Goal: Task Accomplishment & Management: Complete application form

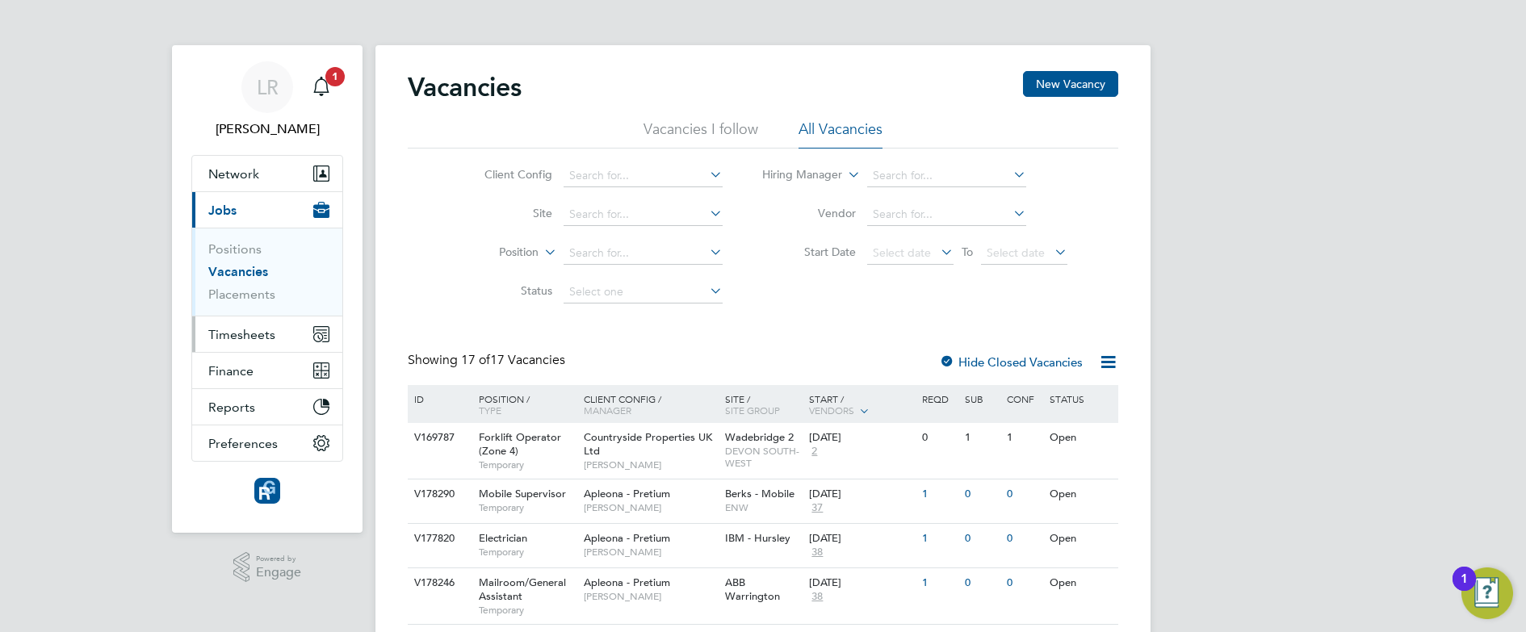
click at [233, 339] on span "Timesheets" at bounding box center [241, 334] width 67 height 15
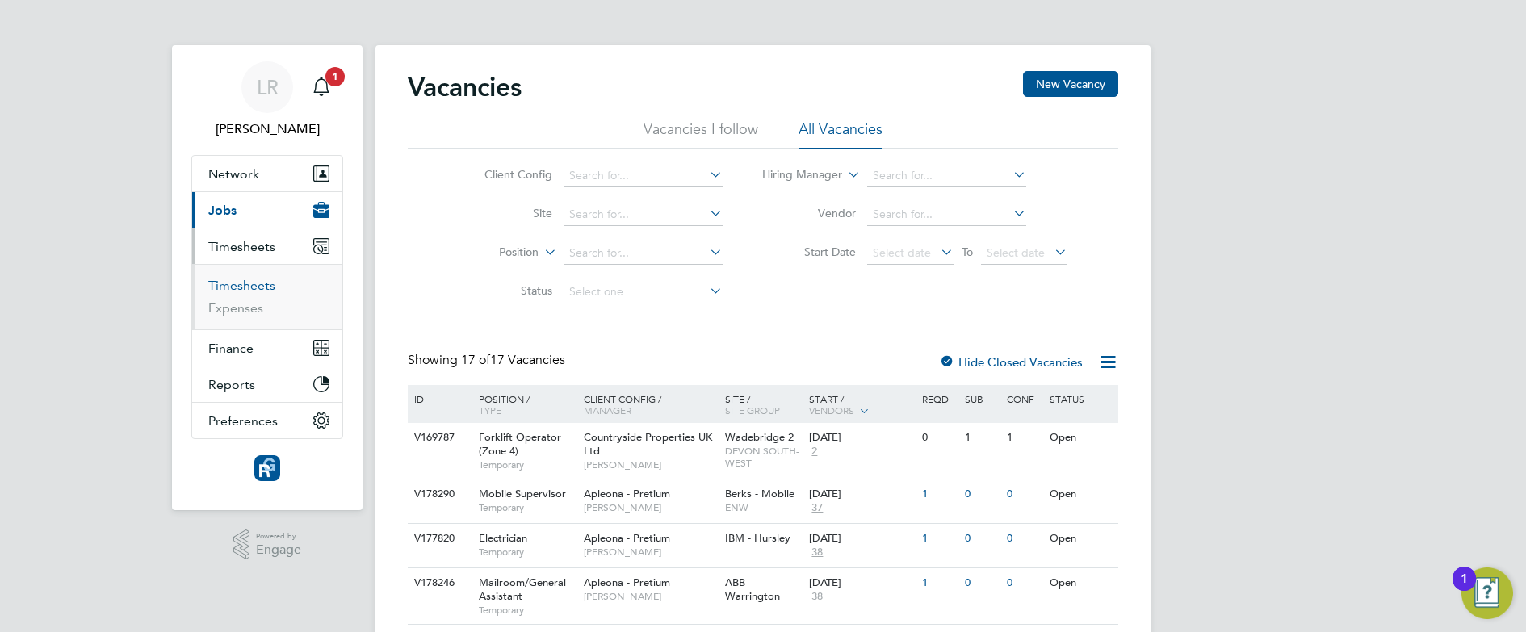
click at [250, 283] on link "Timesheets" at bounding box center [241, 285] width 67 height 15
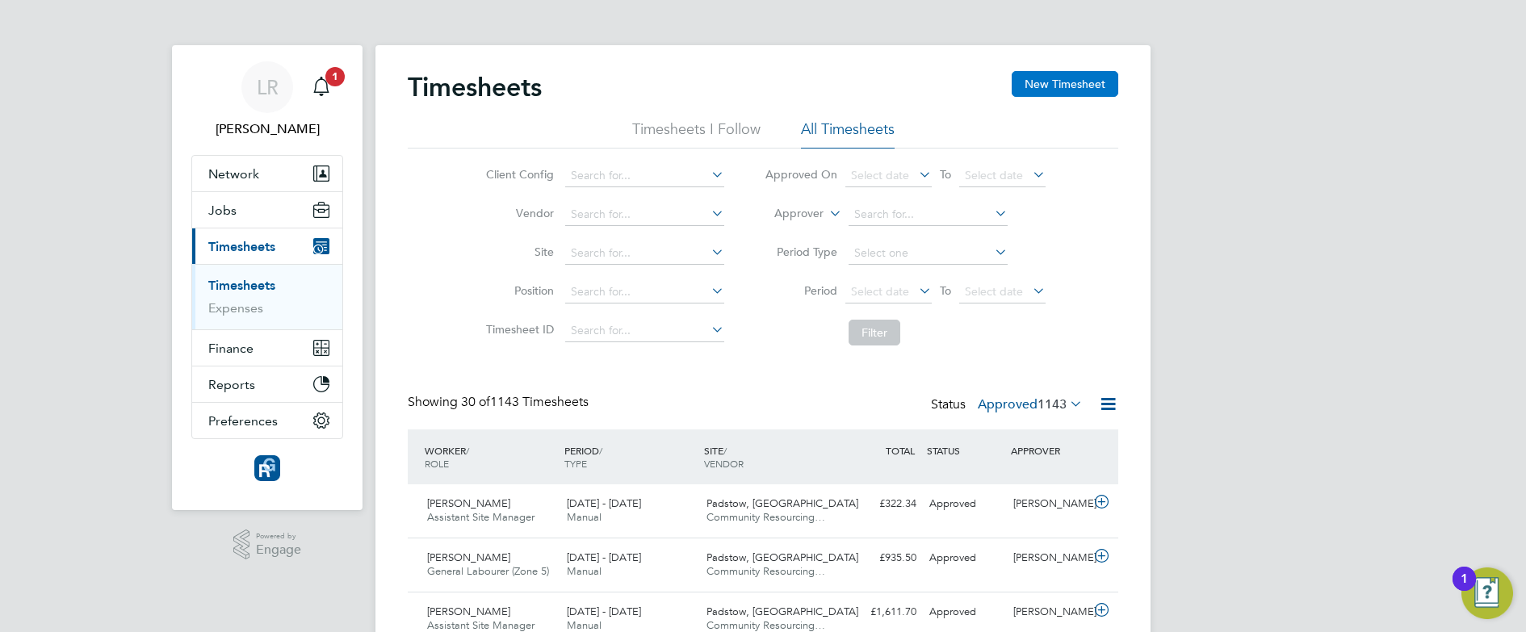
click at [1070, 79] on button "New Timesheet" at bounding box center [1065, 84] width 107 height 26
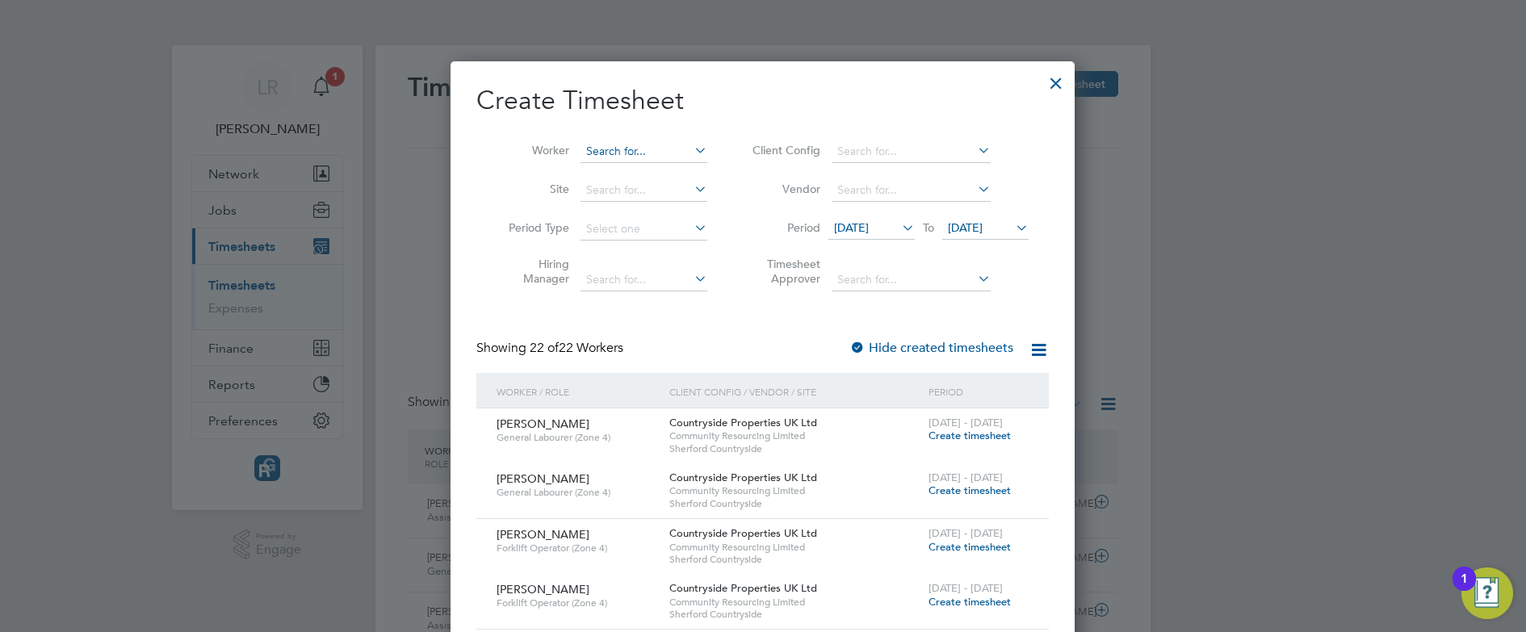
click at [674, 149] on input at bounding box center [644, 152] width 127 height 23
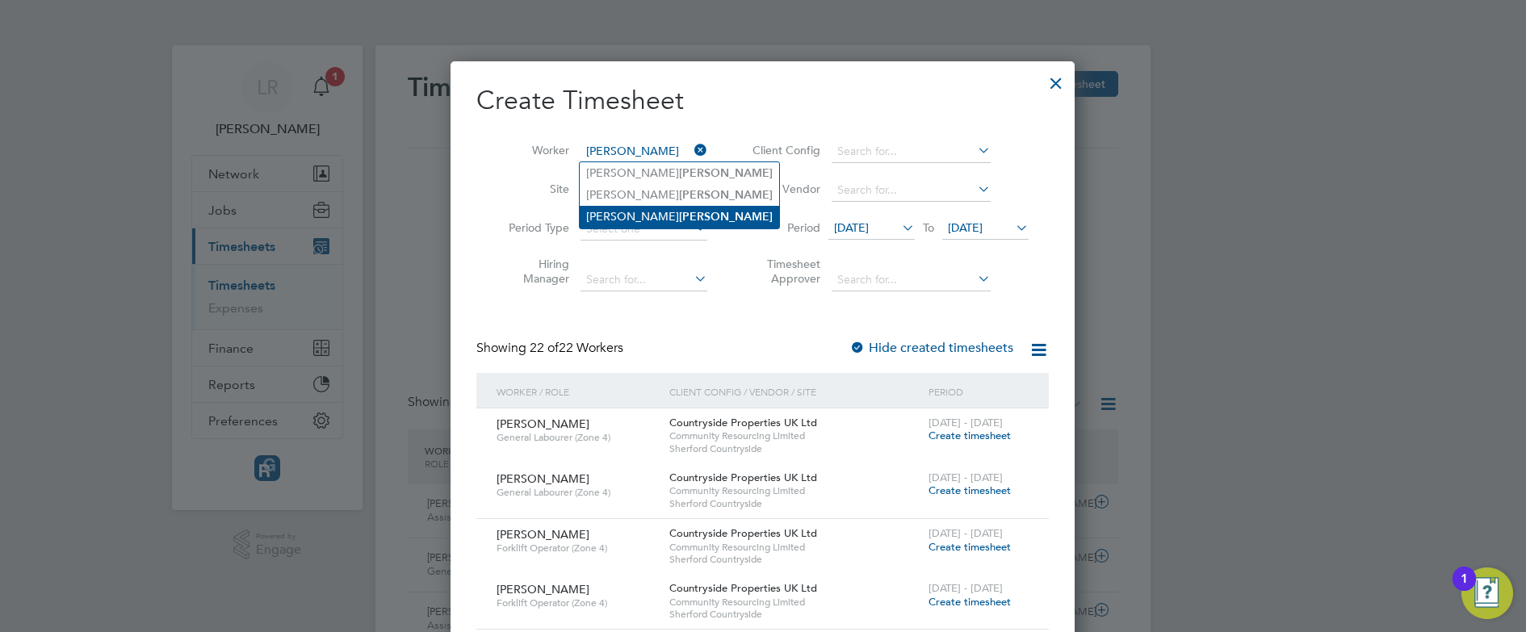
click at [679, 213] on b "[PERSON_NAME]" at bounding box center [726, 217] width 94 height 14
type input "[PERSON_NAME]"
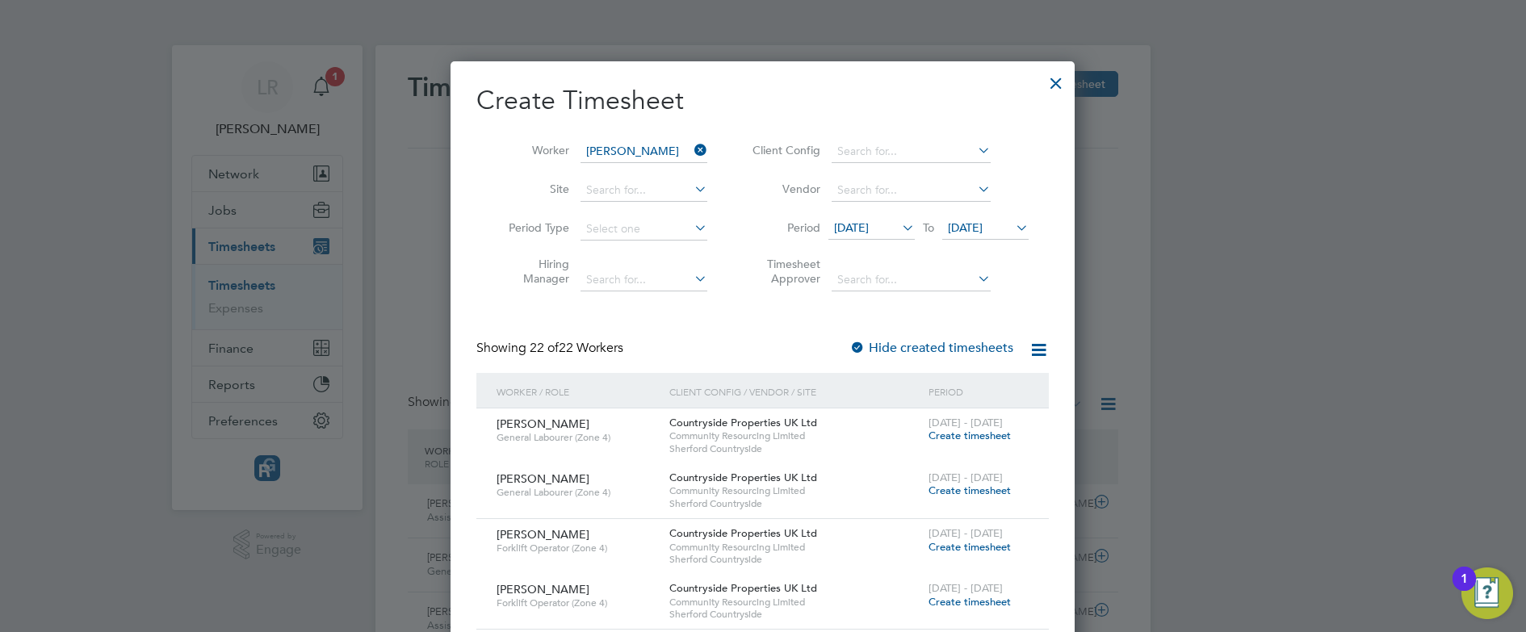
click at [935, 343] on label "Hide created timesheets" at bounding box center [932, 348] width 164 height 16
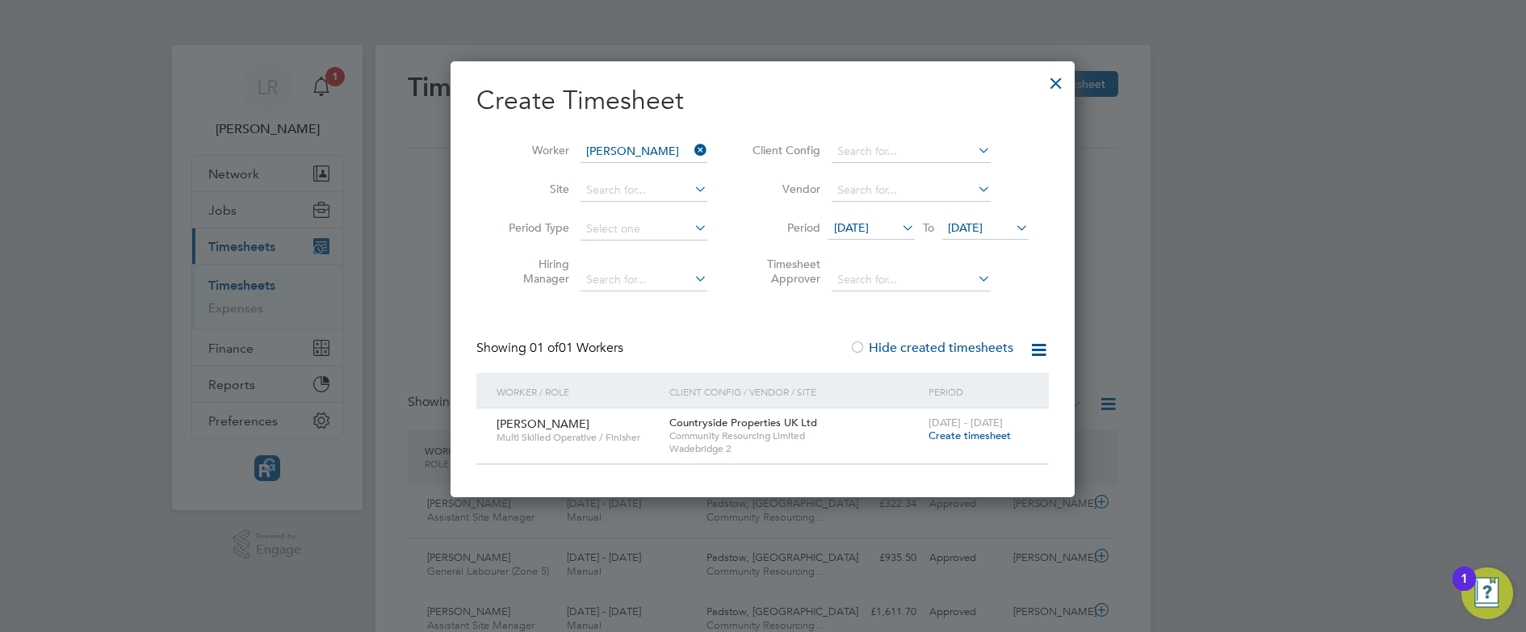
click at [952, 435] on span "Create timesheet" at bounding box center [970, 436] width 82 height 14
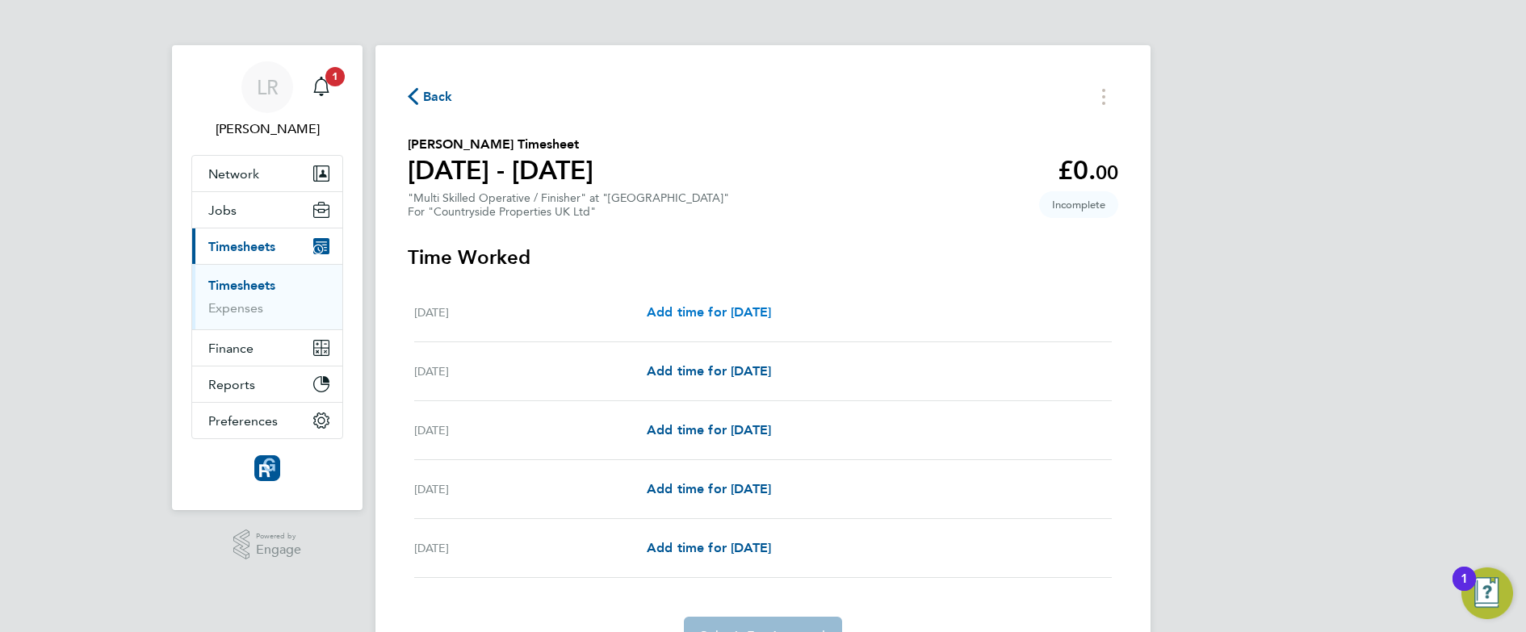
click at [769, 307] on span "Add time for [DATE]" at bounding box center [709, 311] width 124 height 15
select select "30"
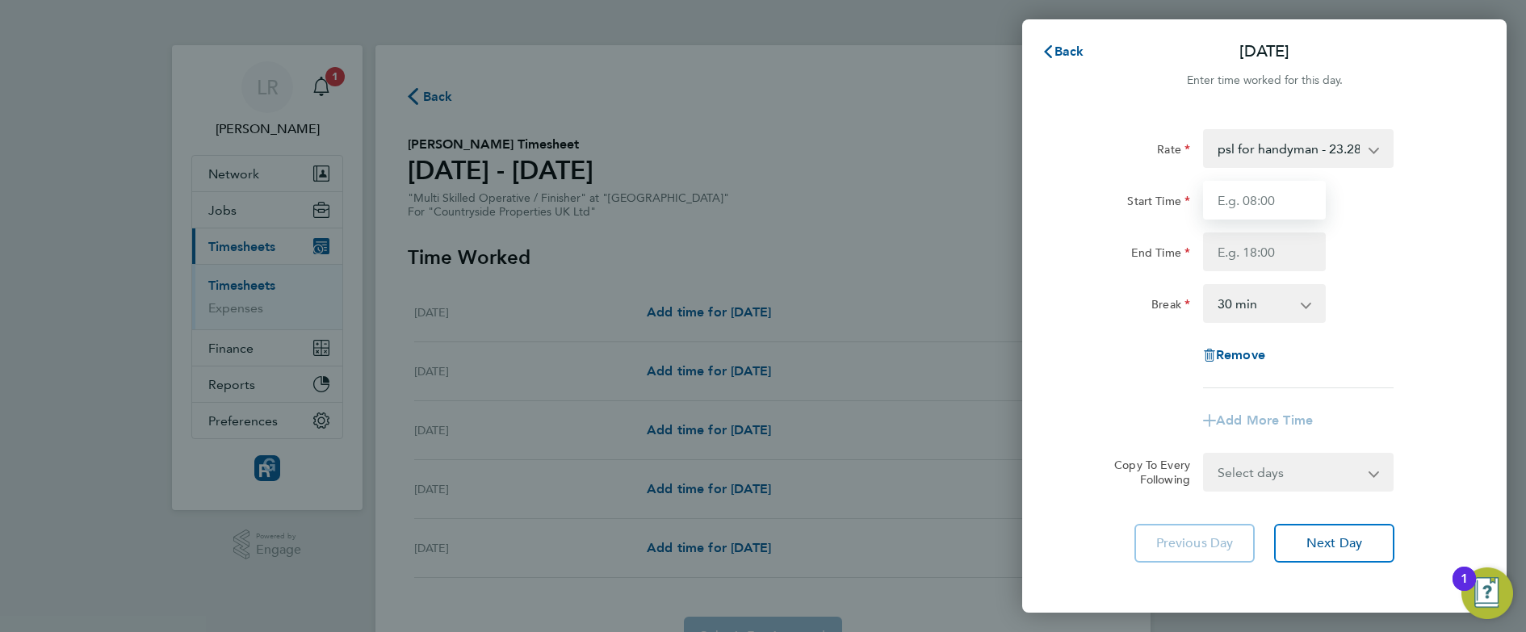
click at [1263, 183] on input "Start Time" at bounding box center [1264, 200] width 123 height 39
type input "07:30"
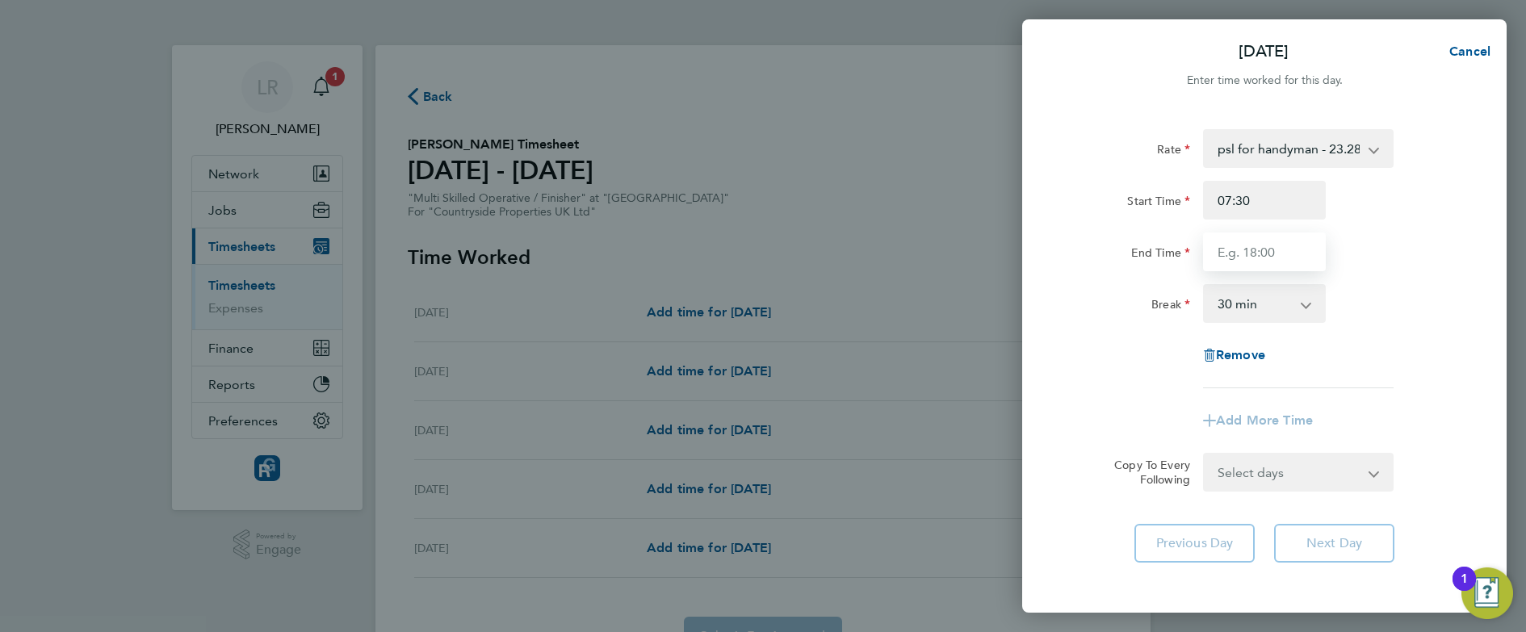
click at [1226, 241] on input "End Time" at bounding box center [1264, 252] width 123 height 39
type input "17:00"
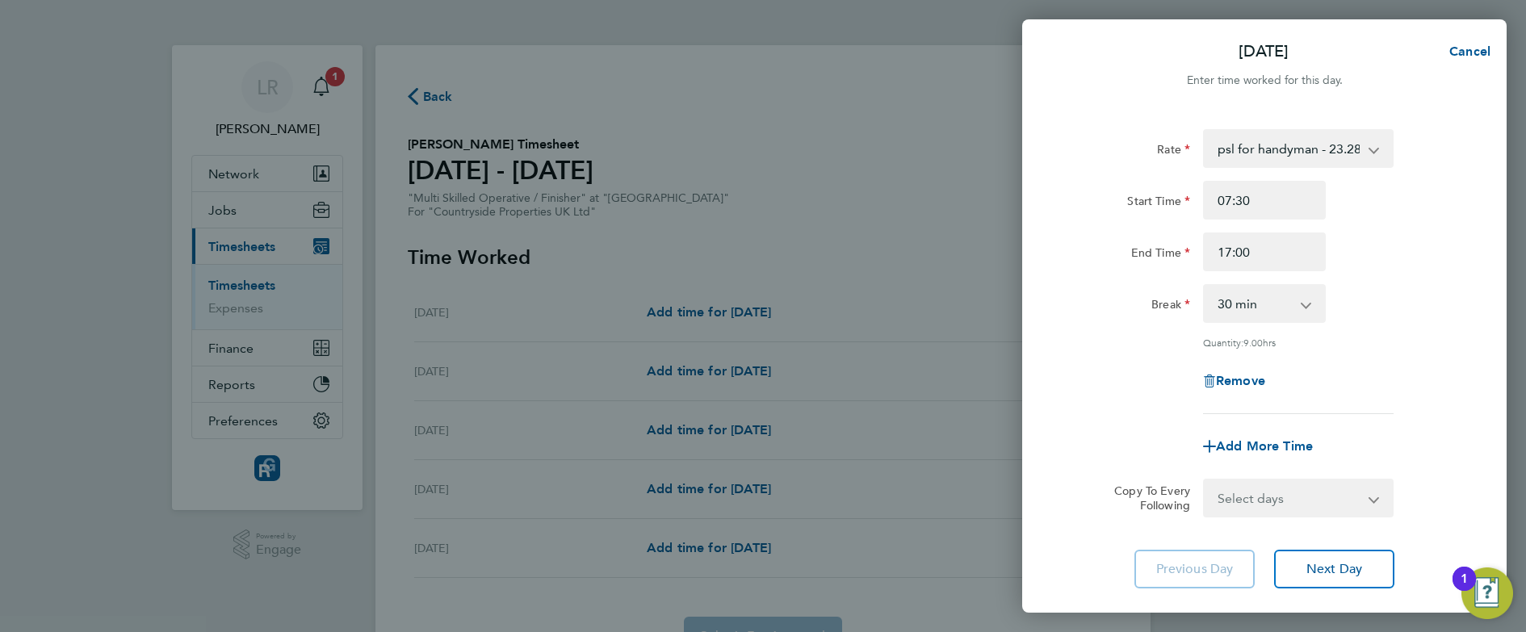
click at [1107, 418] on app-timesheet-line-form-group "Rate psl for handyman - 23.28 Start Time 07:30 End Time 17:00 Break 0 min 15 mi…" at bounding box center [1265, 297] width 394 height 337
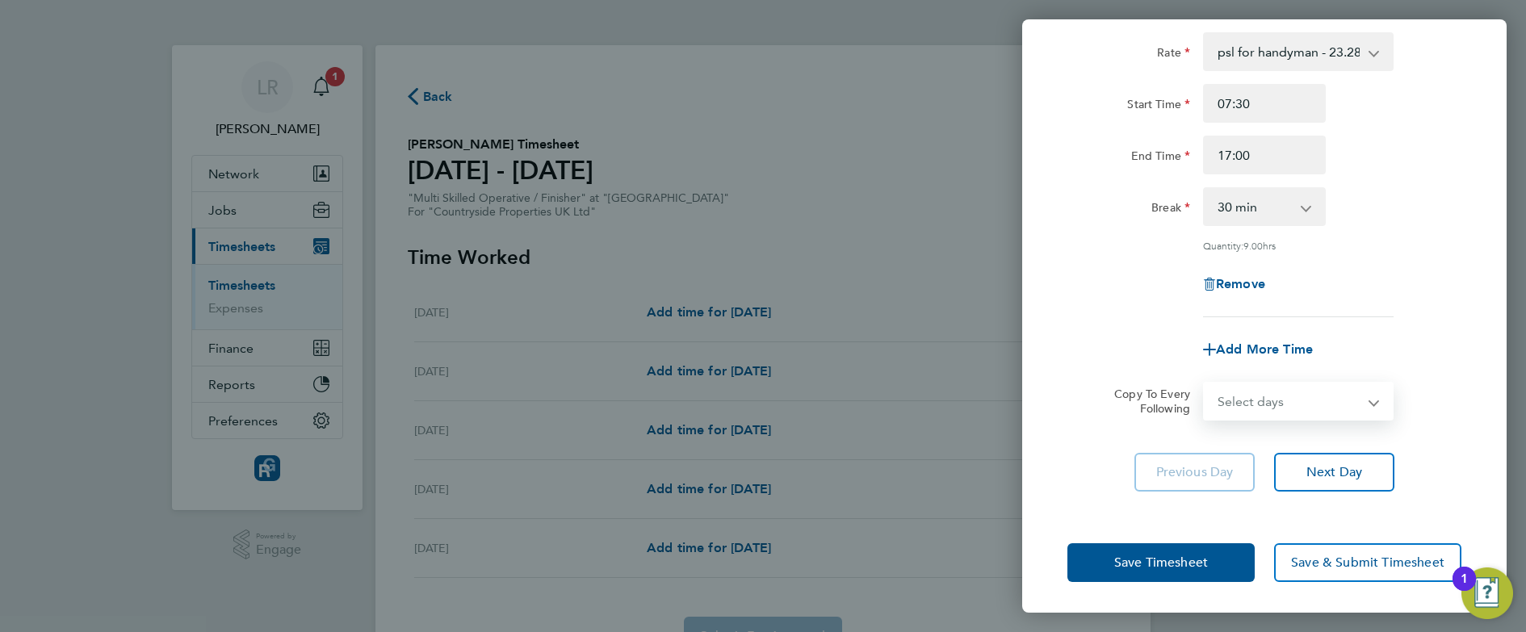
click at [1283, 403] on select "Select days Day [DATE] [DATE] [DATE] [DATE]" at bounding box center [1290, 402] width 170 height 36
select select "WED"
click at [1205, 384] on select "Select days Day [DATE] [DATE] [DATE] [DATE]" at bounding box center [1290, 402] width 170 height 36
select select "[DATE]"
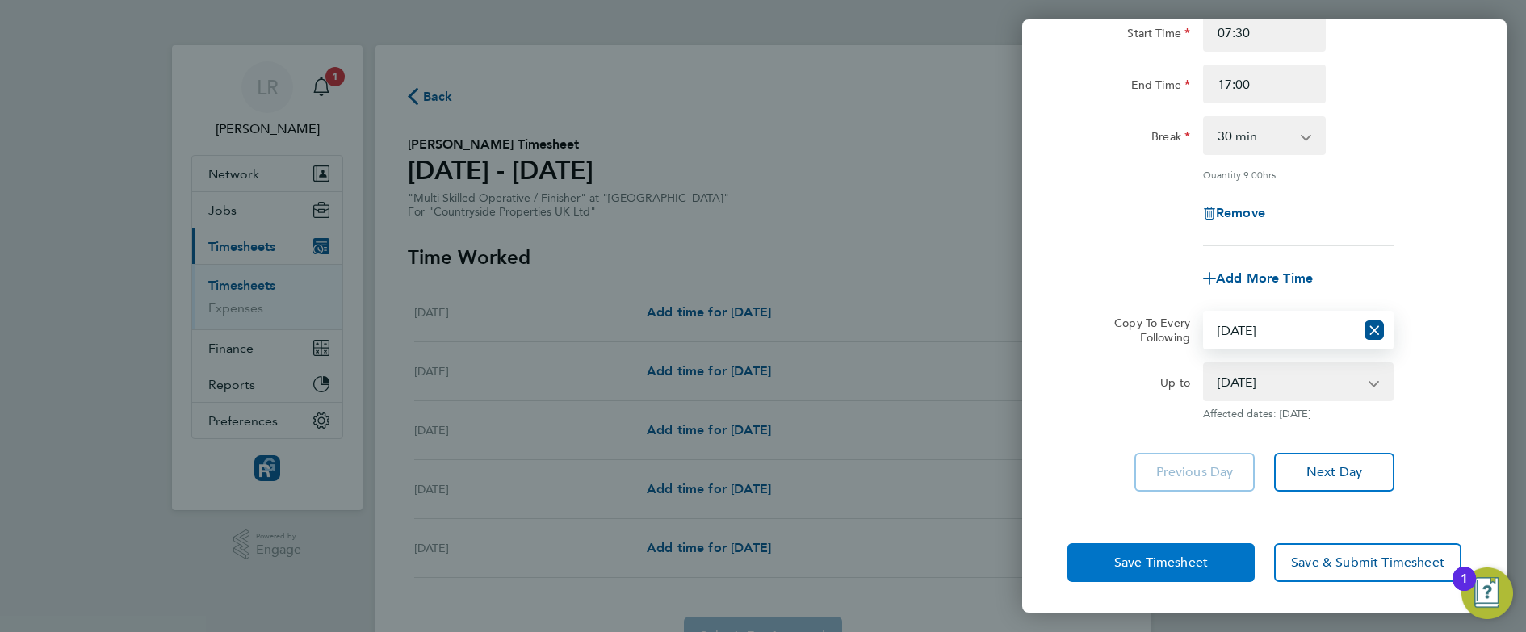
click at [1104, 561] on button "Save Timesheet" at bounding box center [1161, 563] width 187 height 39
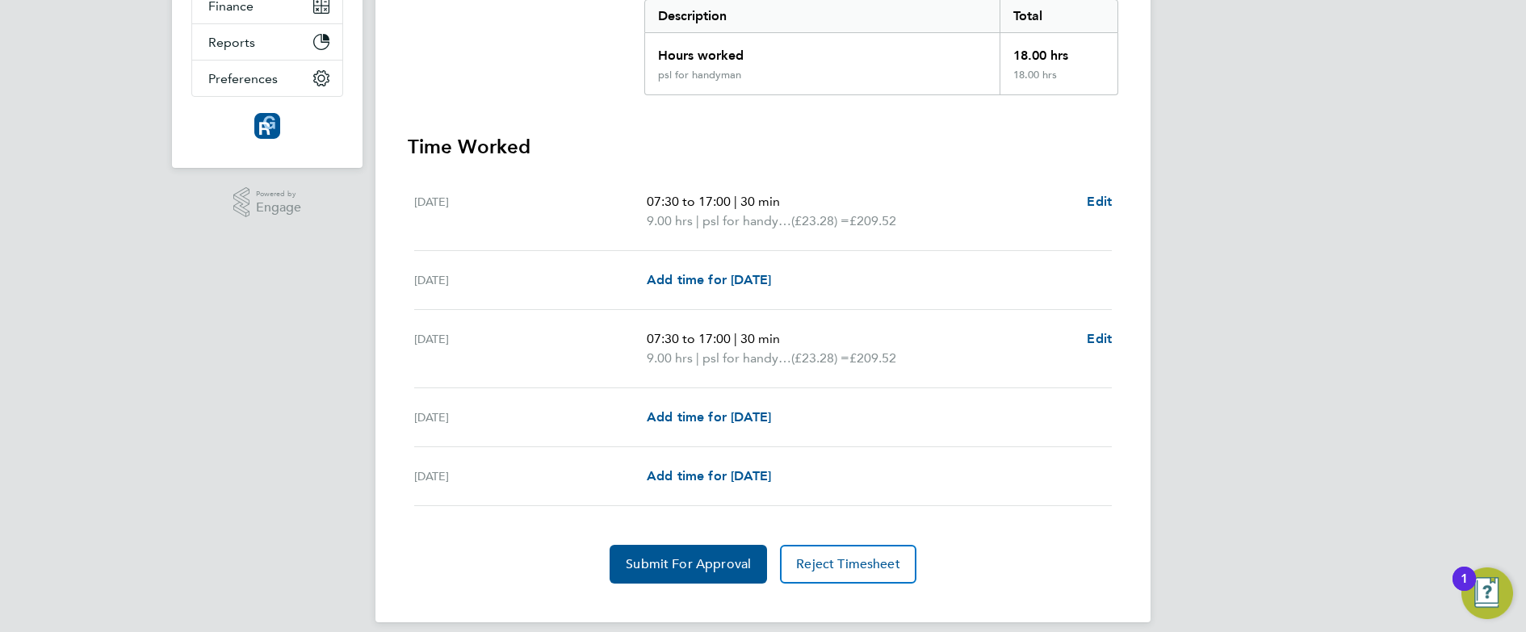
scroll to position [346, 0]
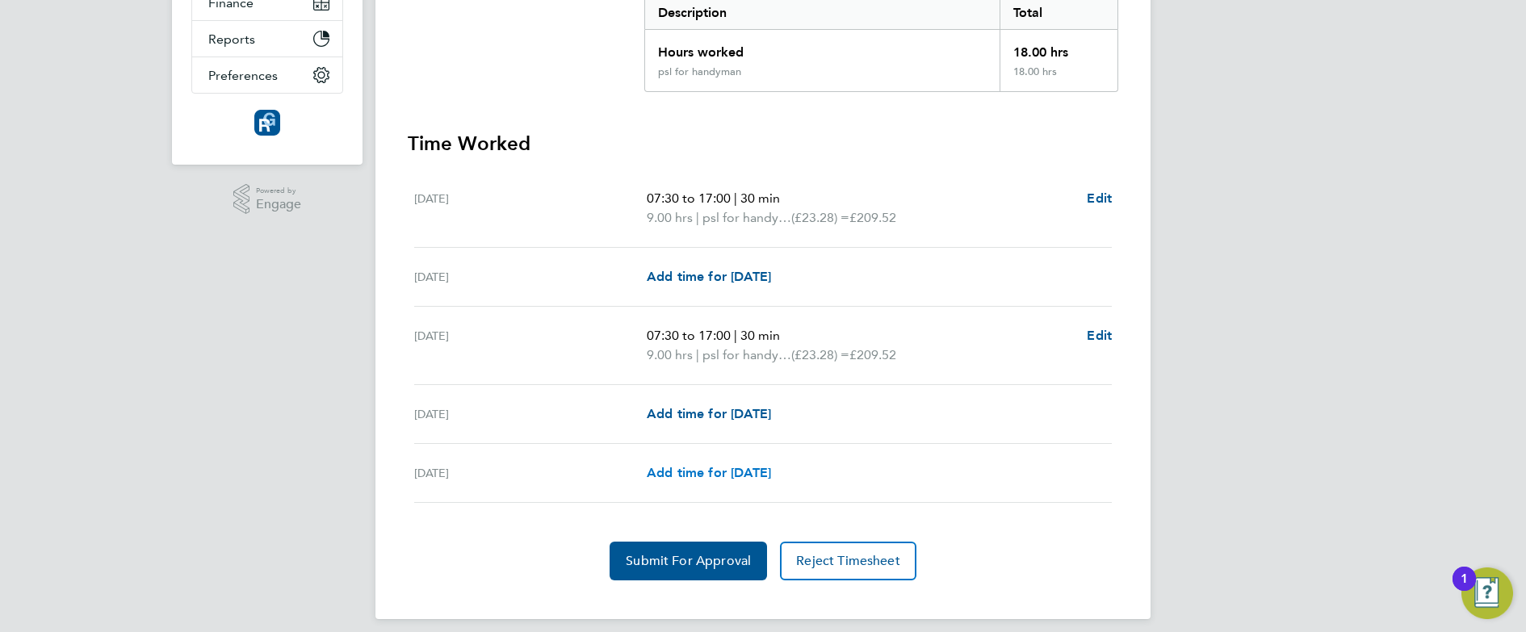
click at [714, 469] on span "Add time for [DATE]" at bounding box center [709, 472] width 124 height 15
select select "30"
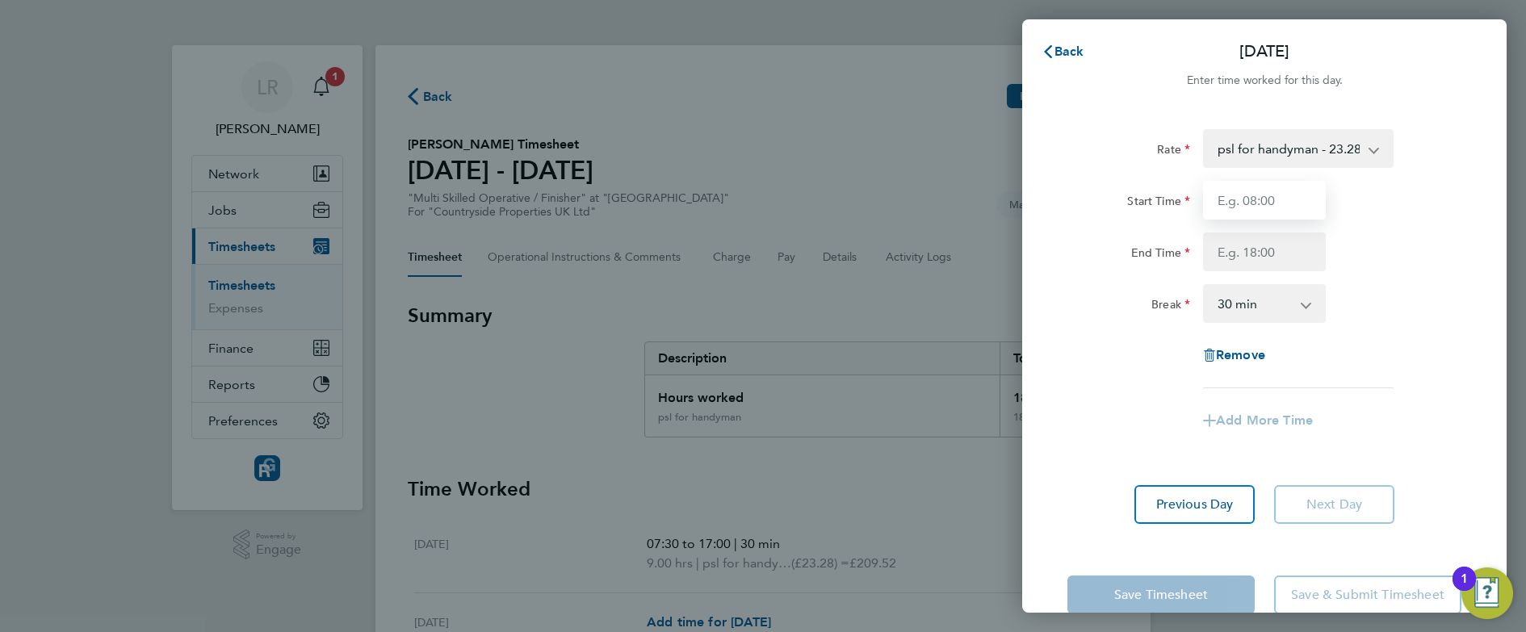
click at [1281, 208] on input "Start Time" at bounding box center [1264, 200] width 123 height 39
type input "07:00"
type input "17:30"
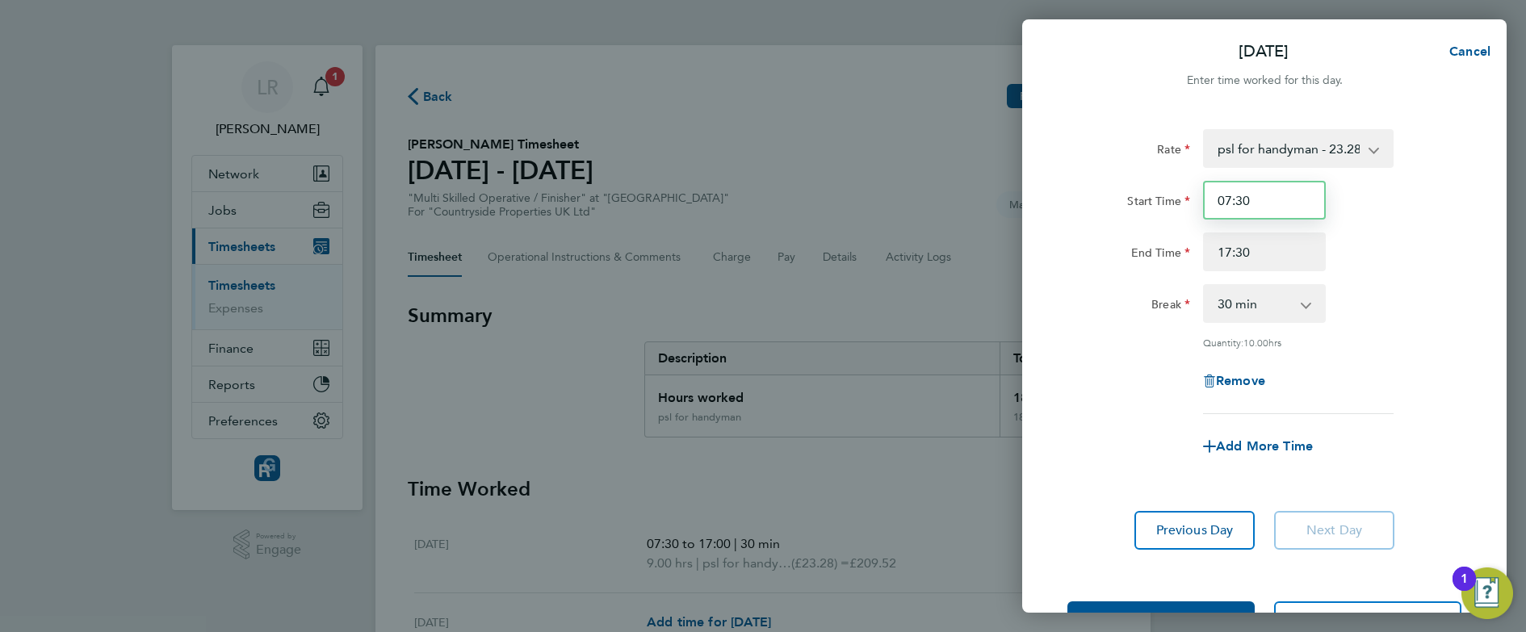
type input "07:30"
click at [1270, 239] on input "17:30" at bounding box center [1264, 252] width 123 height 39
type input "17:00"
click at [1093, 444] on div "Add More Time" at bounding box center [1264, 446] width 407 height 39
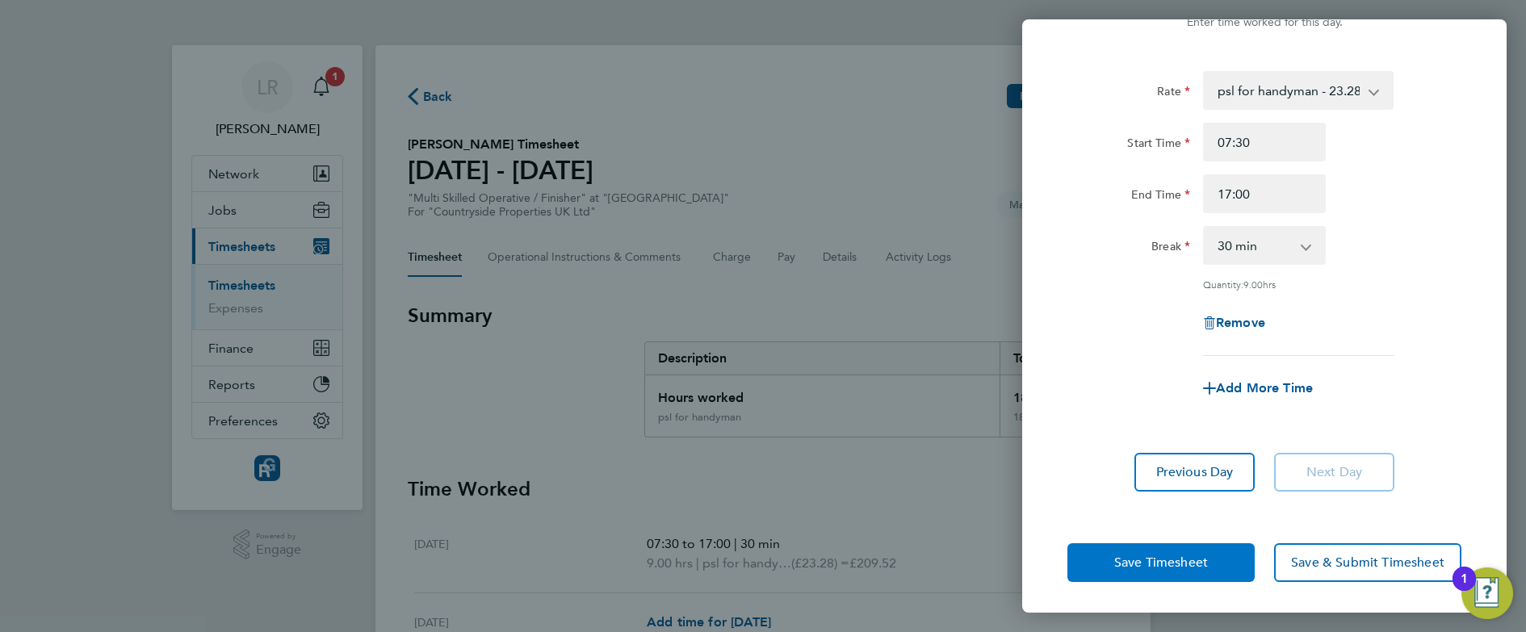
click at [1118, 556] on span "Save Timesheet" at bounding box center [1162, 563] width 94 height 16
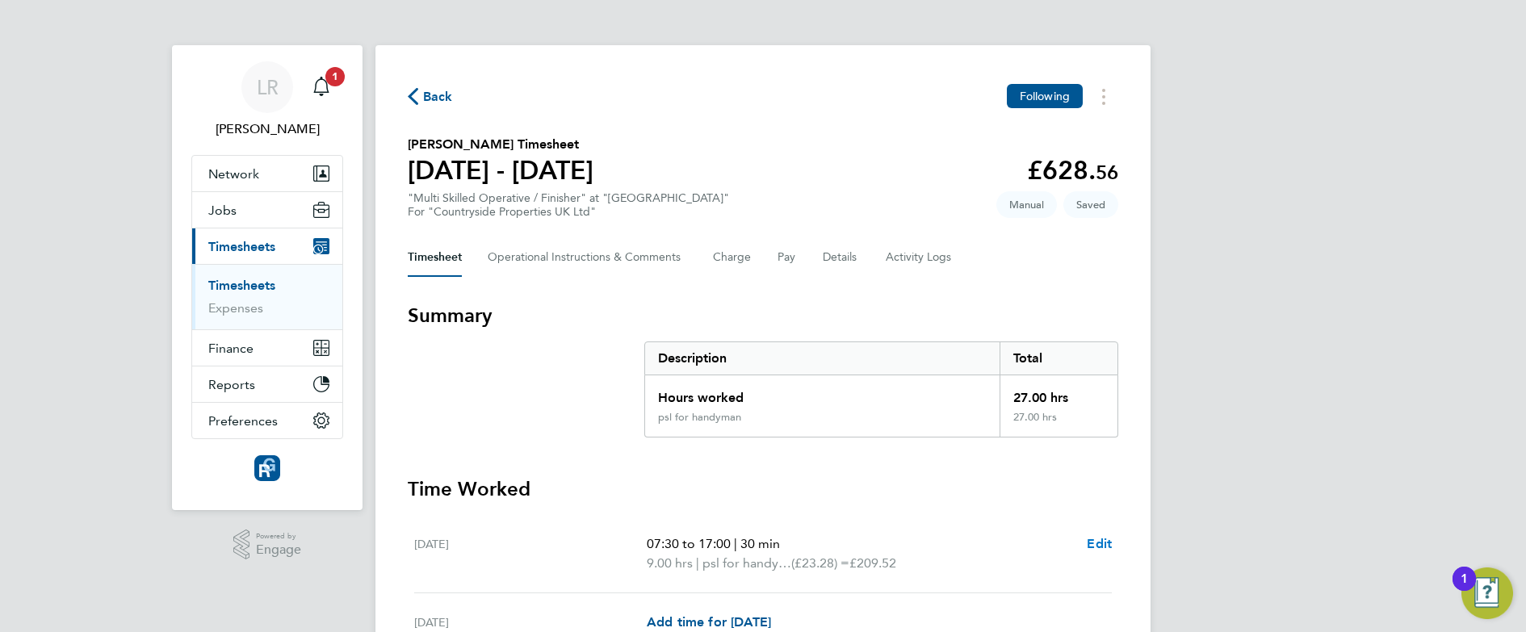
click at [1098, 544] on span "Edit" at bounding box center [1099, 543] width 25 height 15
select select "30"
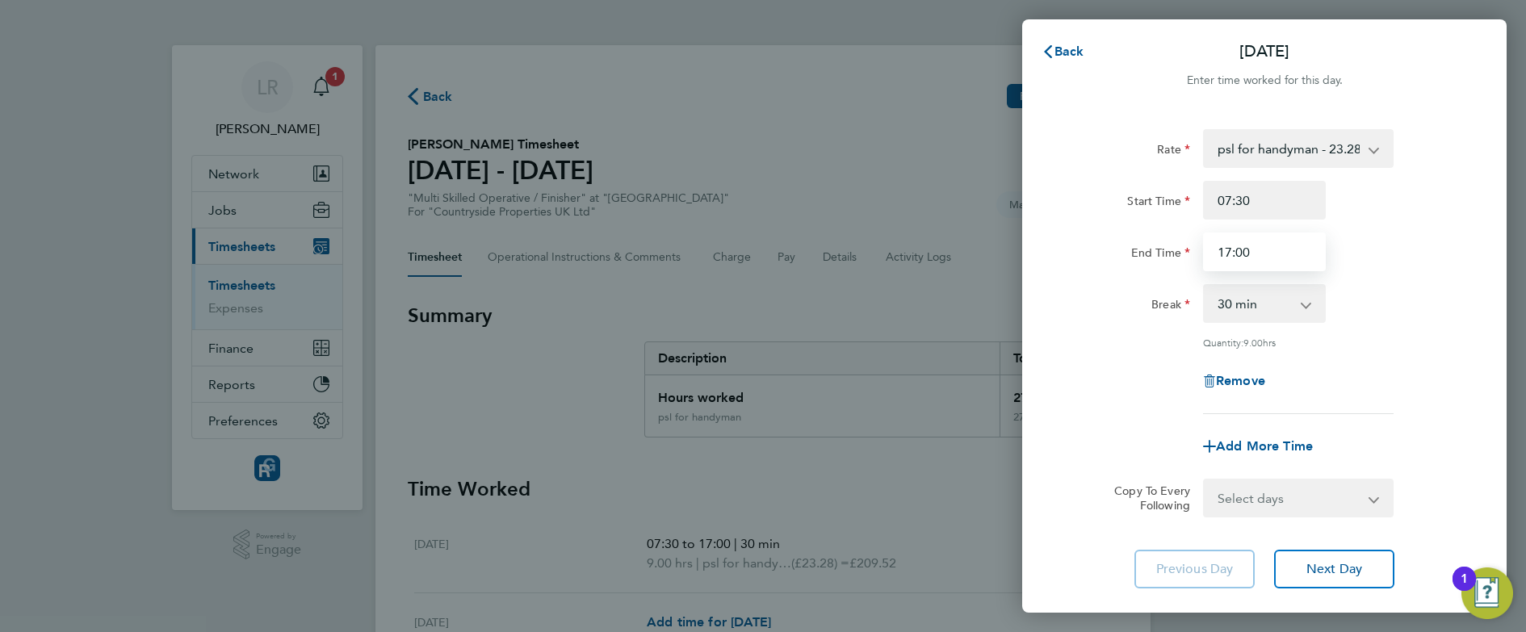
click at [1258, 250] on input "17:00" at bounding box center [1264, 252] width 123 height 39
drag, startPoint x: 1258, startPoint y: 250, endPoint x: 1208, endPoint y: 252, distance: 50.1
click at [1208, 252] on input "17:00" at bounding box center [1264, 252] width 123 height 39
click at [1241, 255] on input "12:00" at bounding box center [1264, 252] width 123 height 39
type input "12:30"
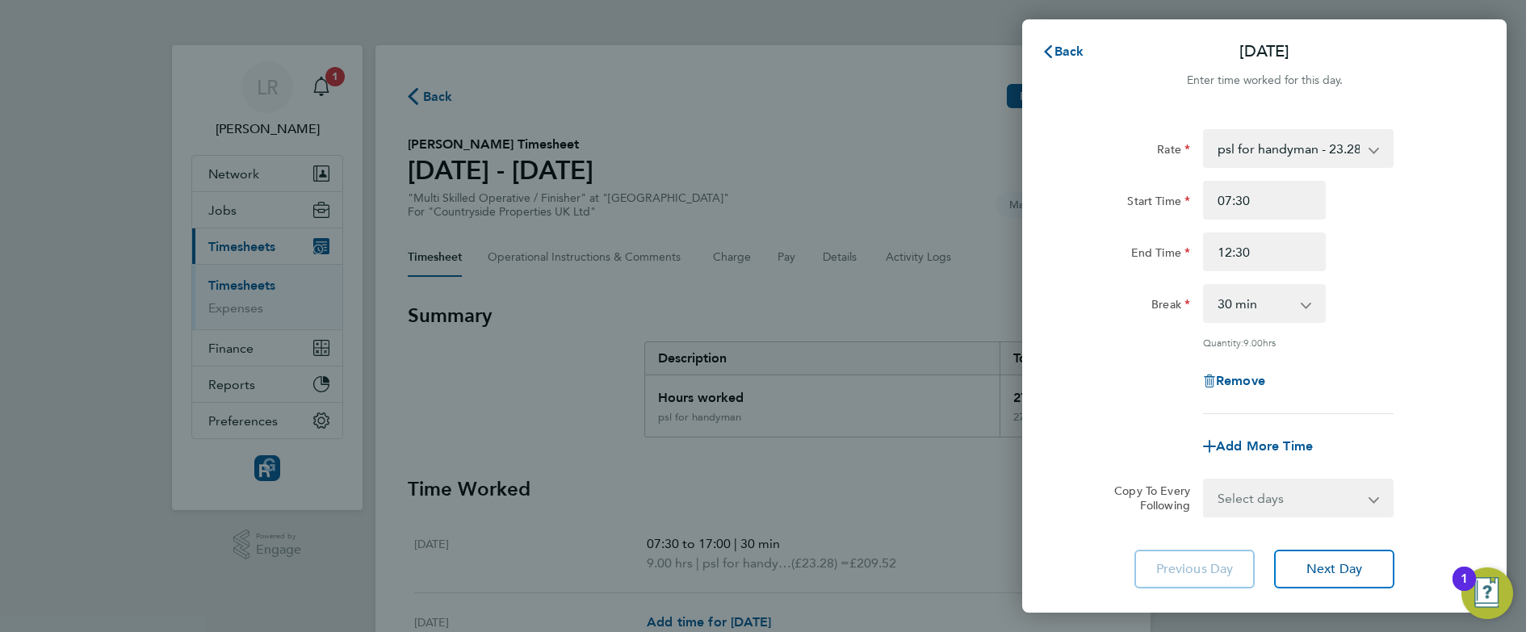
click at [1144, 384] on div "Remove" at bounding box center [1264, 381] width 407 height 39
click at [1260, 292] on select "0 min 15 min 30 min 45 min 60 min 75 min 90 min" at bounding box center [1255, 304] width 100 height 36
select select "0"
click at [1205, 286] on select "0 min 15 min 30 min 45 min 60 min 75 min 90 min" at bounding box center [1255, 304] width 100 height 36
click at [1108, 393] on div "Remove" at bounding box center [1264, 381] width 407 height 39
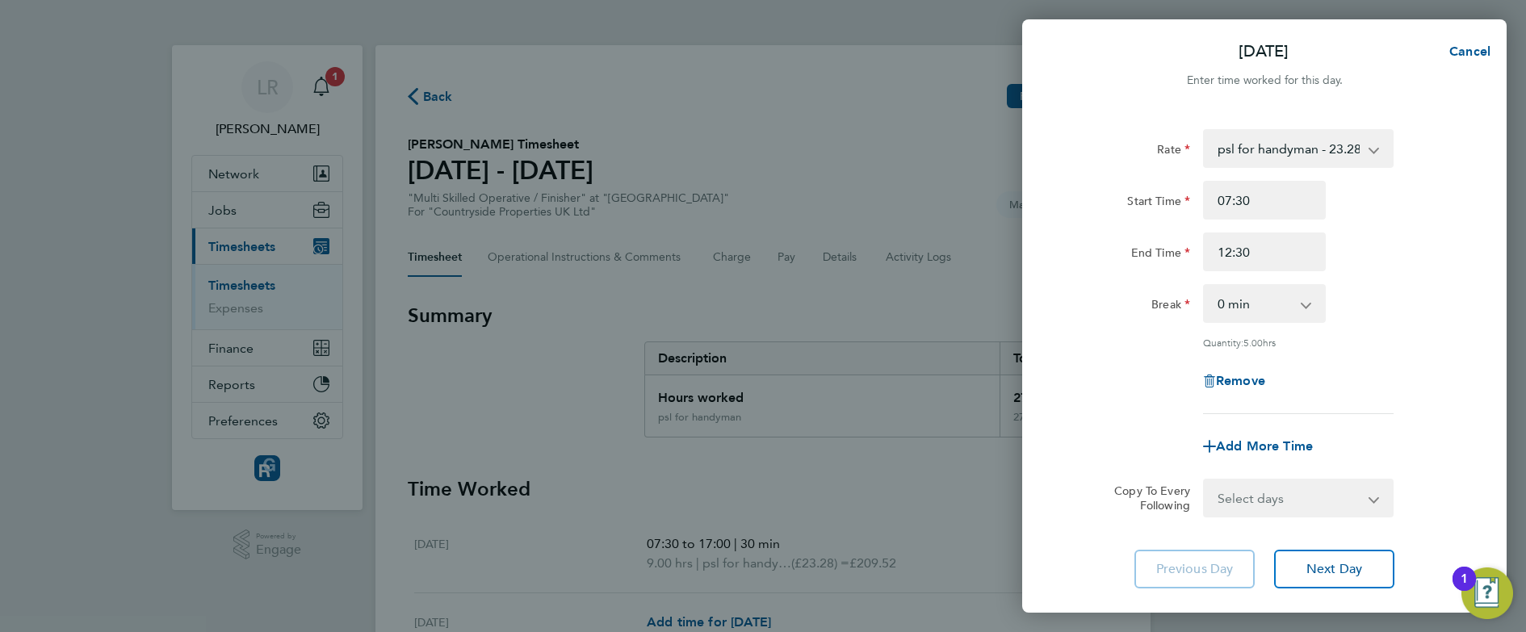
click at [1137, 425] on app-timesheet-line-form-group "Rate psl for handyman - 23.28 Start Time 07:30 End Time 12:30 Break 0 min 15 mi…" at bounding box center [1265, 297] width 394 height 337
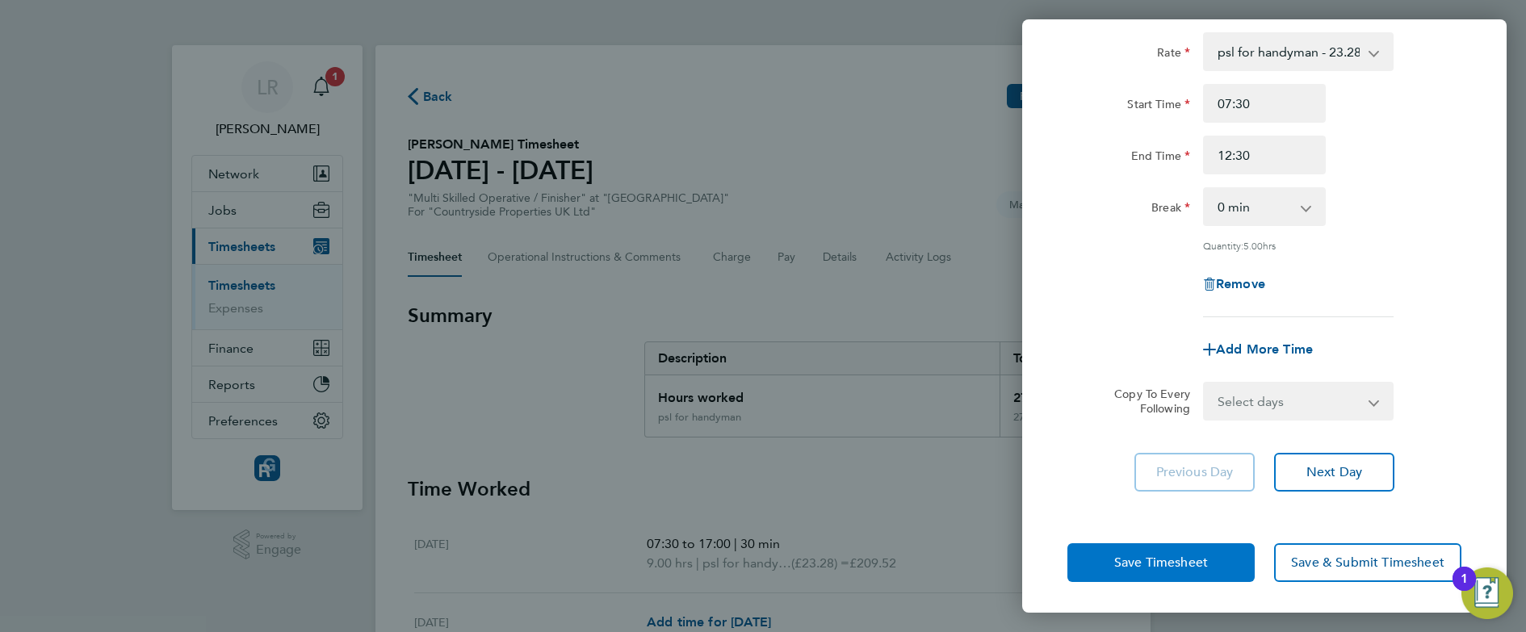
click at [1161, 561] on span "Save Timesheet" at bounding box center [1162, 563] width 94 height 16
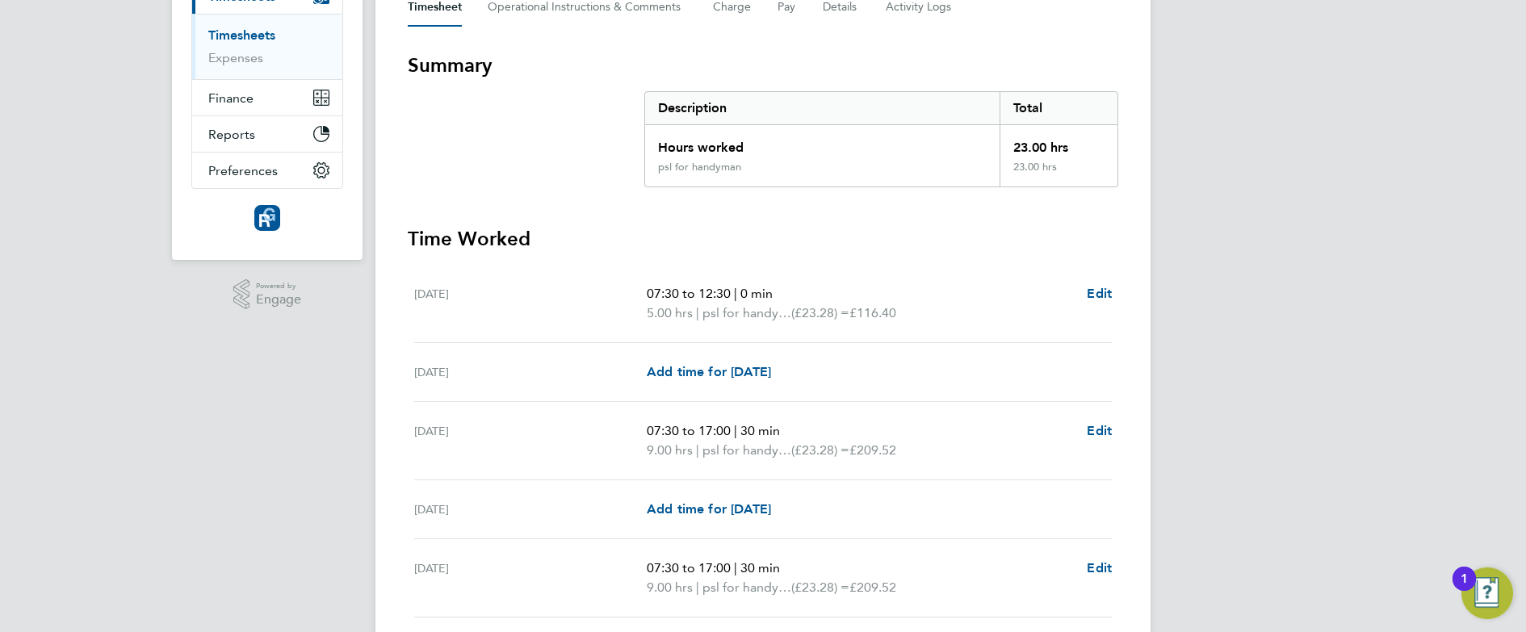
scroll to position [271, 0]
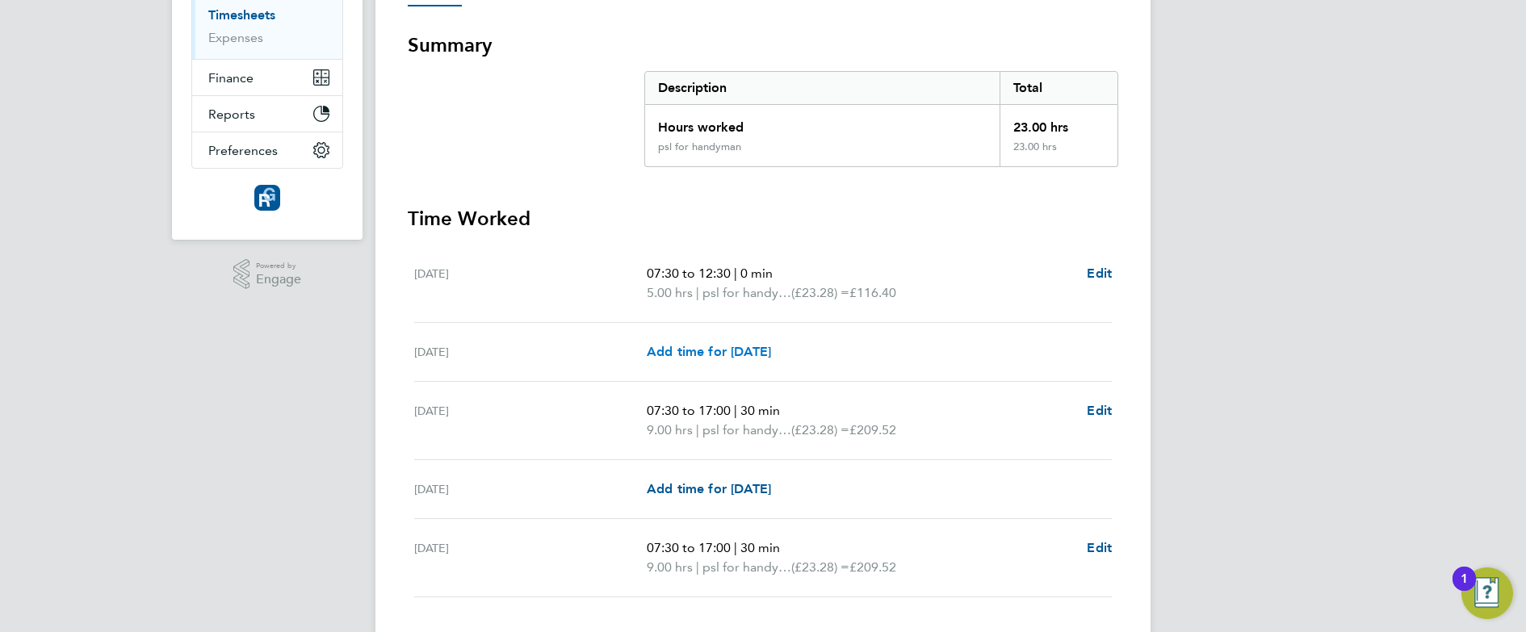
click at [771, 350] on span "Add time for [DATE]" at bounding box center [709, 351] width 124 height 15
select select "30"
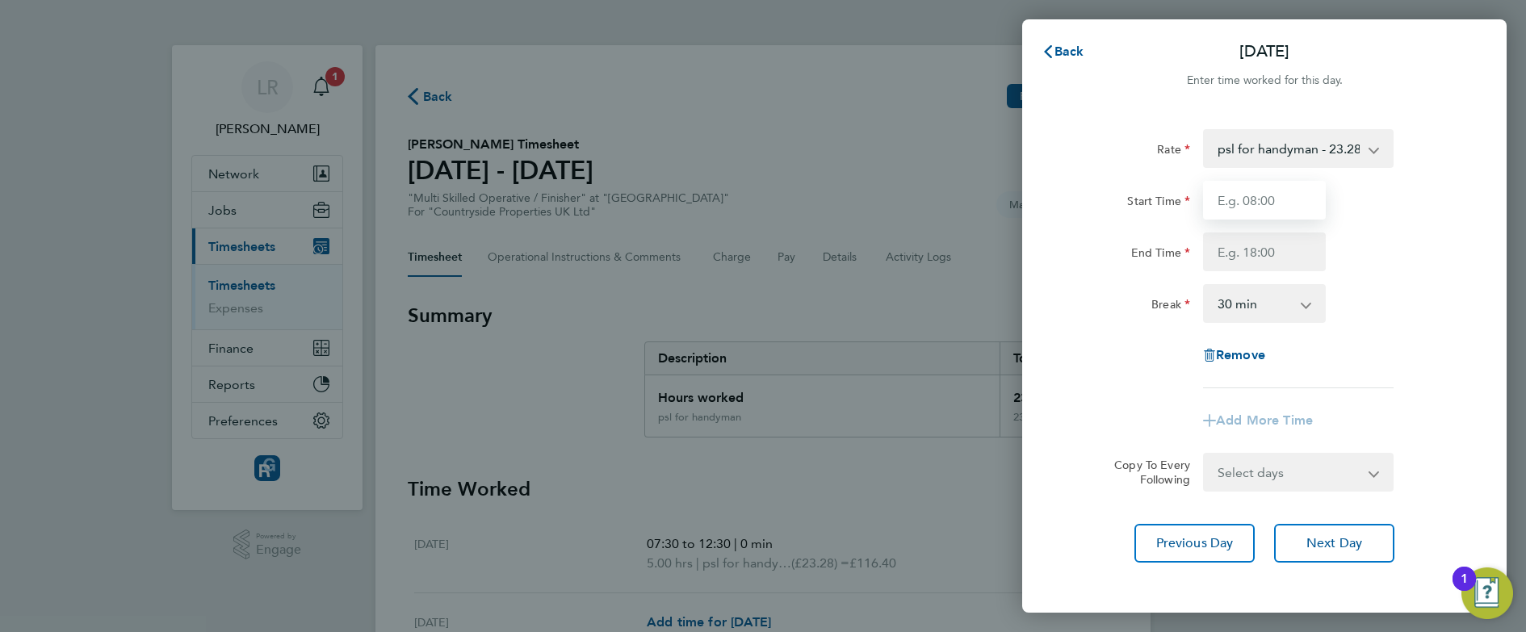
click at [1262, 201] on input "Start Time" at bounding box center [1264, 200] width 123 height 39
type input "07:30"
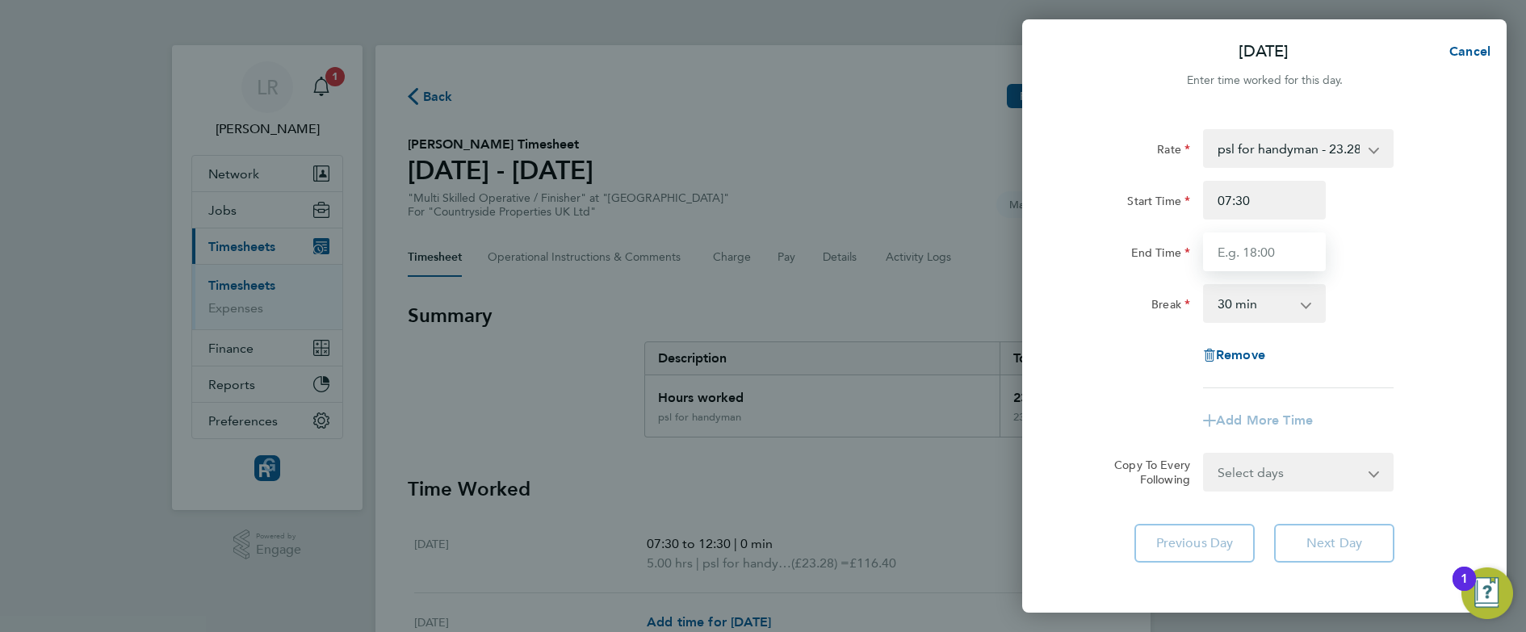
click at [1233, 268] on input "End Time" at bounding box center [1264, 252] width 123 height 39
type input "17:00"
click at [1125, 388] on div "Rate psl for handyman - 23.28 Start Time 07:30 End Time 17:00 Break 0 min 15 mi…" at bounding box center [1265, 258] width 394 height 259
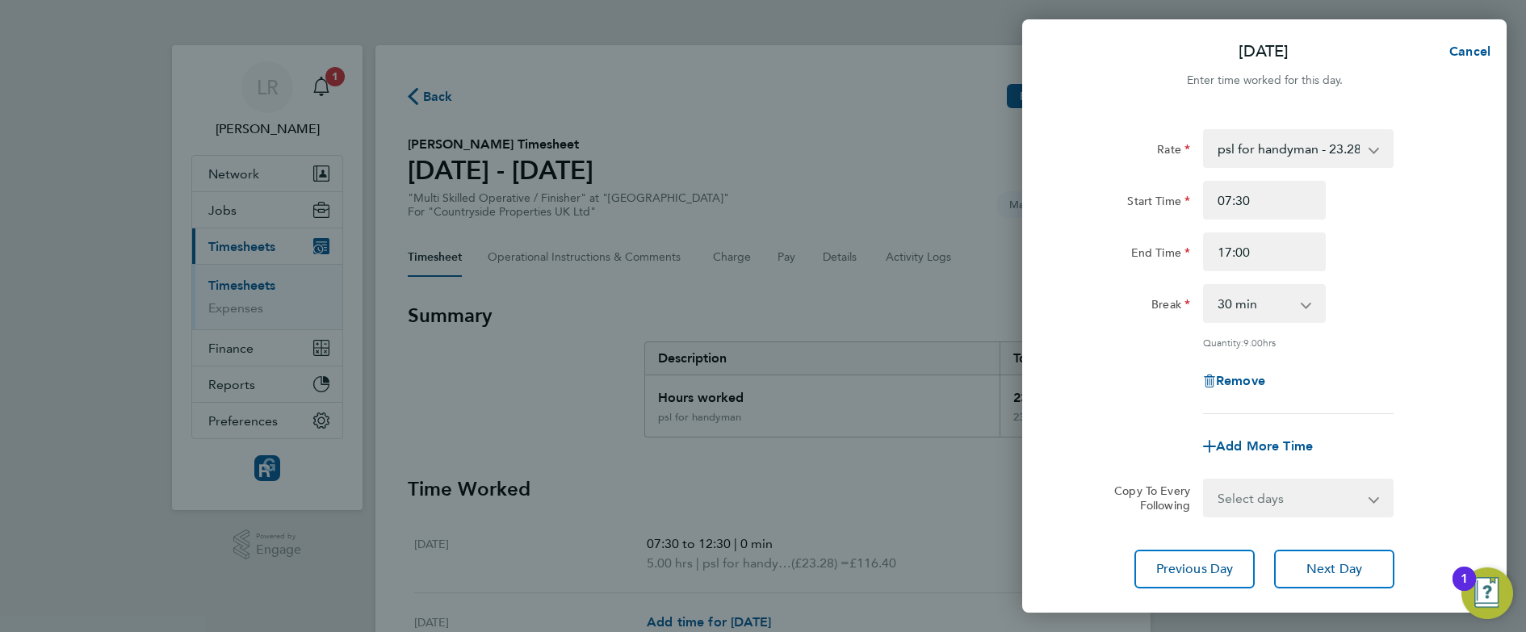
scroll to position [97, 0]
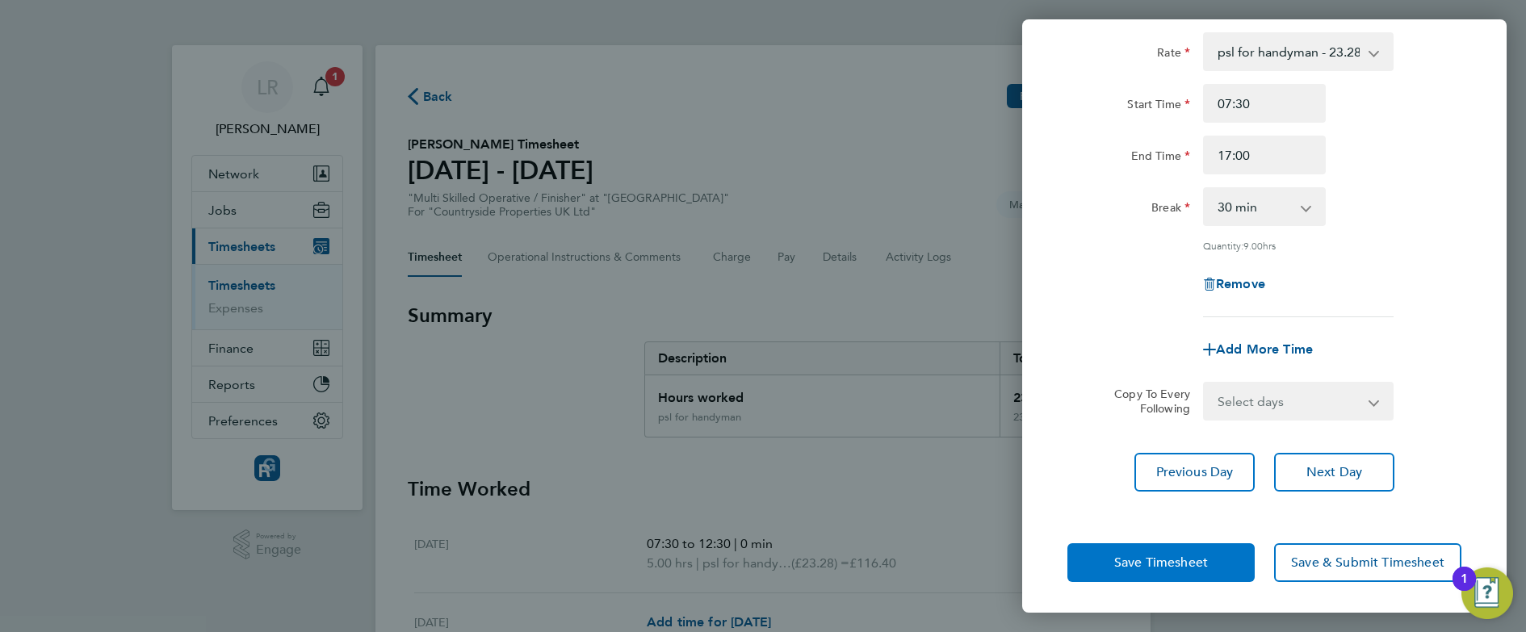
click at [1123, 555] on span "Save Timesheet" at bounding box center [1162, 563] width 94 height 16
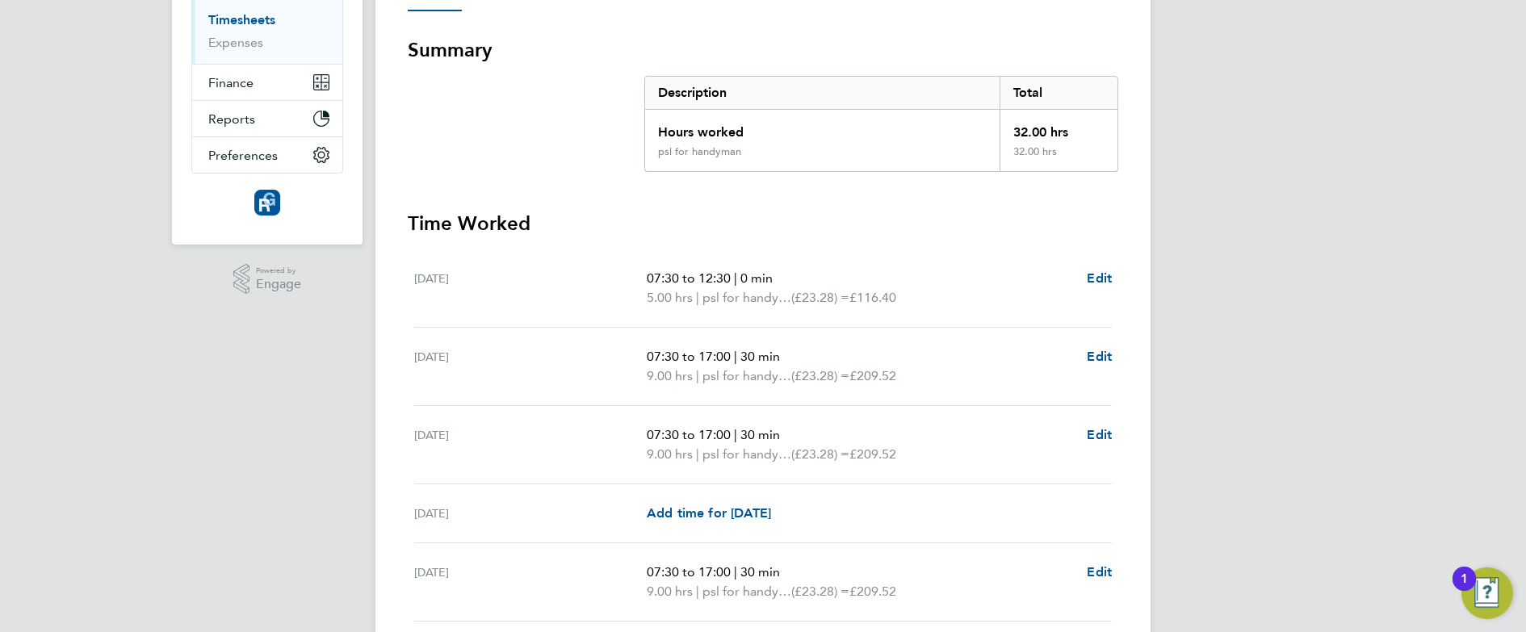
scroll to position [296, 0]
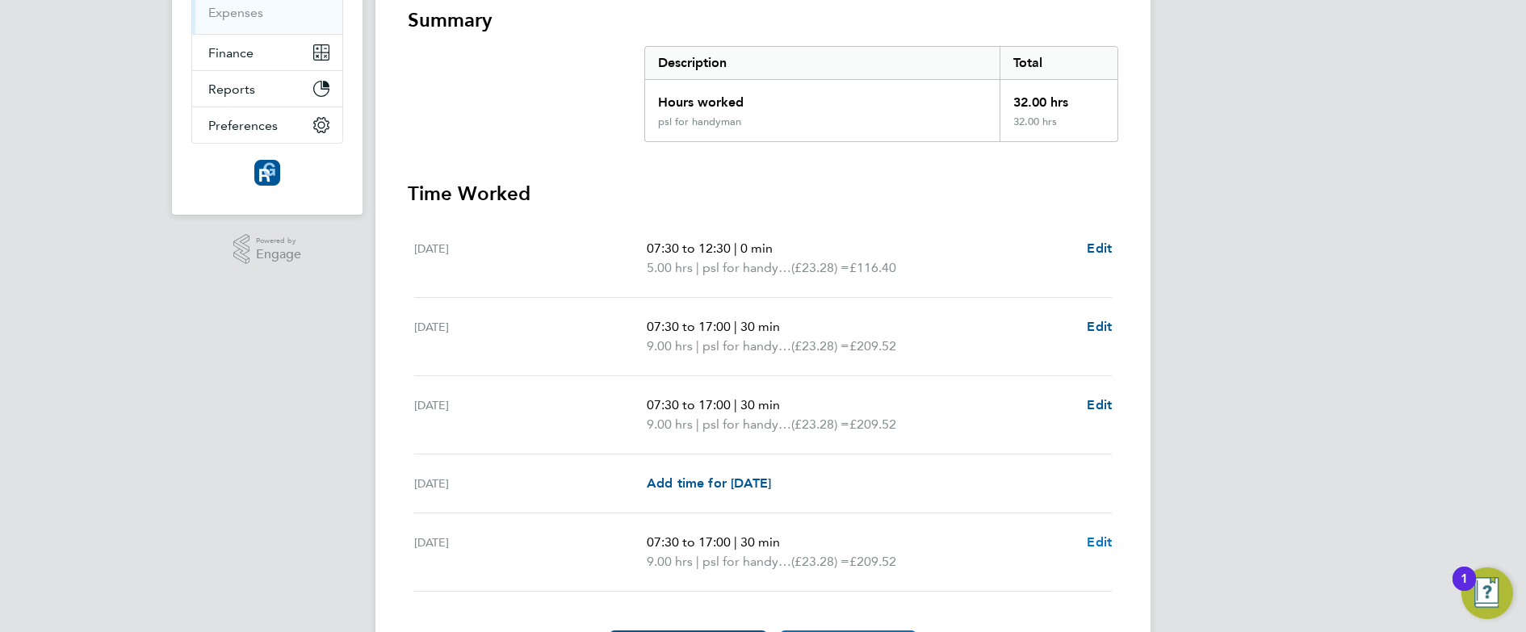
click at [1094, 544] on span "Edit" at bounding box center [1099, 542] width 25 height 15
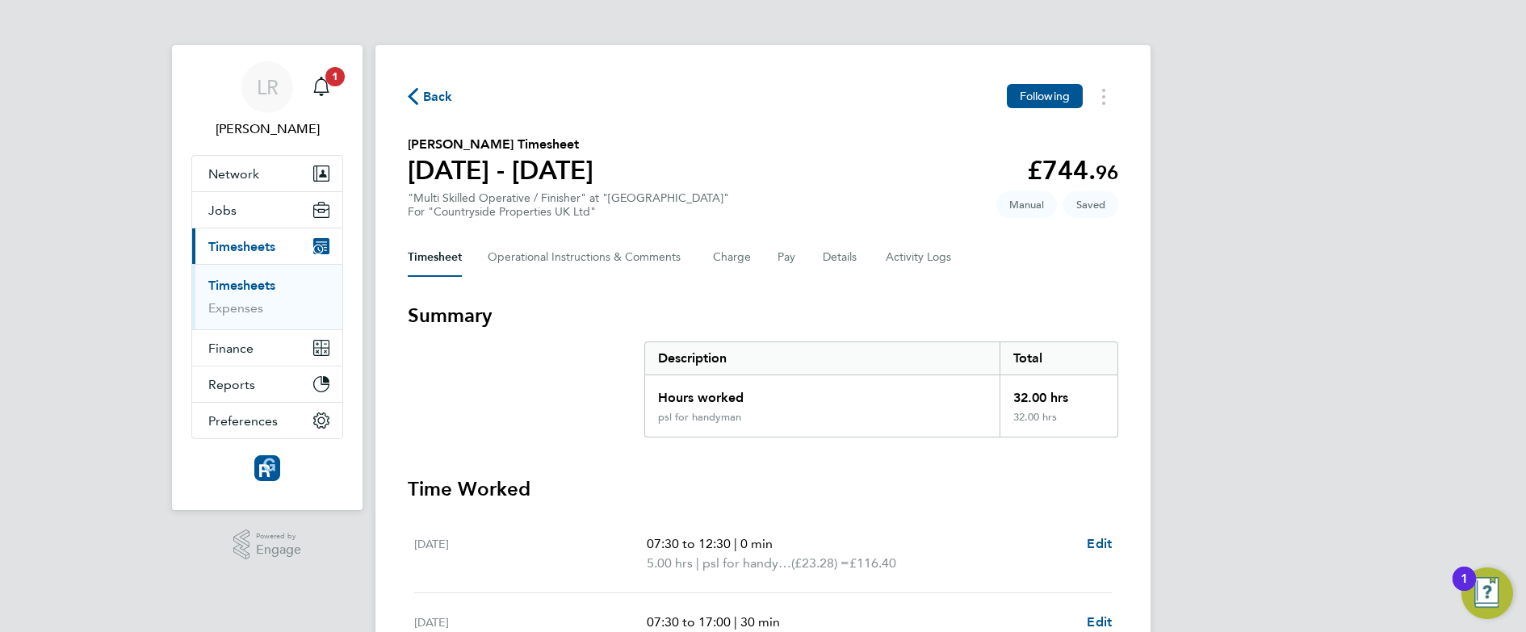
select select "30"
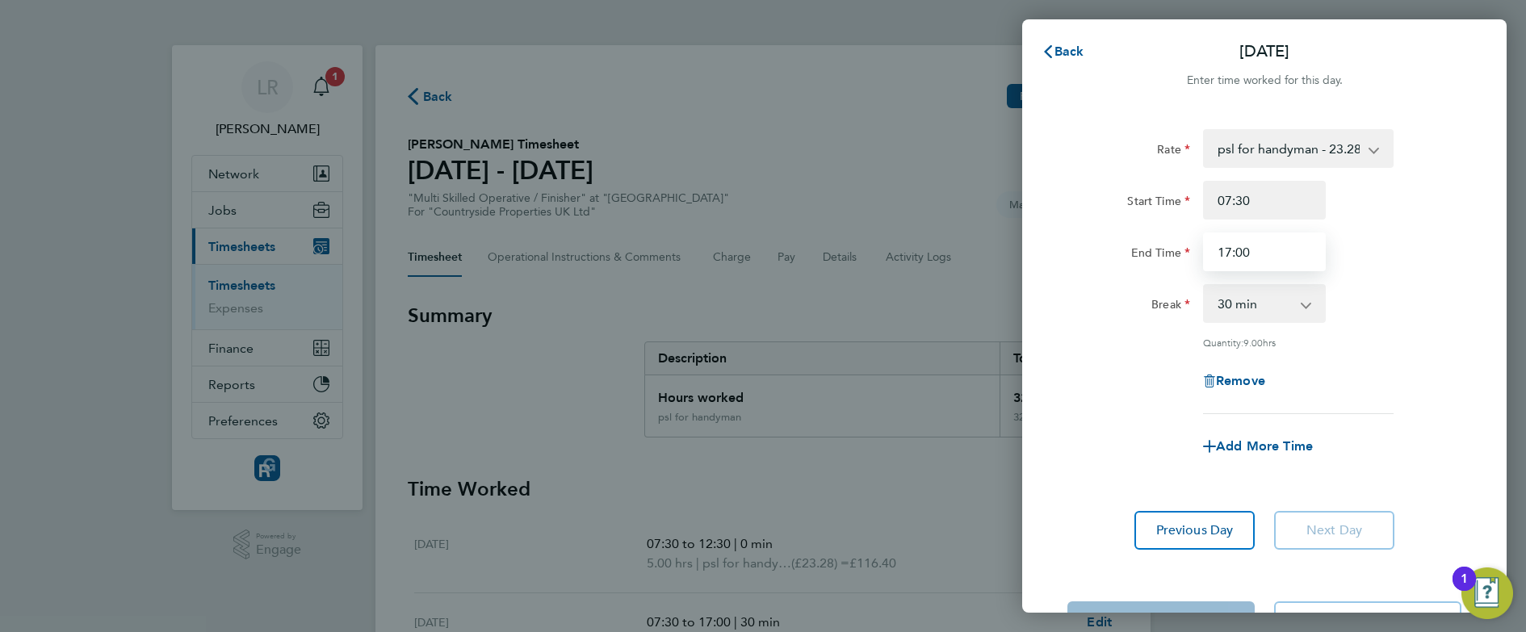
click at [1232, 254] on input "17:00" at bounding box center [1264, 252] width 123 height 39
type input "13:00"
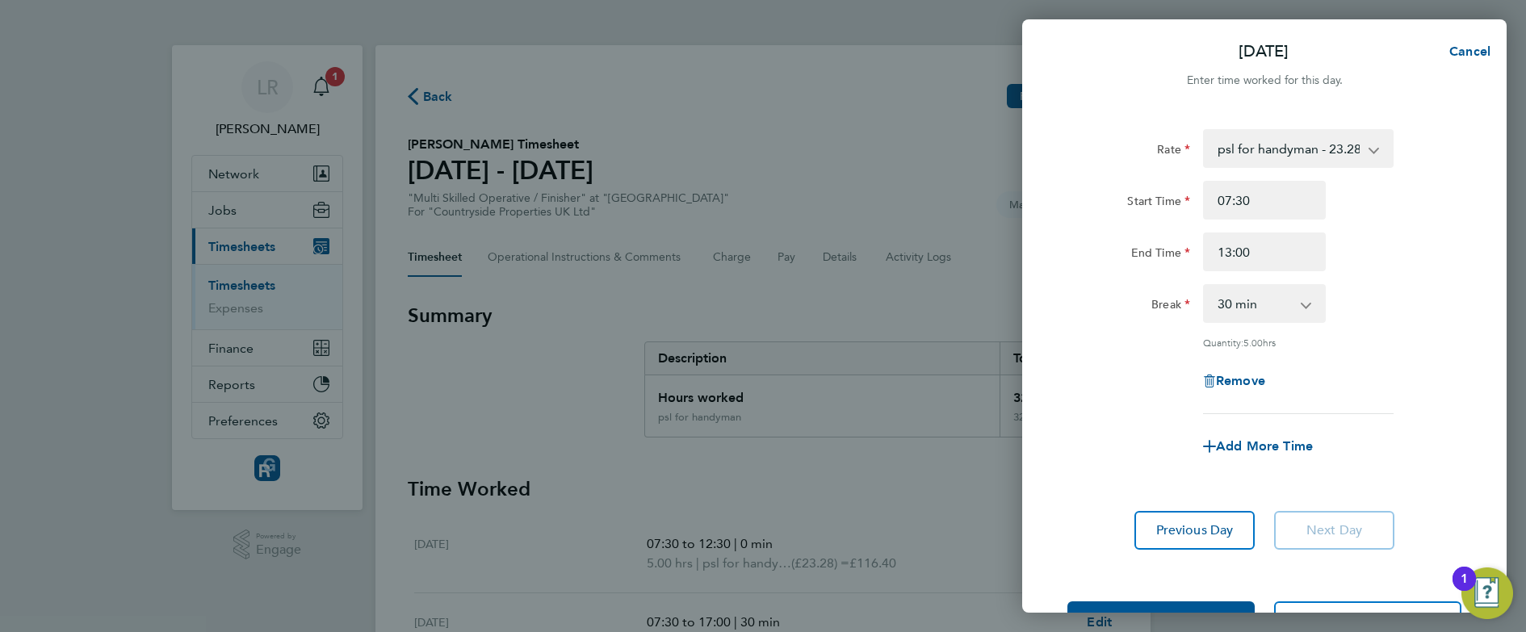
click at [1072, 362] on div "Remove" at bounding box center [1264, 381] width 407 height 39
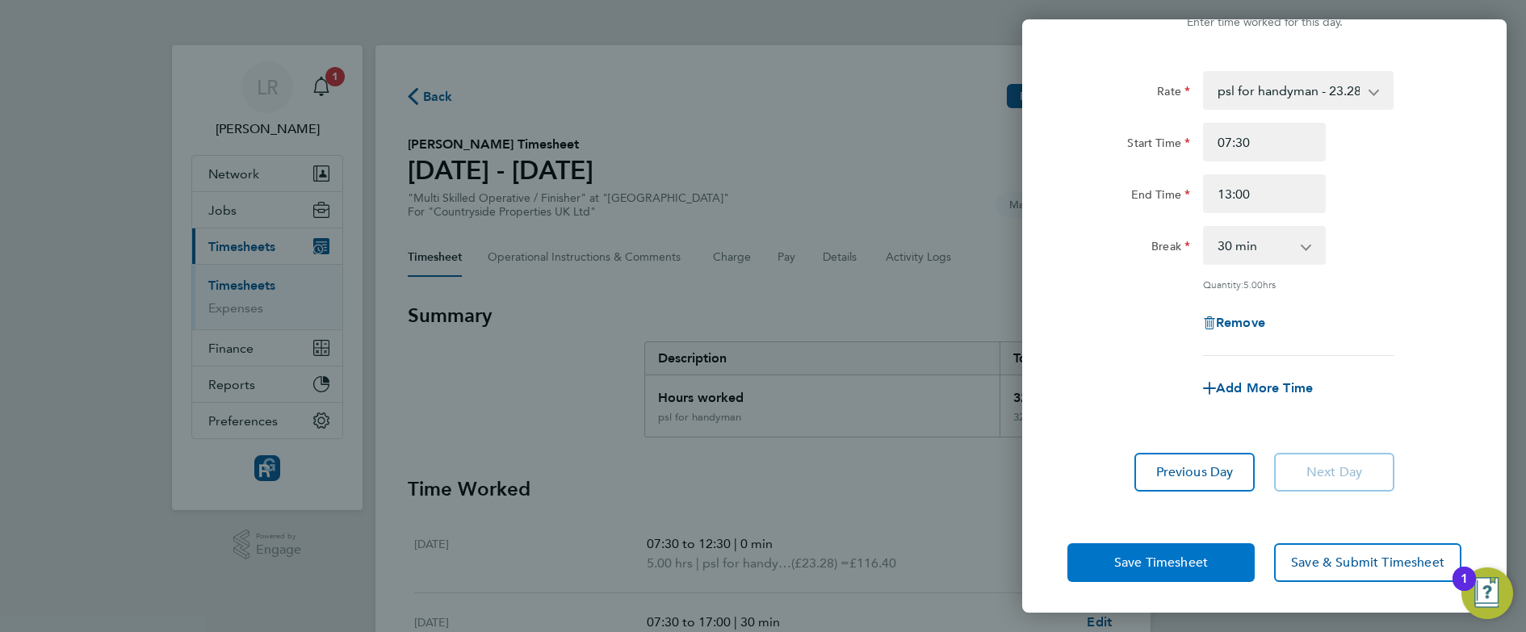
click at [1073, 547] on button "Save Timesheet" at bounding box center [1161, 563] width 187 height 39
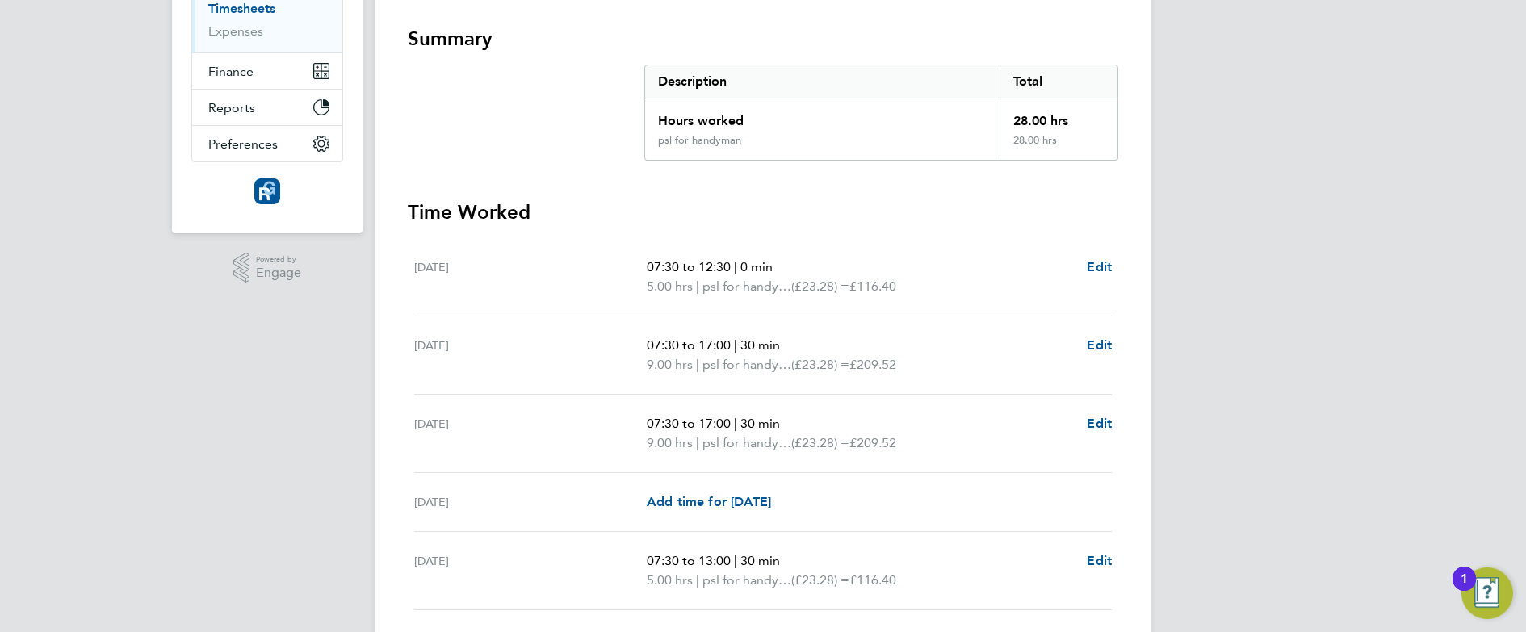
scroll to position [397, 0]
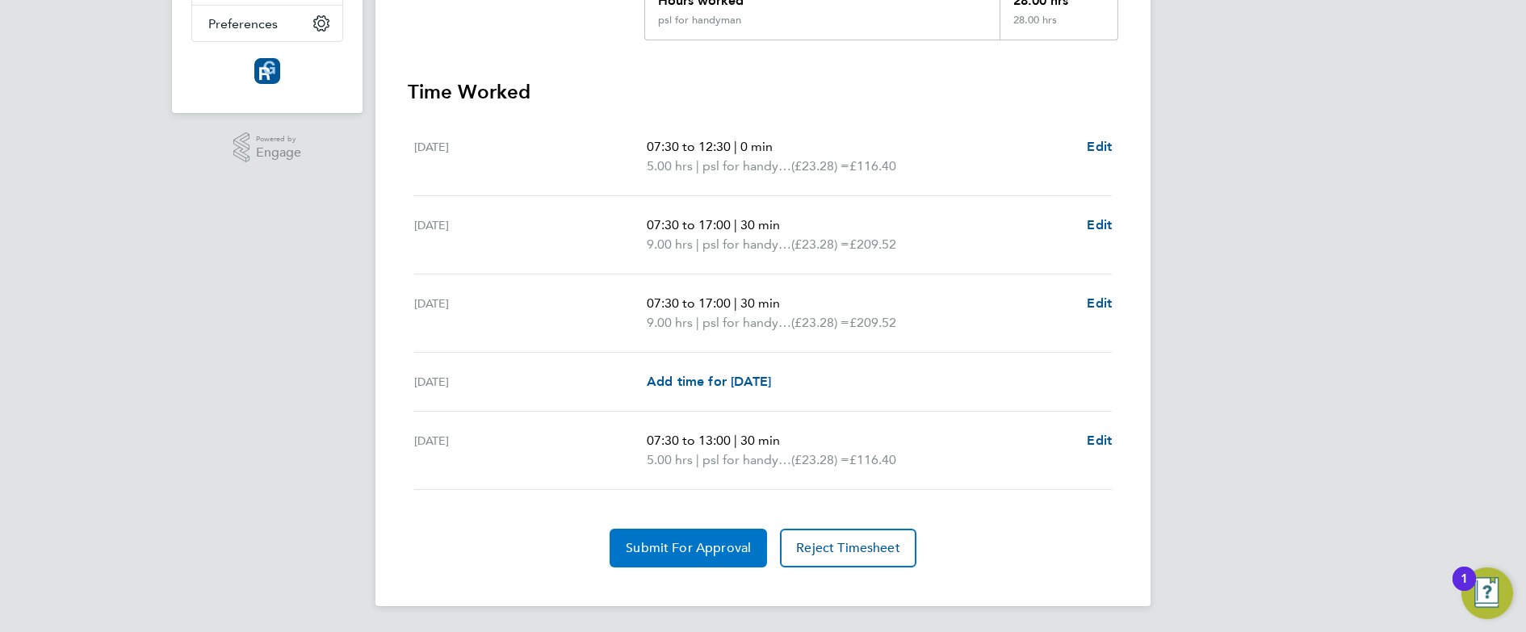
click at [678, 529] on button "Submit For Approval" at bounding box center [688, 548] width 157 height 39
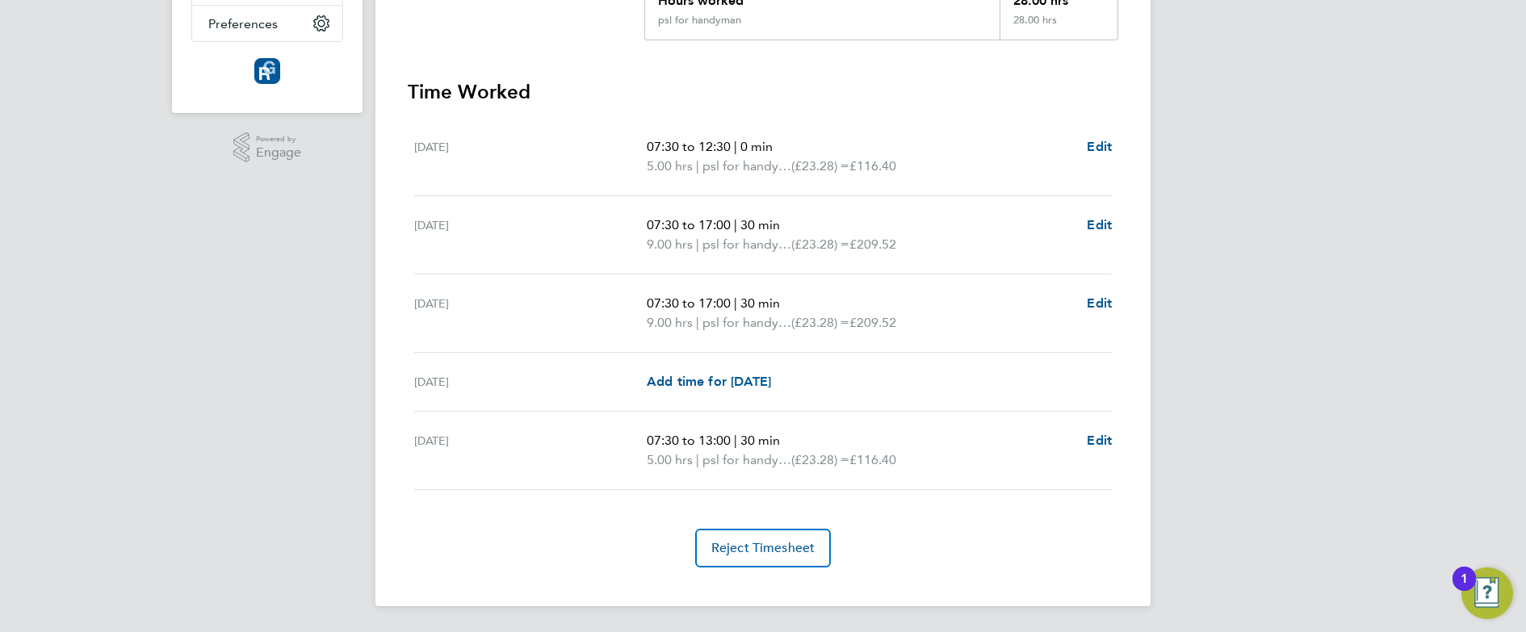
scroll to position [0, 0]
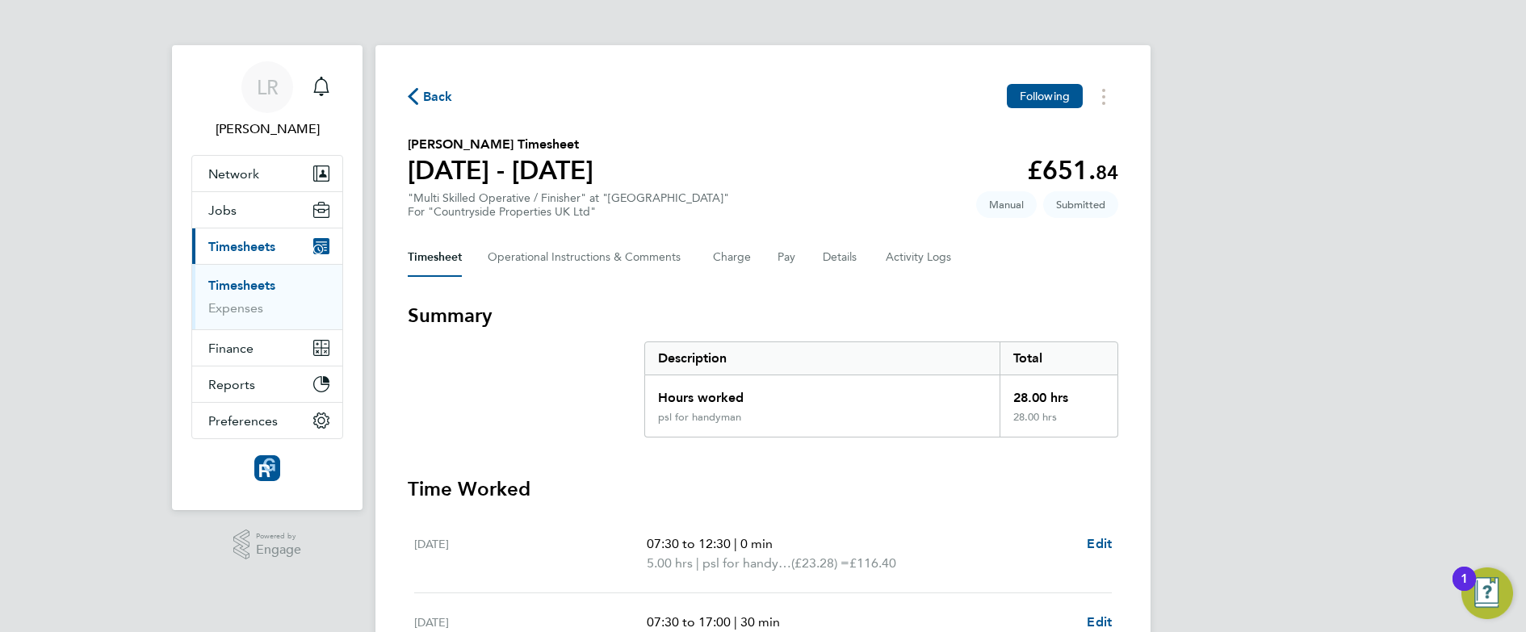
click at [428, 93] on span "Back" at bounding box center [438, 96] width 30 height 19
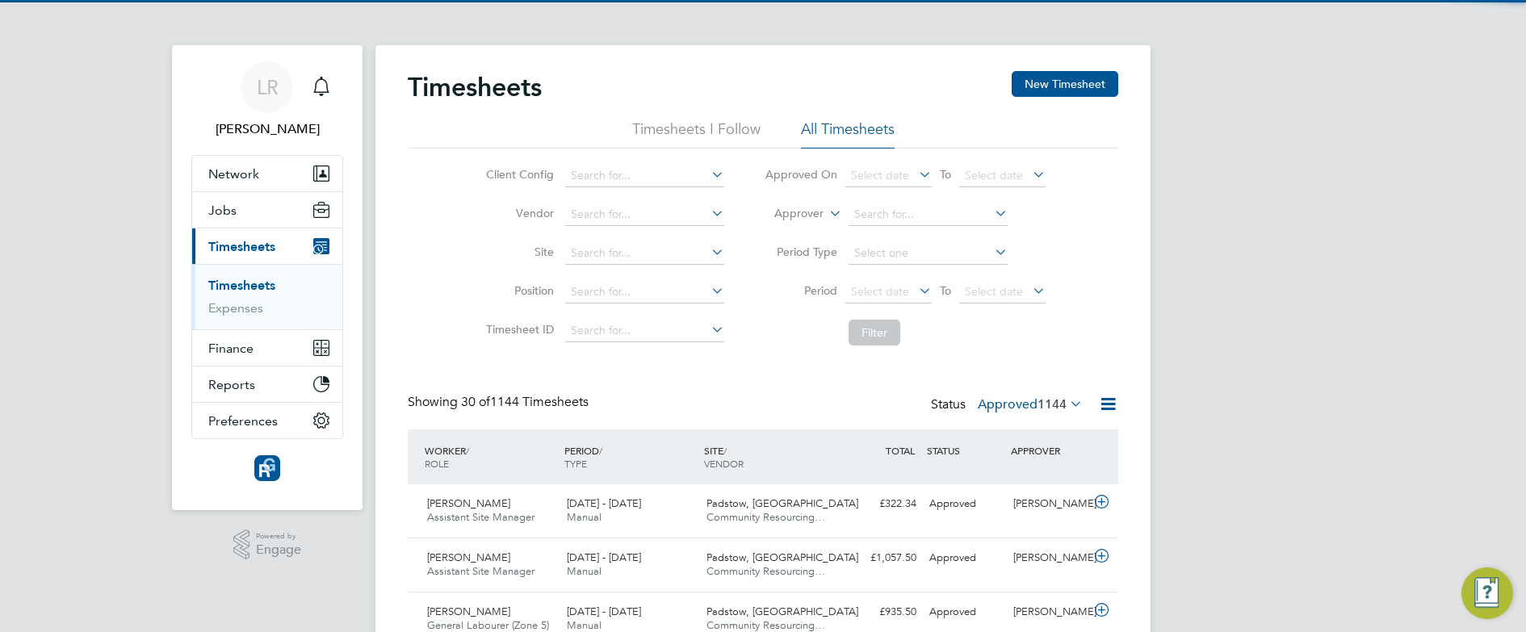
scroll to position [41, 141]
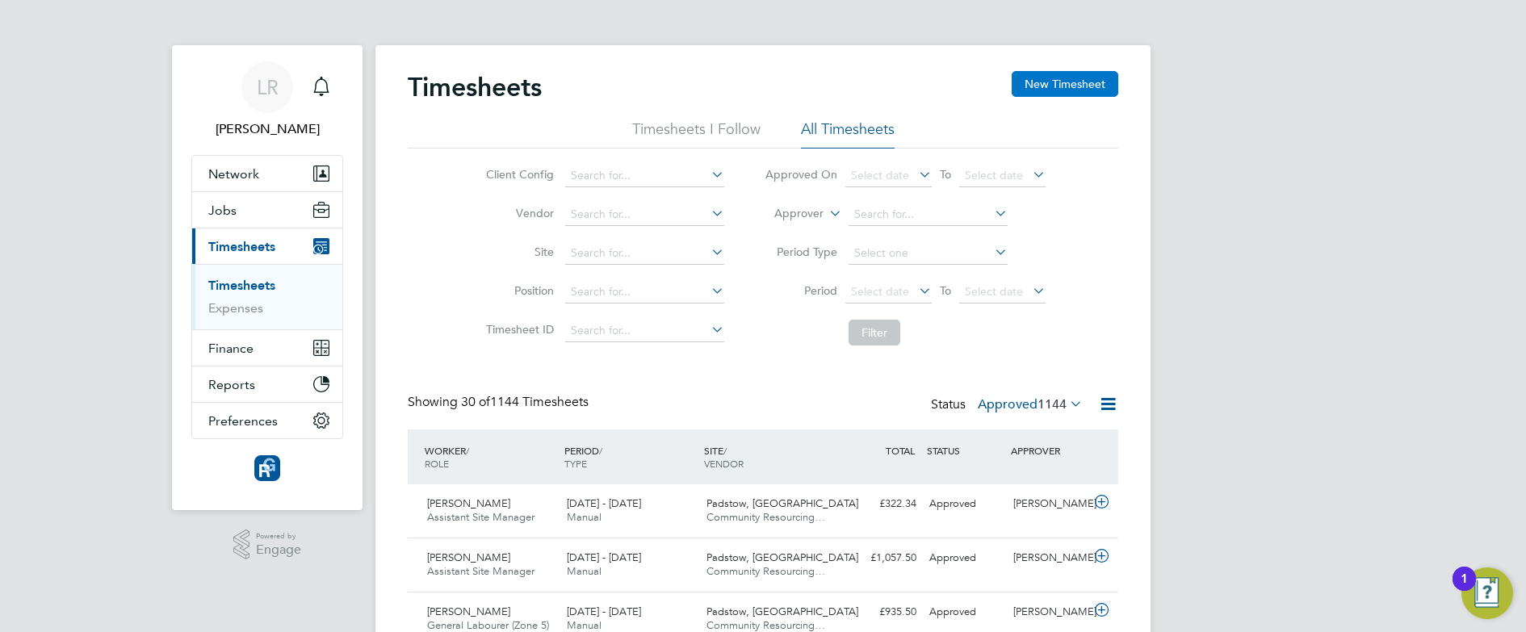
click at [1033, 89] on button "New Timesheet" at bounding box center [1065, 84] width 107 height 26
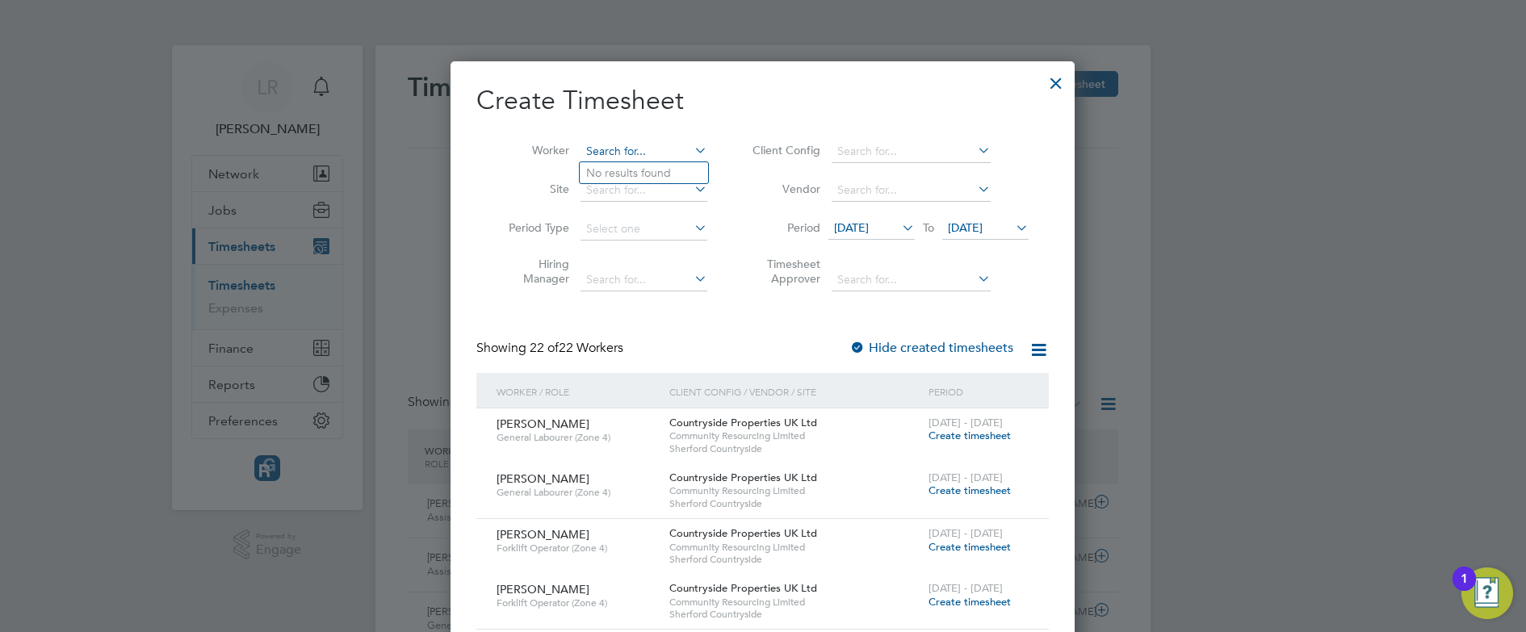
click at [644, 154] on input at bounding box center [644, 152] width 127 height 23
click at [600, 170] on b "[PERSON_NAME]" at bounding box center [633, 173] width 94 height 14
type input "[PERSON_NAME]"
click at [924, 343] on label "Hide created timesheets" at bounding box center [932, 348] width 164 height 16
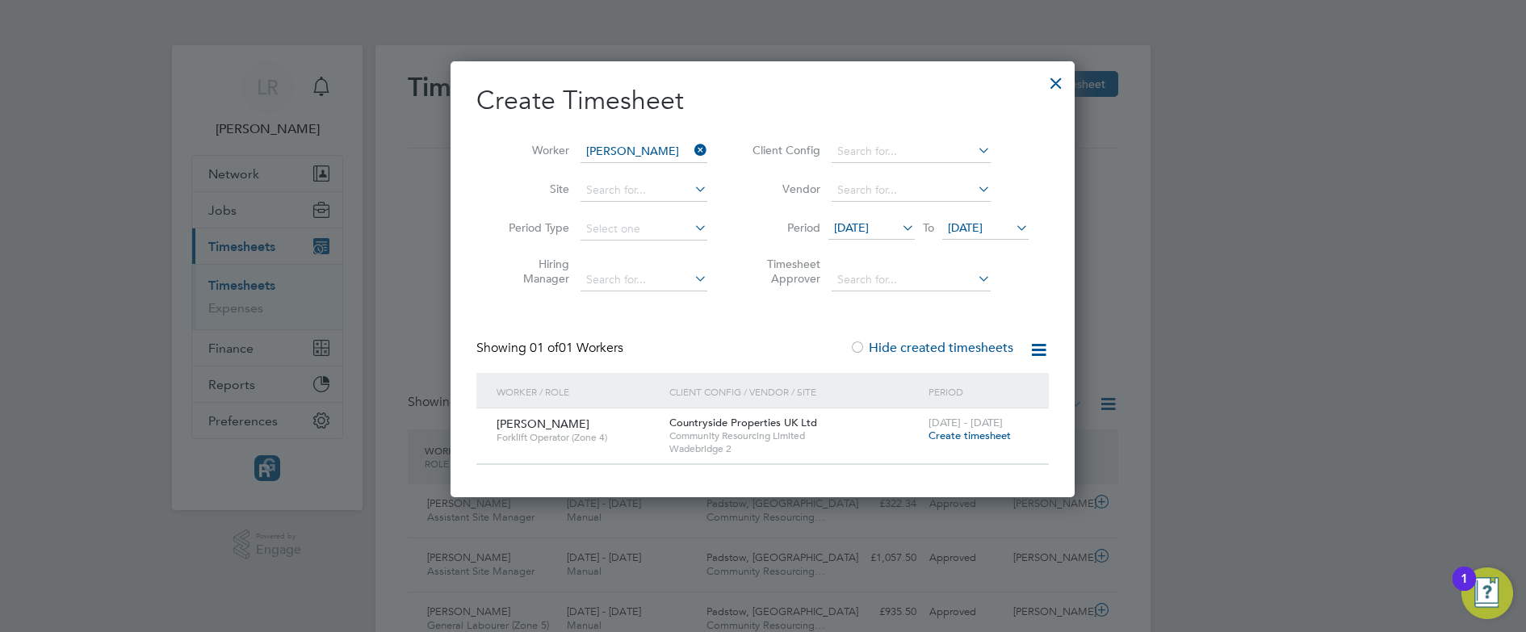
click at [984, 437] on span "Create timesheet" at bounding box center [970, 436] width 82 height 14
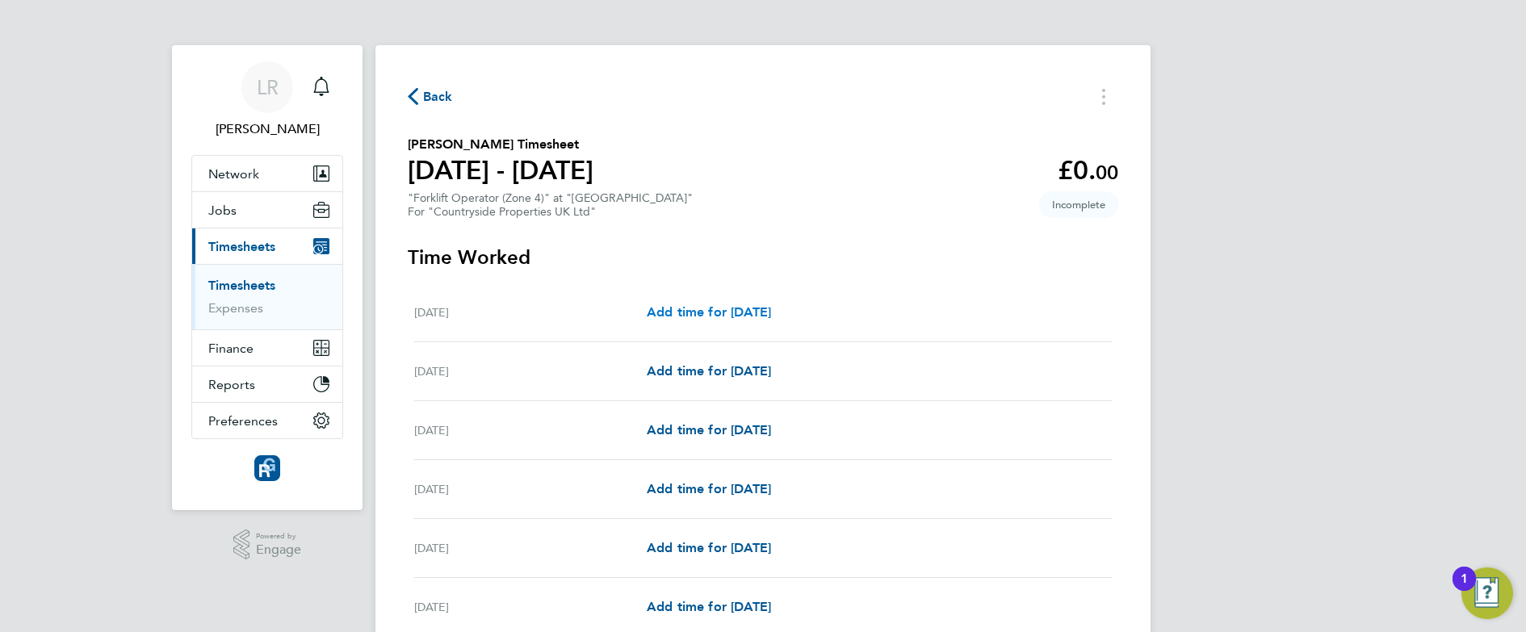
click at [753, 320] on link "Add time for [DATE]" at bounding box center [709, 312] width 124 height 19
select select "30"
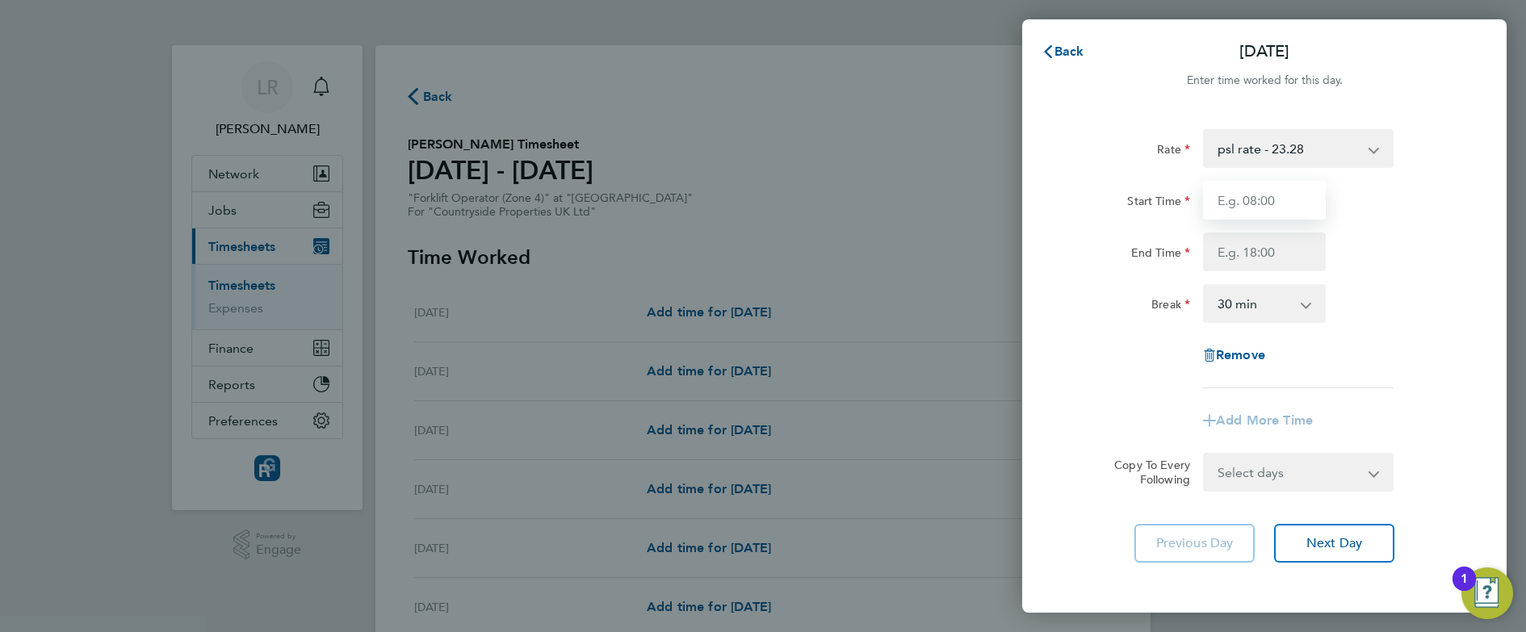
click at [1304, 191] on input "Start Time" at bounding box center [1264, 200] width 123 height 39
type input "07:30"
type input "17:00"
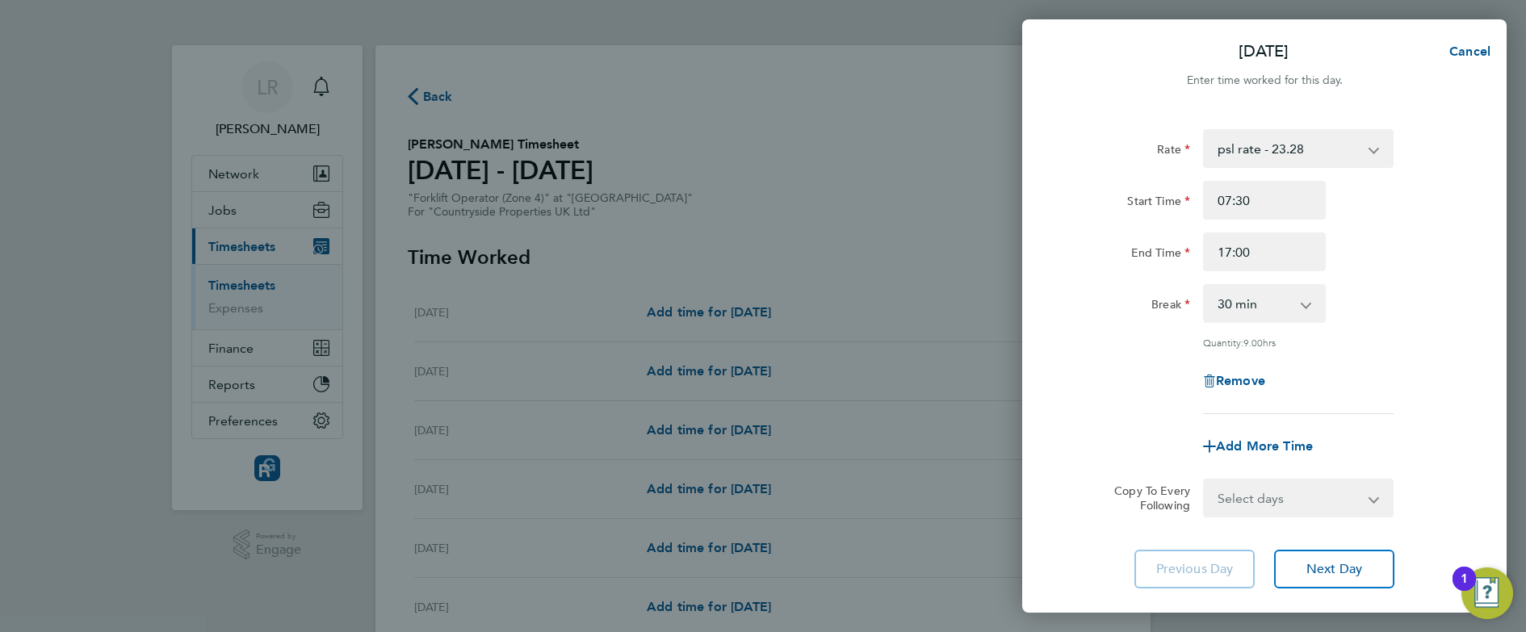
click at [1089, 384] on div "Remove" at bounding box center [1264, 381] width 407 height 39
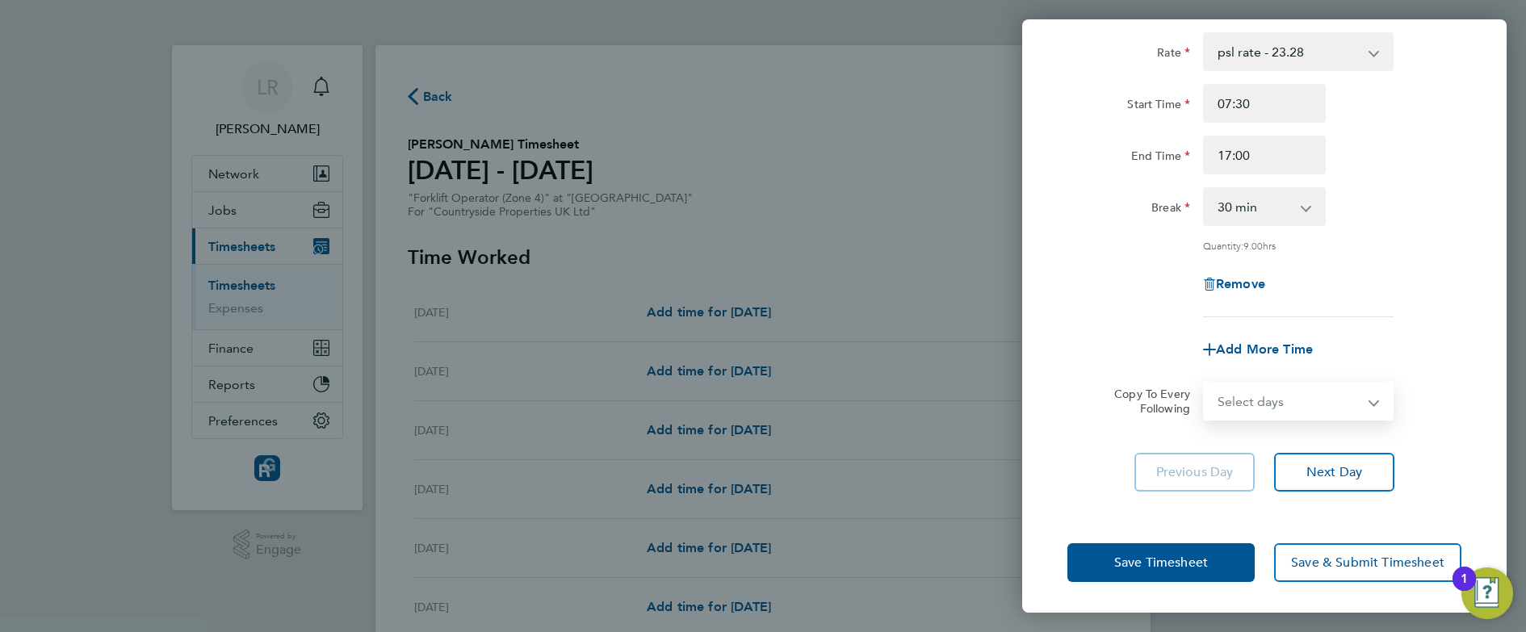
click at [1255, 397] on select "Select days Day Weekday (Mon-Fri) Weekend (Sat-Sun) [DATE] [DATE] [DATE] [DATE]…" at bounding box center [1290, 402] width 170 height 36
select select "WEEKDAY"
click at [1205, 384] on select "Select days Day Weekday (Mon-Fri) Weekend (Sat-Sun) [DATE] [DATE] [DATE] [DATE]…" at bounding box center [1290, 402] width 170 height 36
select select "[DATE]"
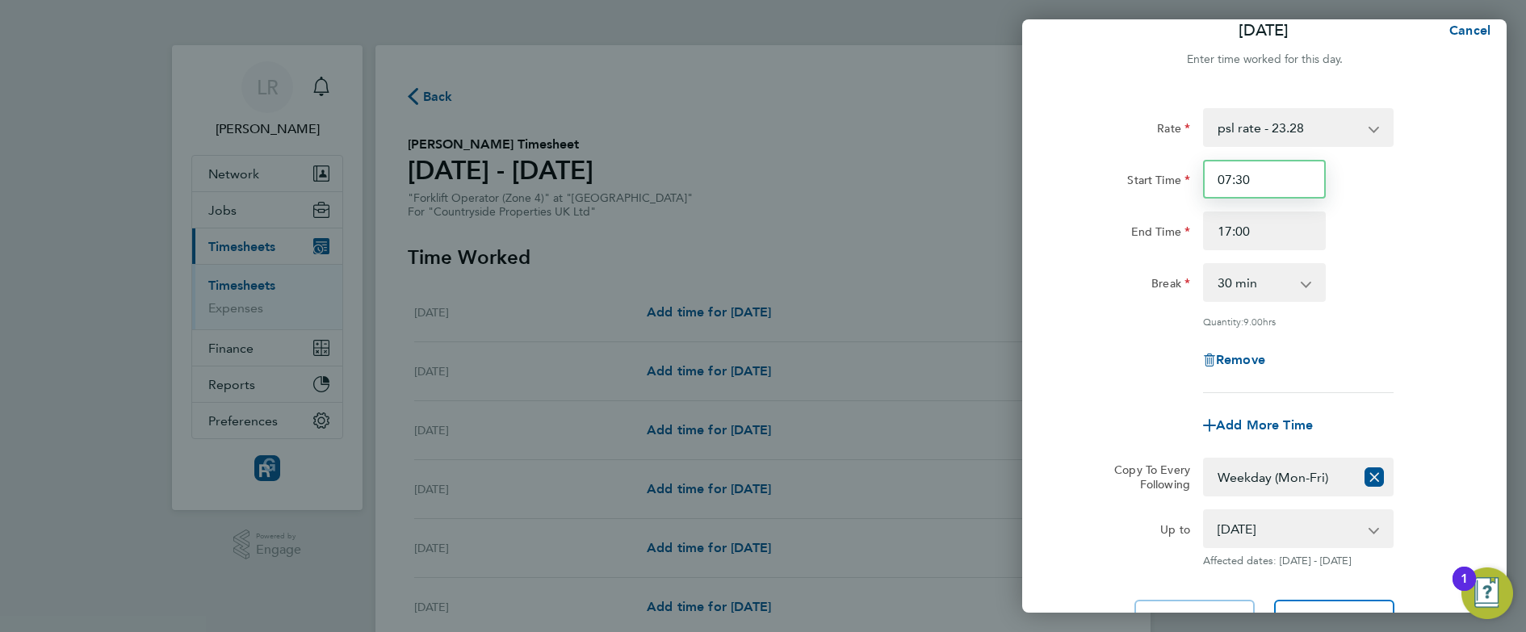
click at [1245, 178] on input "07:30" at bounding box center [1264, 179] width 123 height 39
type input "07:00"
click at [1241, 233] on input "17:00" at bounding box center [1264, 231] width 123 height 39
type input "17:30"
click at [1067, 390] on div "Rate psl rate - 23.28 Start Time 07:00 End Time 17:30 Break 0 min 15 min 30 min…" at bounding box center [1265, 373] width 485 height 569
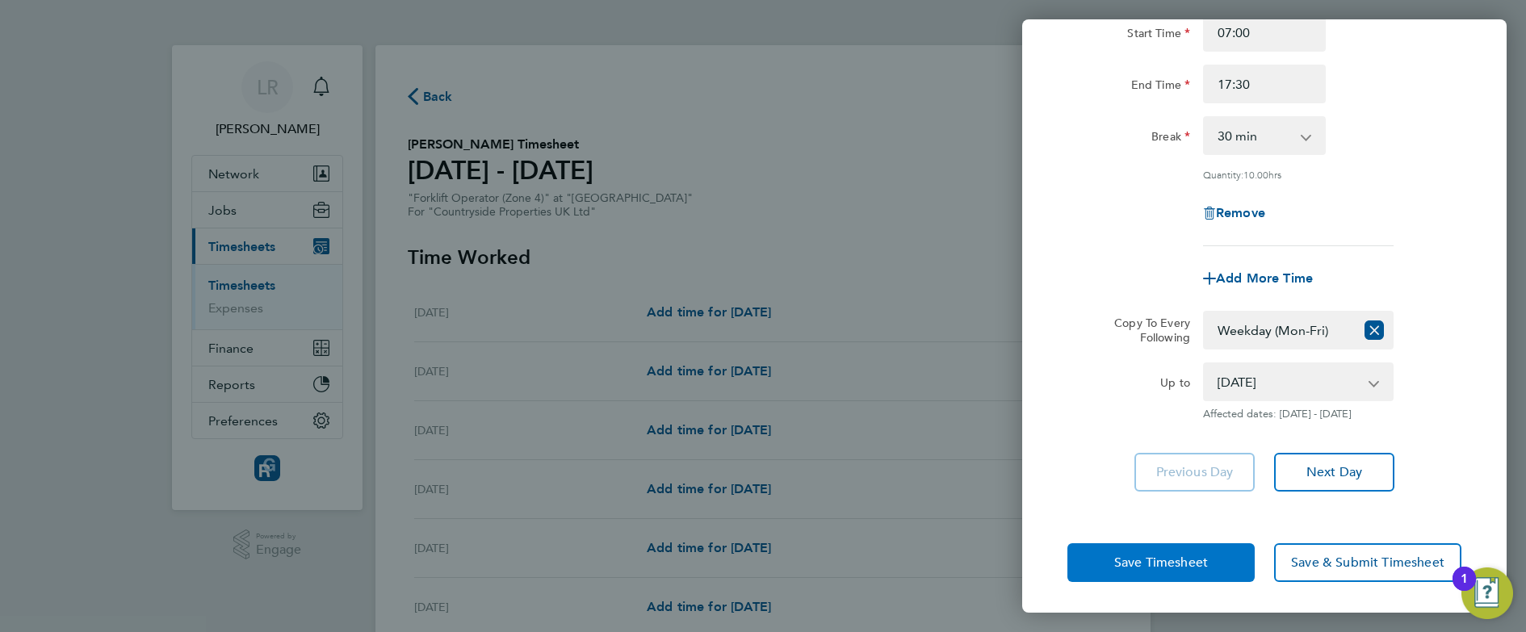
click at [1078, 558] on button "Save Timesheet" at bounding box center [1161, 563] width 187 height 39
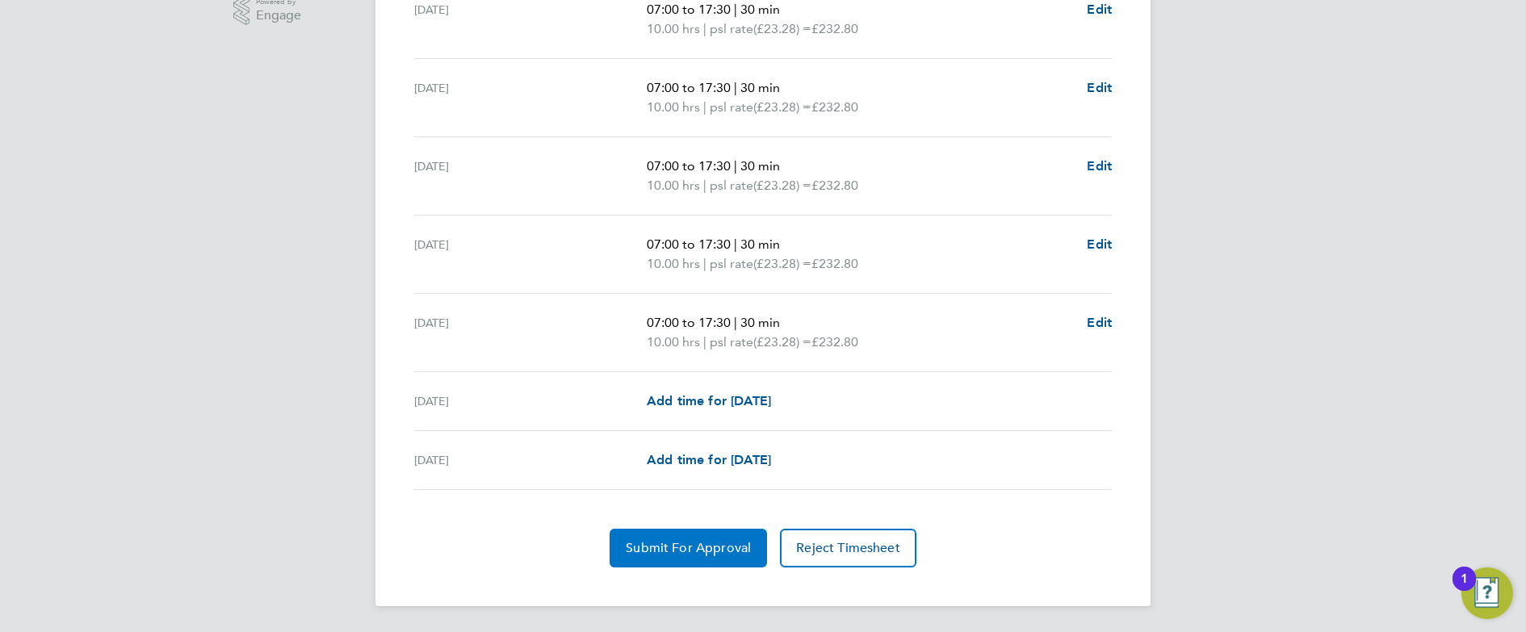
click at [732, 540] on span "Submit For Approval" at bounding box center [688, 548] width 125 height 16
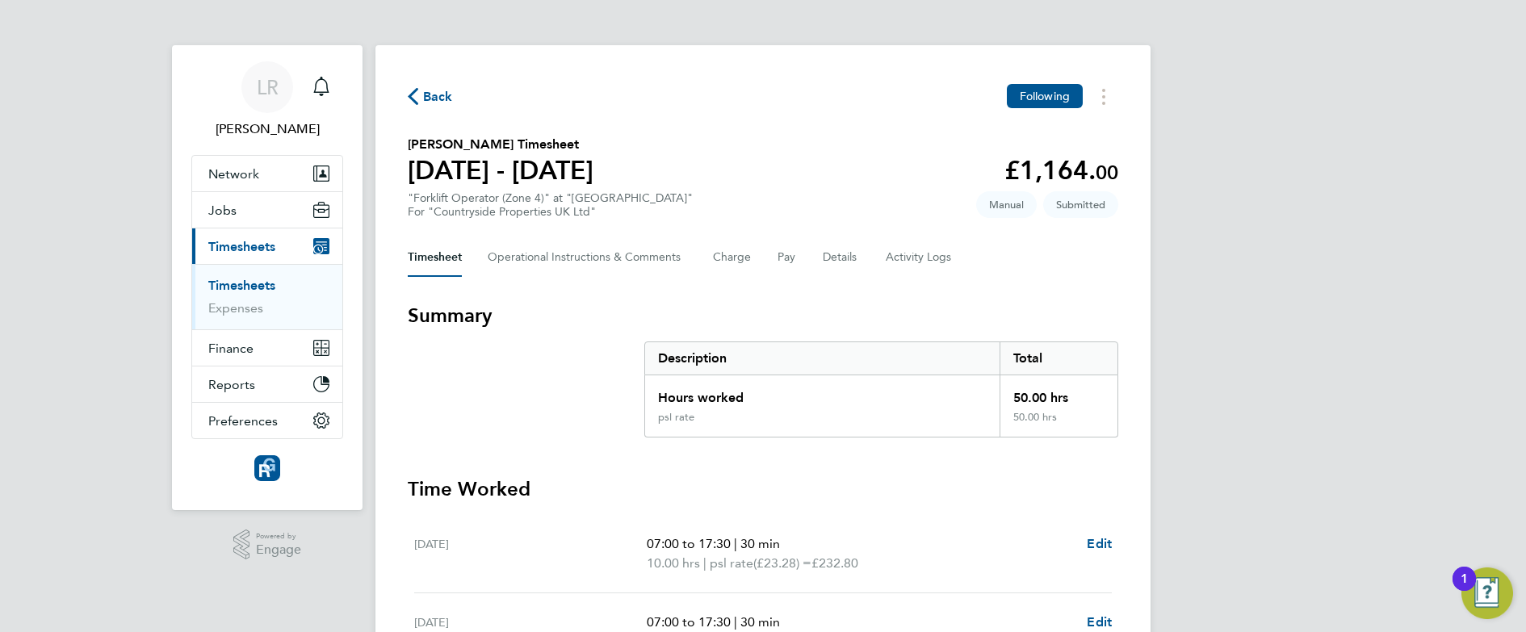
click at [439, 90] on span "Back" at bounding box center [438, 96] width 30 height 19
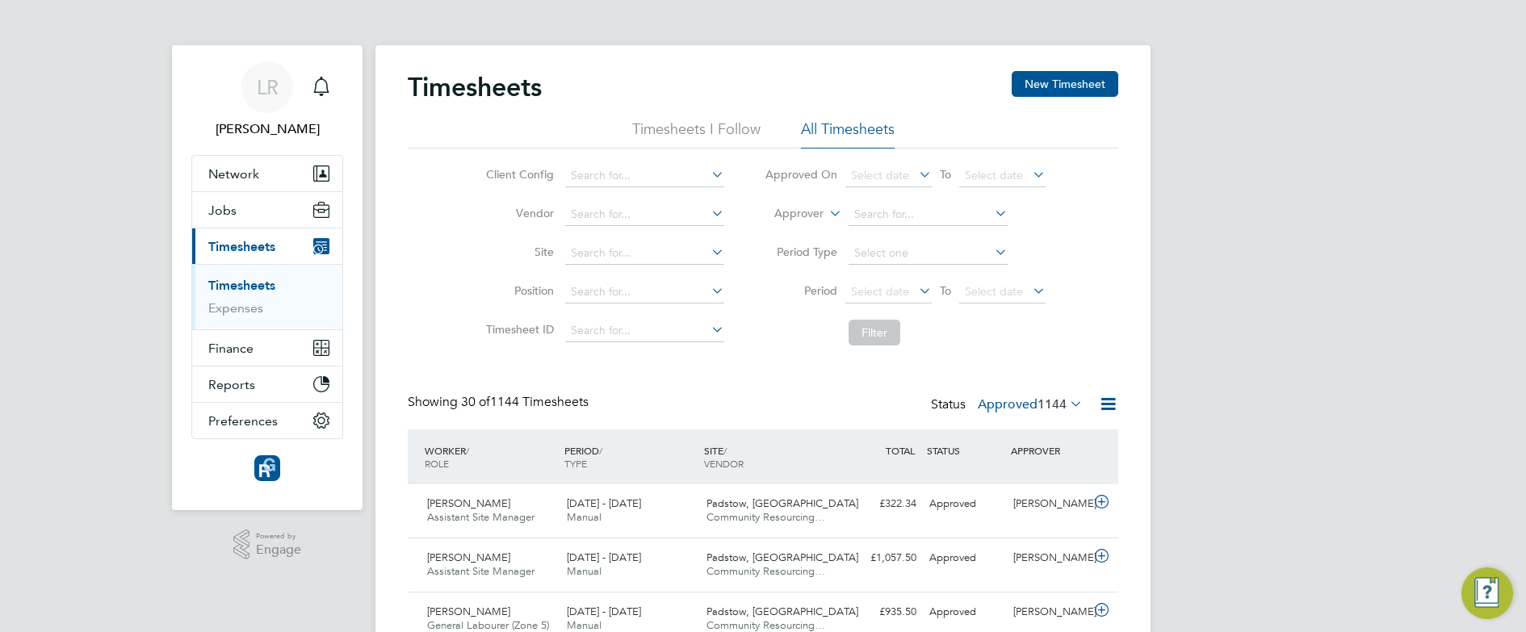
scroll to position [41, 141]
click at [1039, 93] on button "New Timesheet" at bounding box center [1065, 84] width 107 height 26
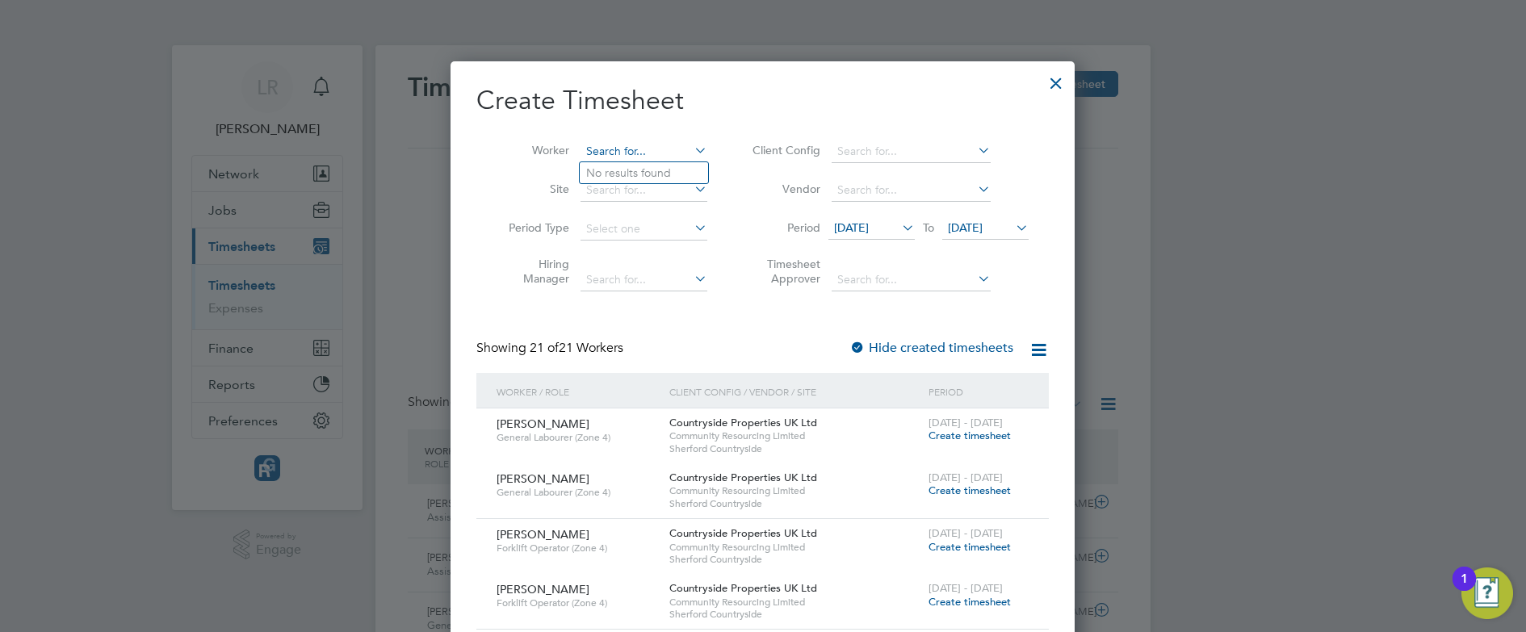
click at [603, 148] on input at bounding box center [644, 152] width 127 height 23
type input "w"
click at [666, 173] on li "[PERSON_NAME]" at bounding box center [650, 173] width 140 height 22
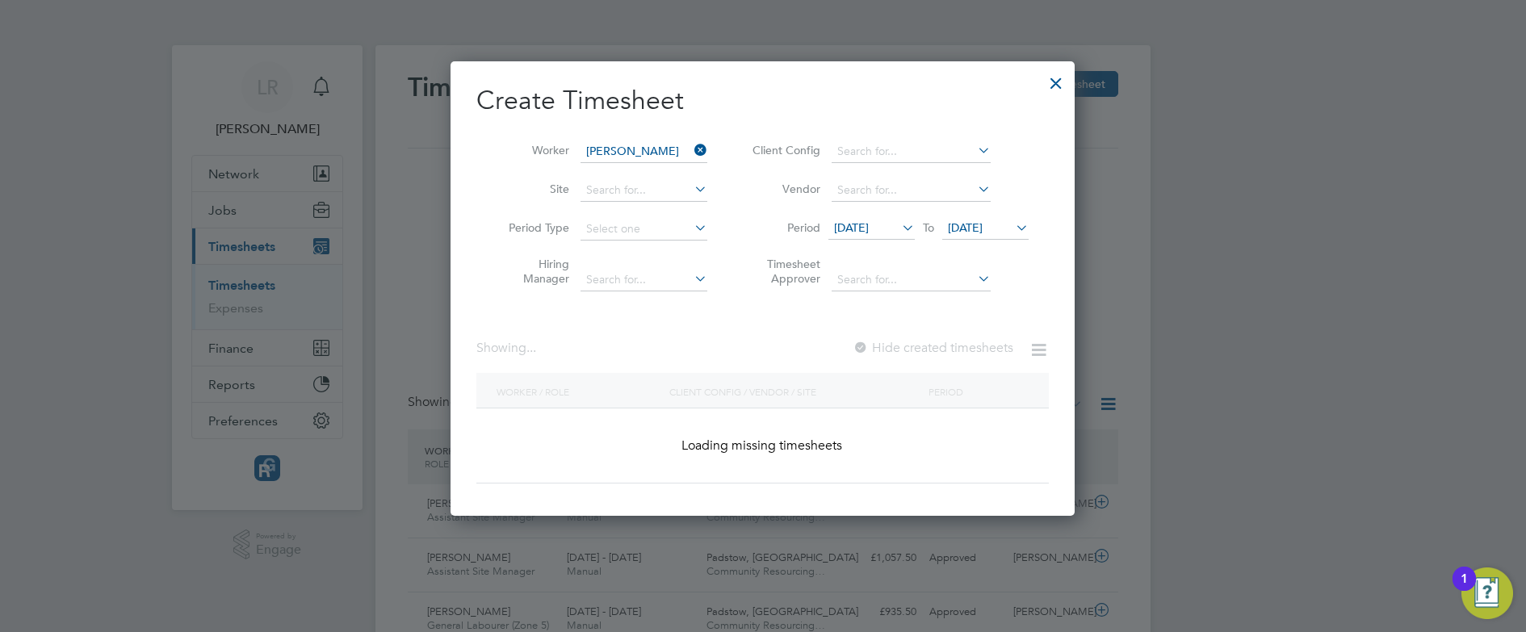
type input "[PERSON_NAME]"
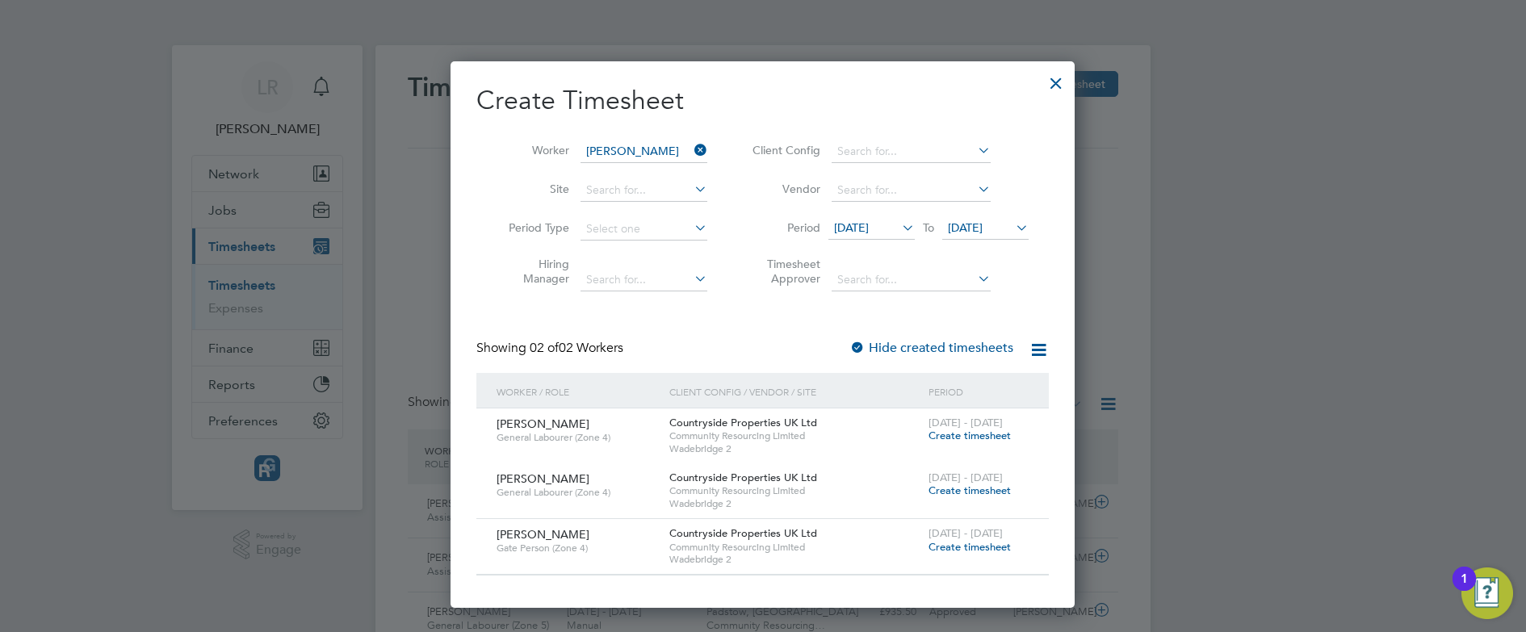
click at [927, 352] on label "Hide created timesheets" at bounding box center [932, 348] width 164 height 16
click at [955, 548] on span "Create timesheet" at bounding box center [970, 547] width 82 height 14
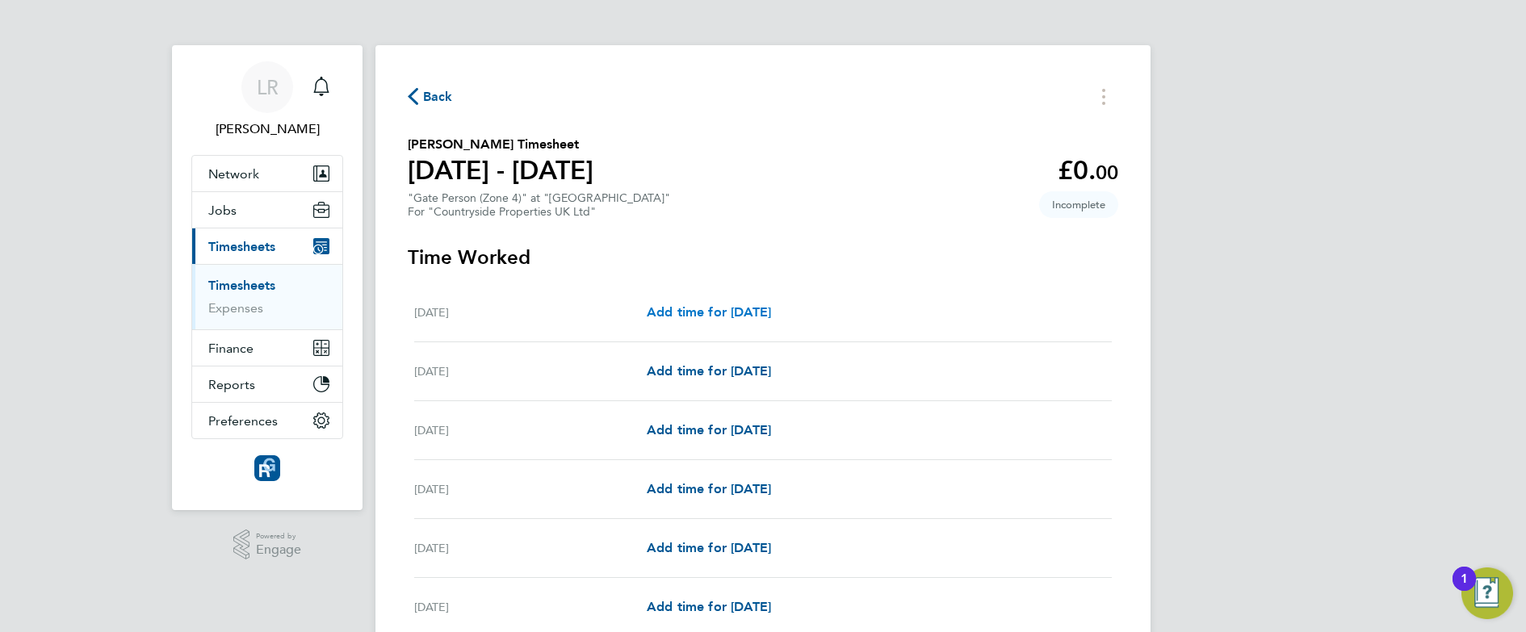
click at [758, 317] on span "Add time for [DATE]" at bounding box center [709, 311] width 124 height 15
select select "30"
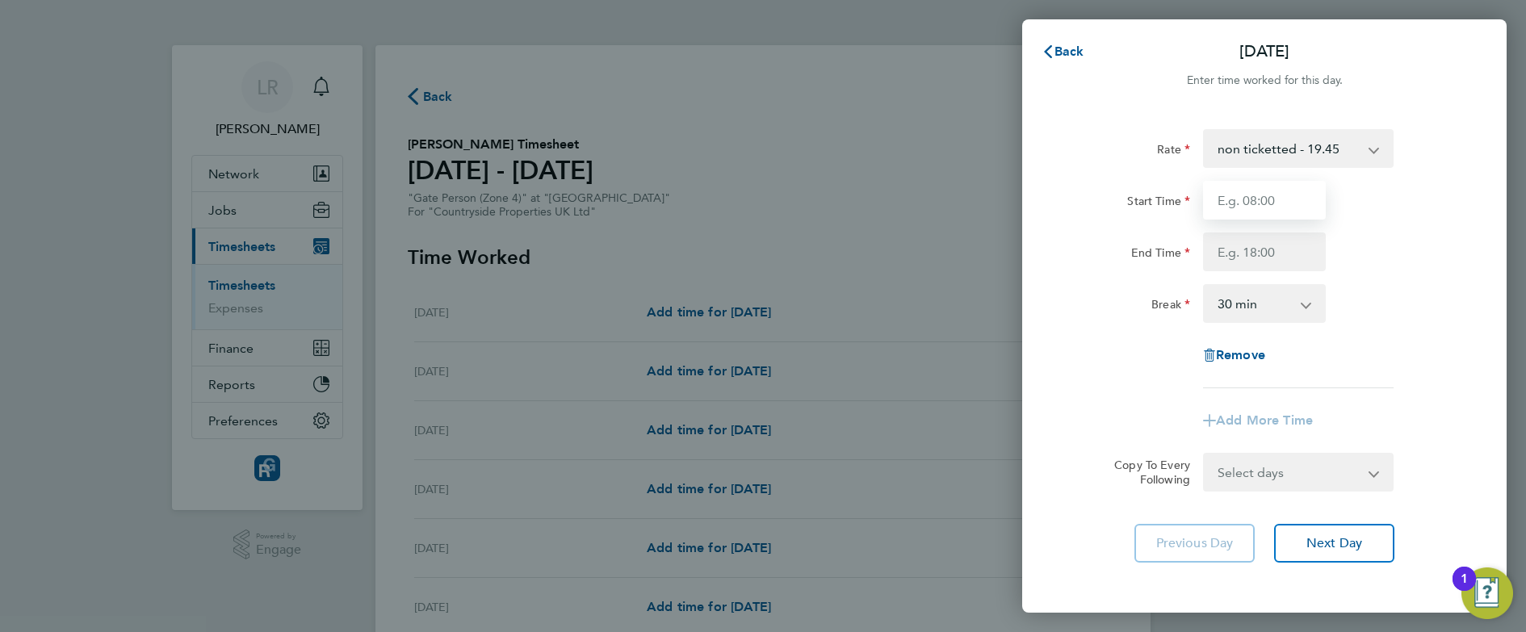
click at [1242, 197] on input "Start Time" at bounding box center [1264, 200] width 123 height 39
type input "07:00"
type input "17:30"
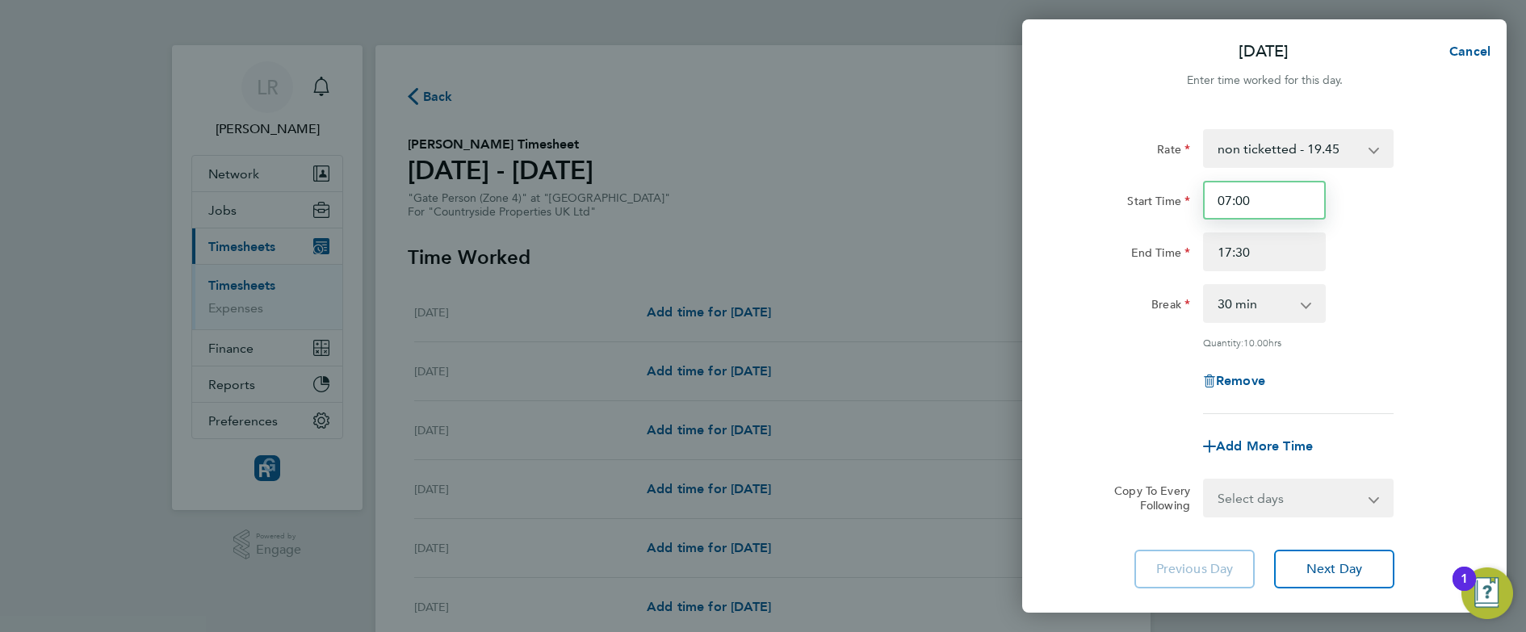
click at [1240, 202] on input "07:00" at bounding box center [1264, 200] width 123 height 39
type input "07:30"
click at [1239, 254] on input "17:30" at bounding box center [1264, 252] width 123 height 39
type input "17:00"
click at [1099, 362] on div "Remove" at bounding box center [1264, 381] width 407 height 39
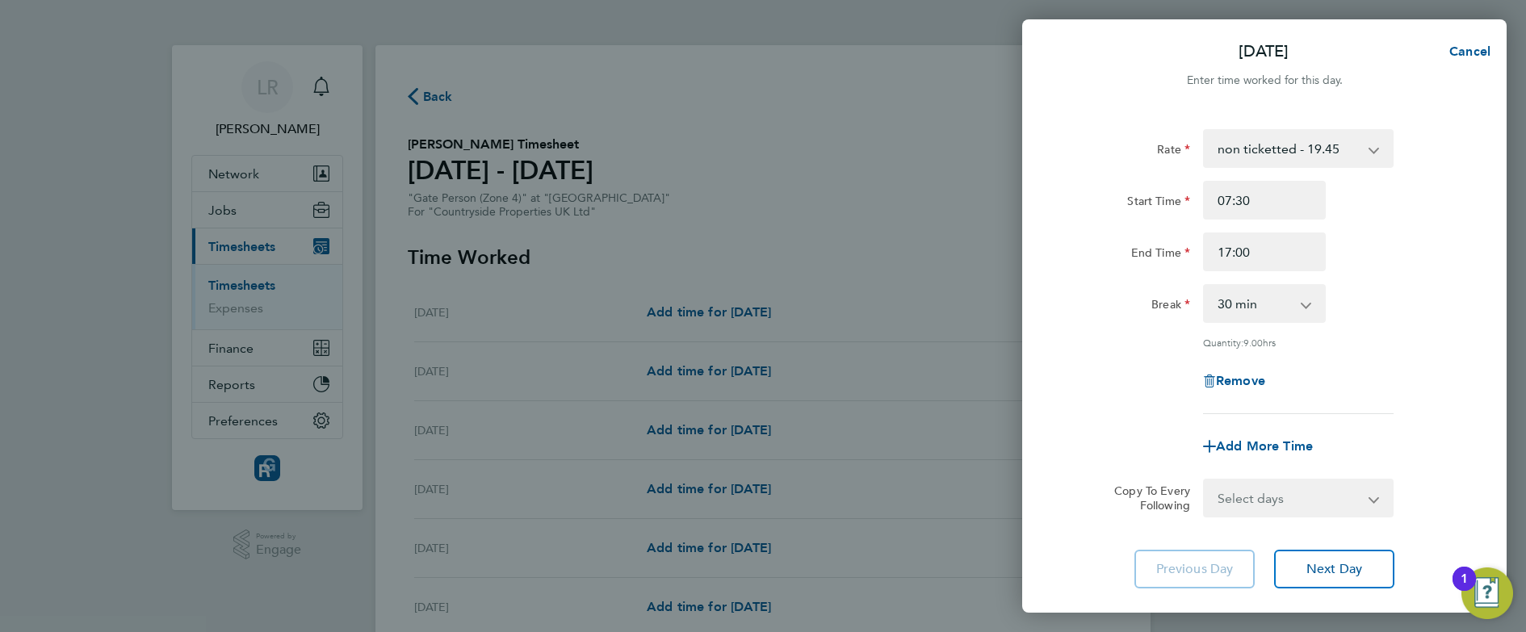
scroll to position [97, 0]
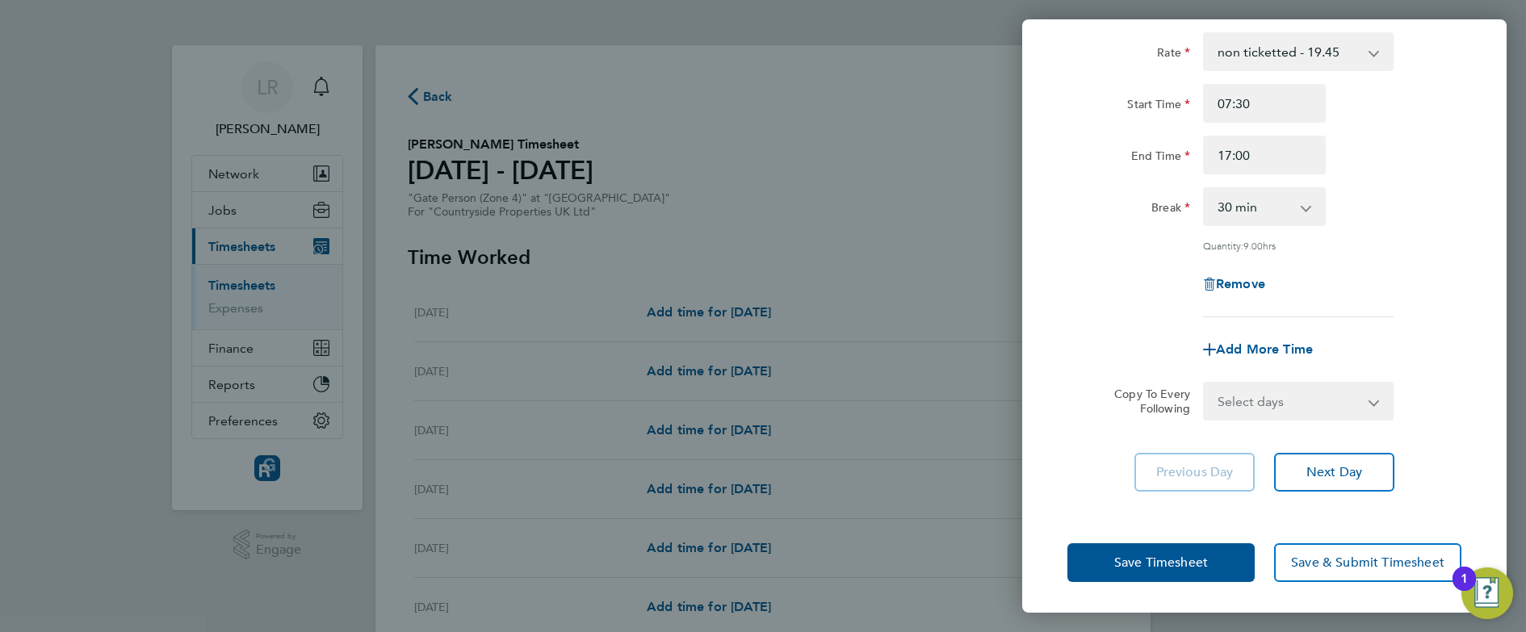
click at [1312, 397] on select "Select days Day Weekday (Mon-Fri) Weekend (Sat-Sun) [DATE] [DATE] [DATE] [DATE]…" at bounding box center [1290, 402] width 170 height 36
select select "WEEKDAY"
click at [1205, 384] on select "Select days Day Weekday (Mon-Fri) Weekend (Sat-Sun) [DATE] [DATE] [DATE] [DATE]…" at bounding box center [1290, 402] width 170 height 36
select select "[DATE]"
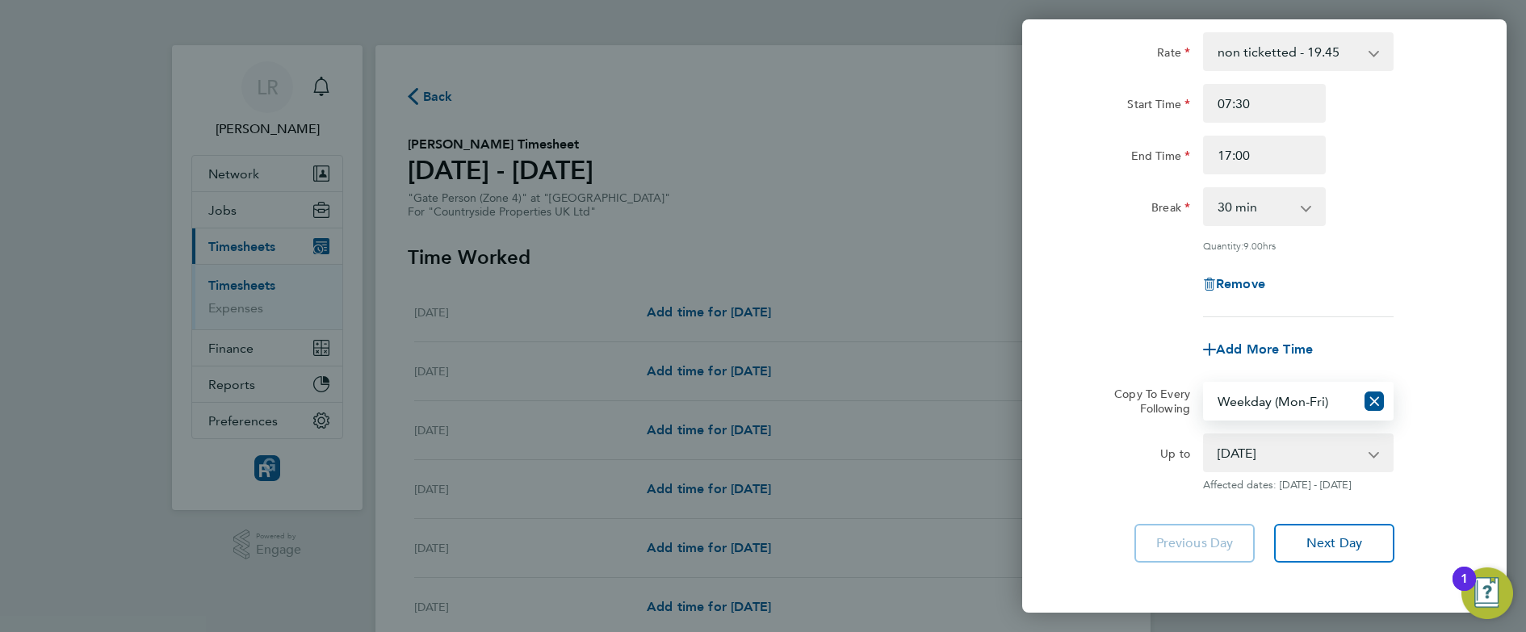
scroll to position [168, 0]
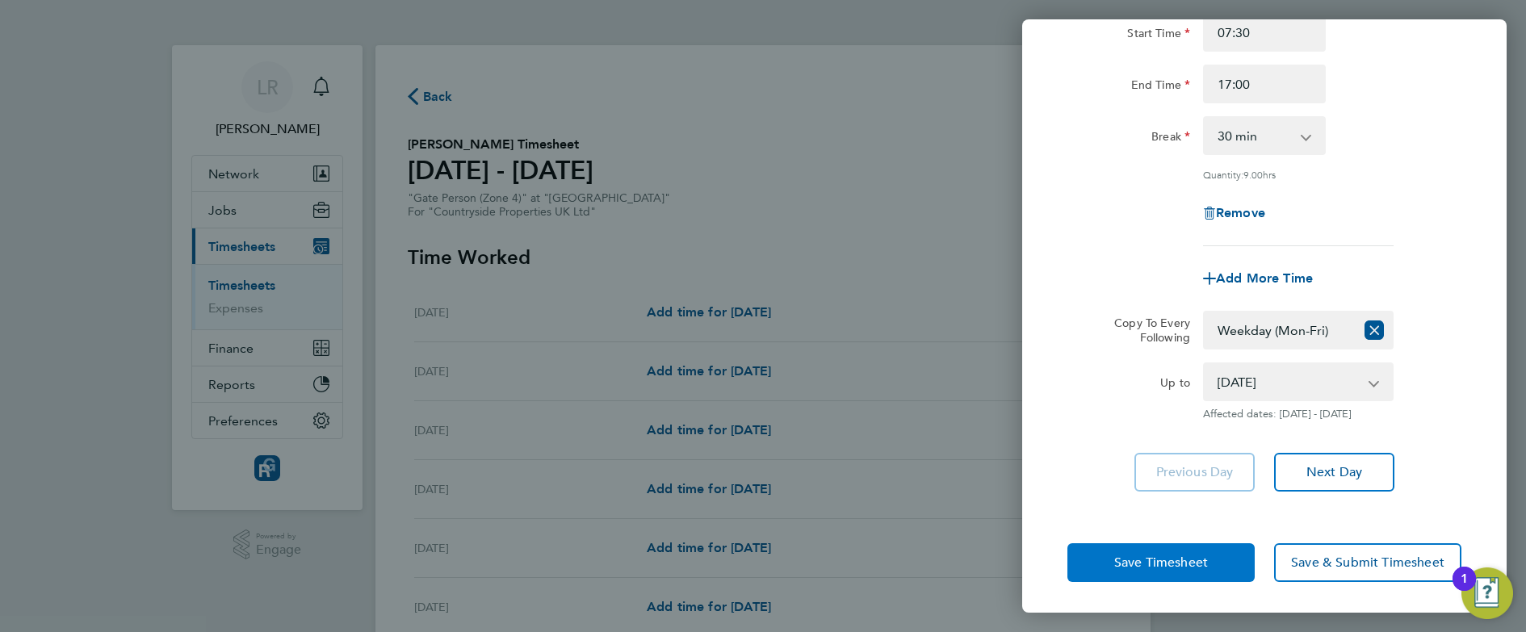
click at [1099, 573] on button "Save Timesheet" at bounding box center [1161, 563] width 187 height 39
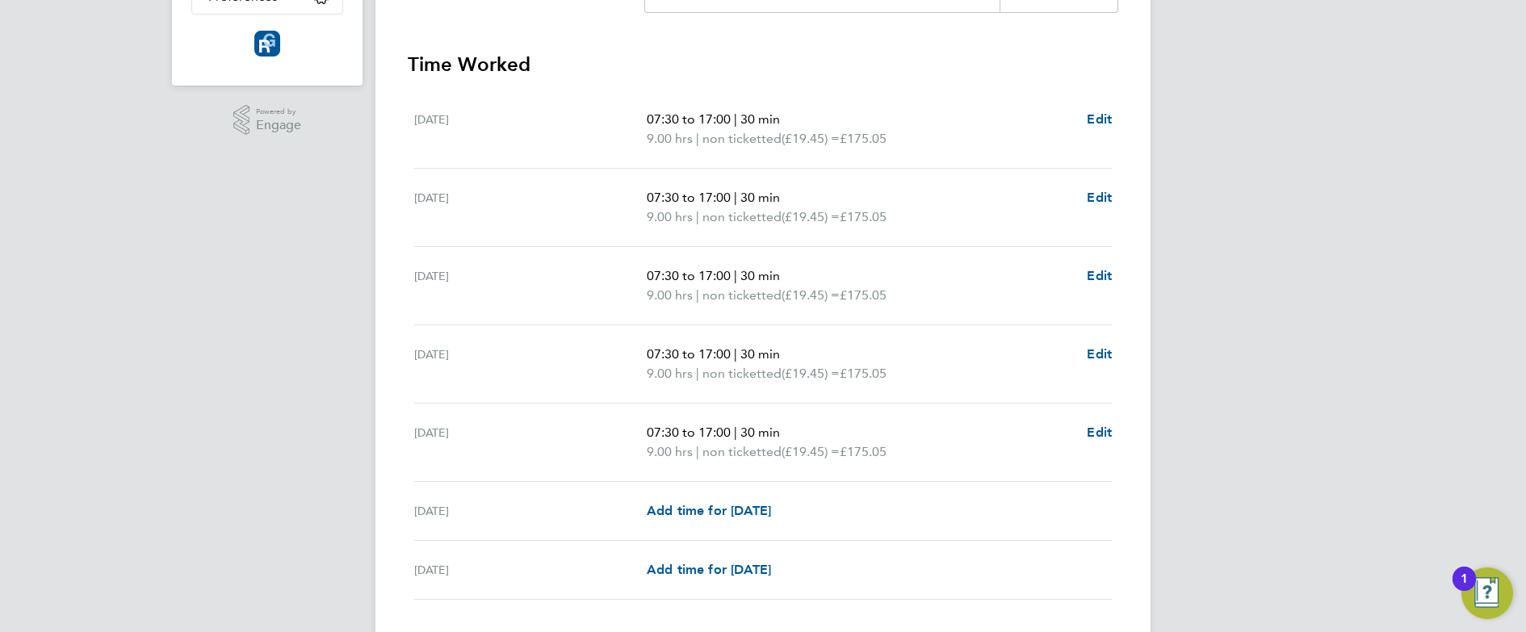
scroll to position [427, 0]
click at [1092, 428] on span "Edit" at bounding box center [1099, 429] width 25 height 15
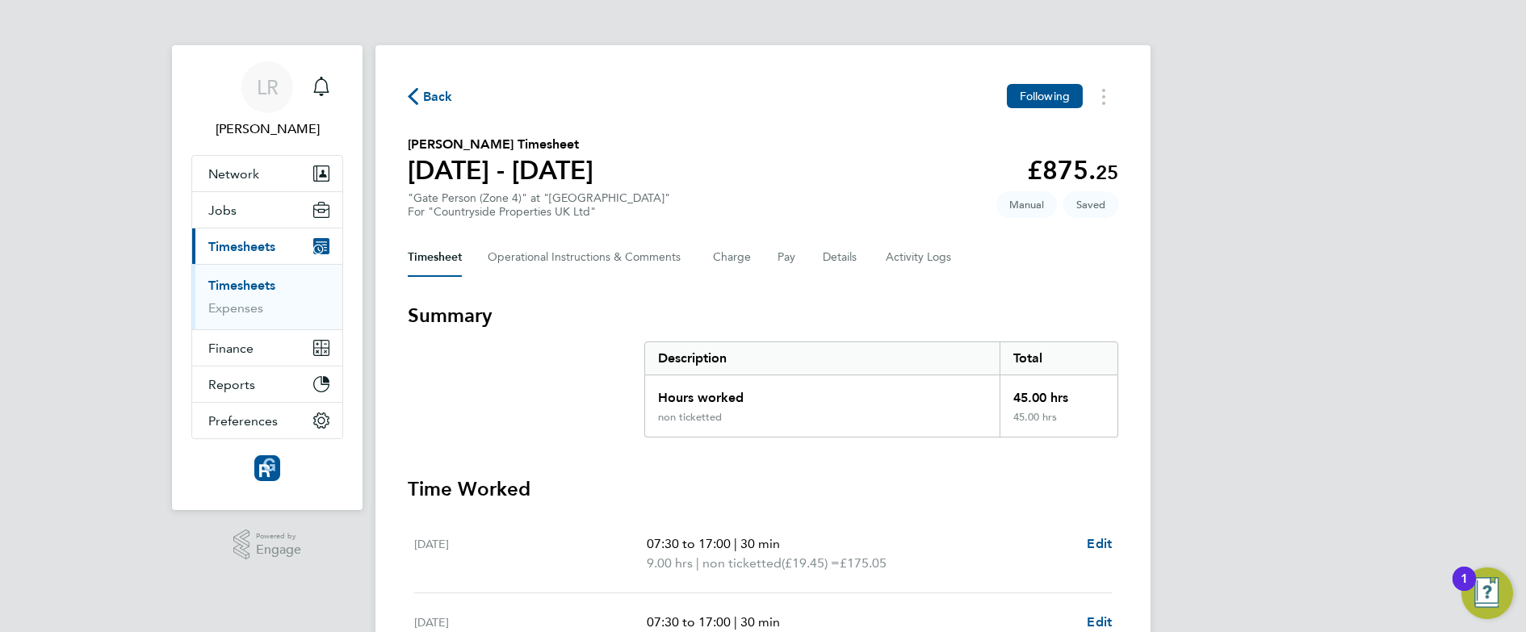
select select "30"
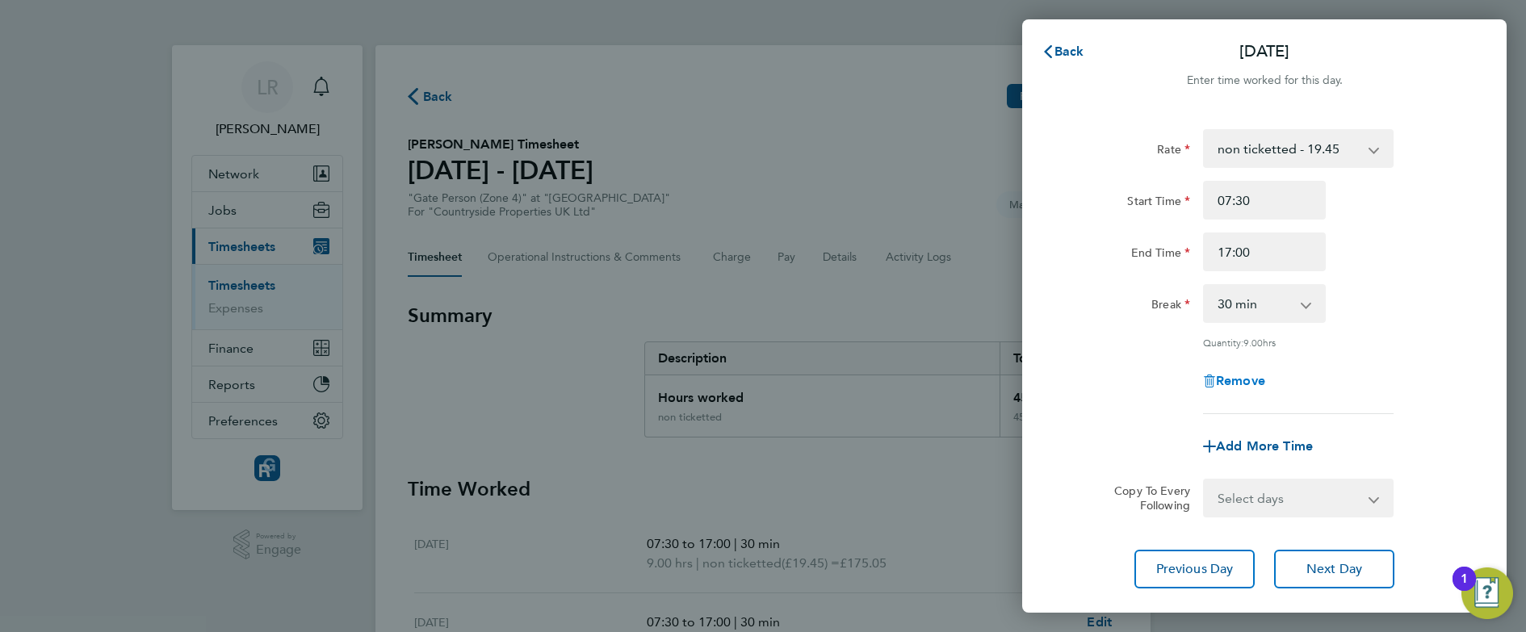
click at [1246, 377] on span "Remove" at bounding box center [1240, 380] width 49 height 15
select select "null"
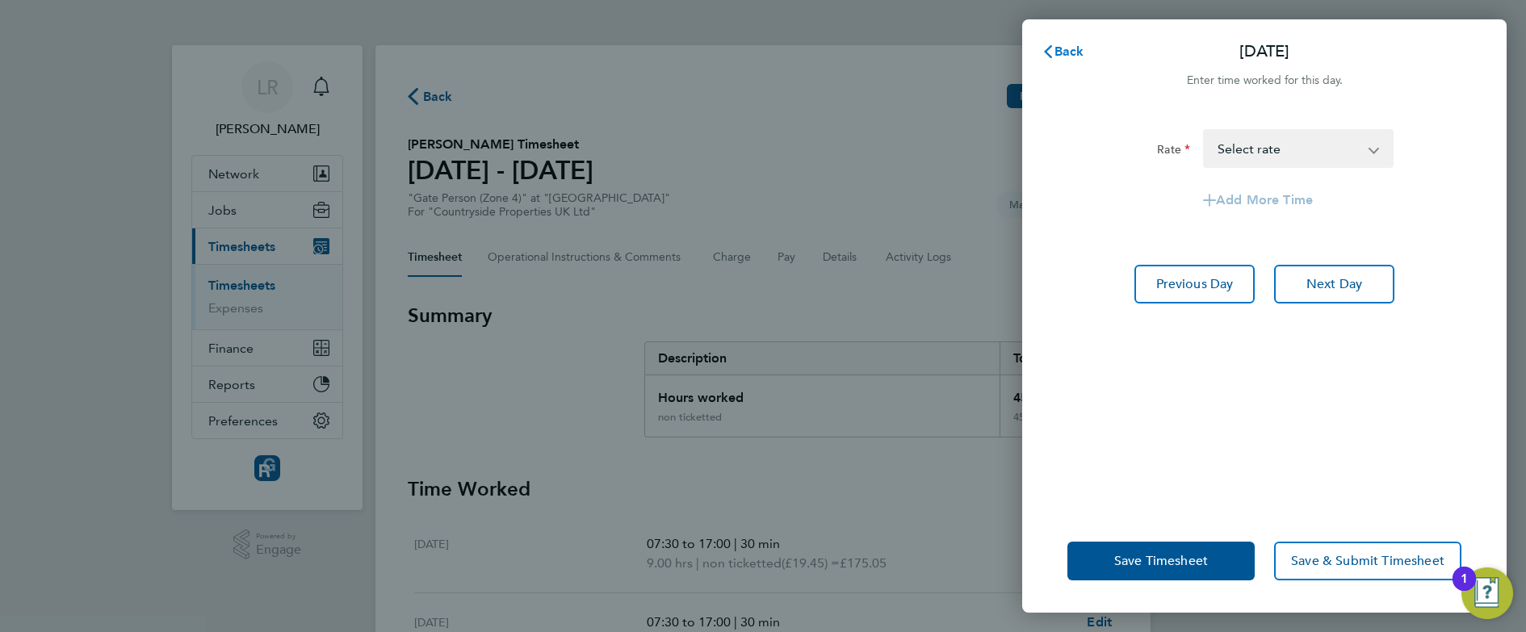
click at [1063, 56] on span "Back" at bounding box center [1070, 51] width 30 height 15
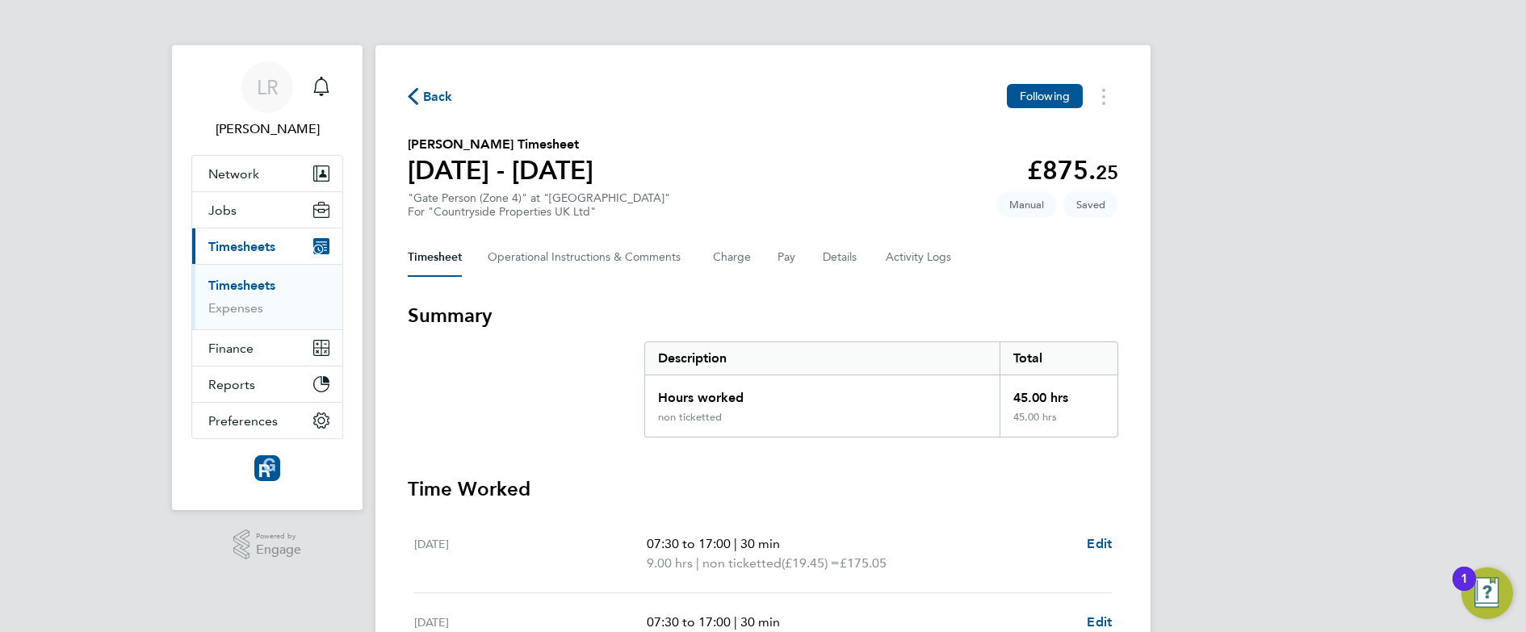
scroll to position [114, 0]
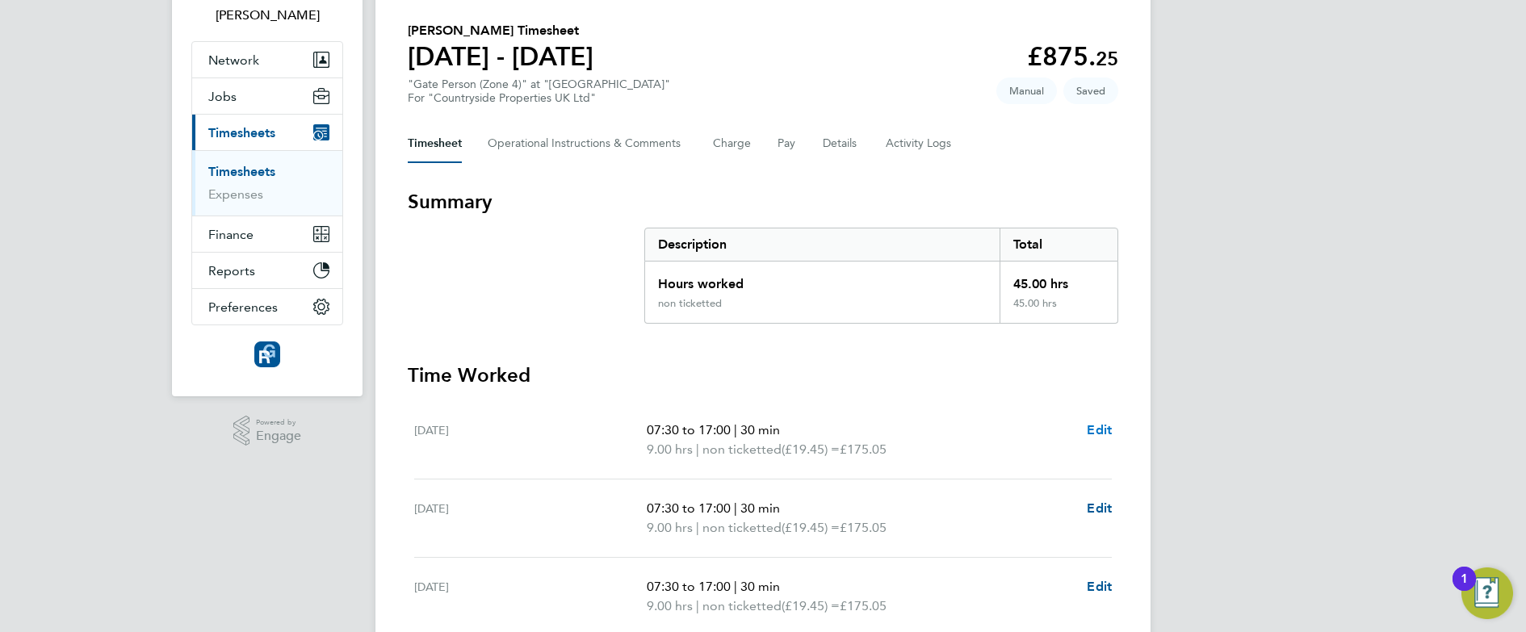
click at [1101, 432] on span "Edit" at bounding box center [1099, 429] width 25 height 15
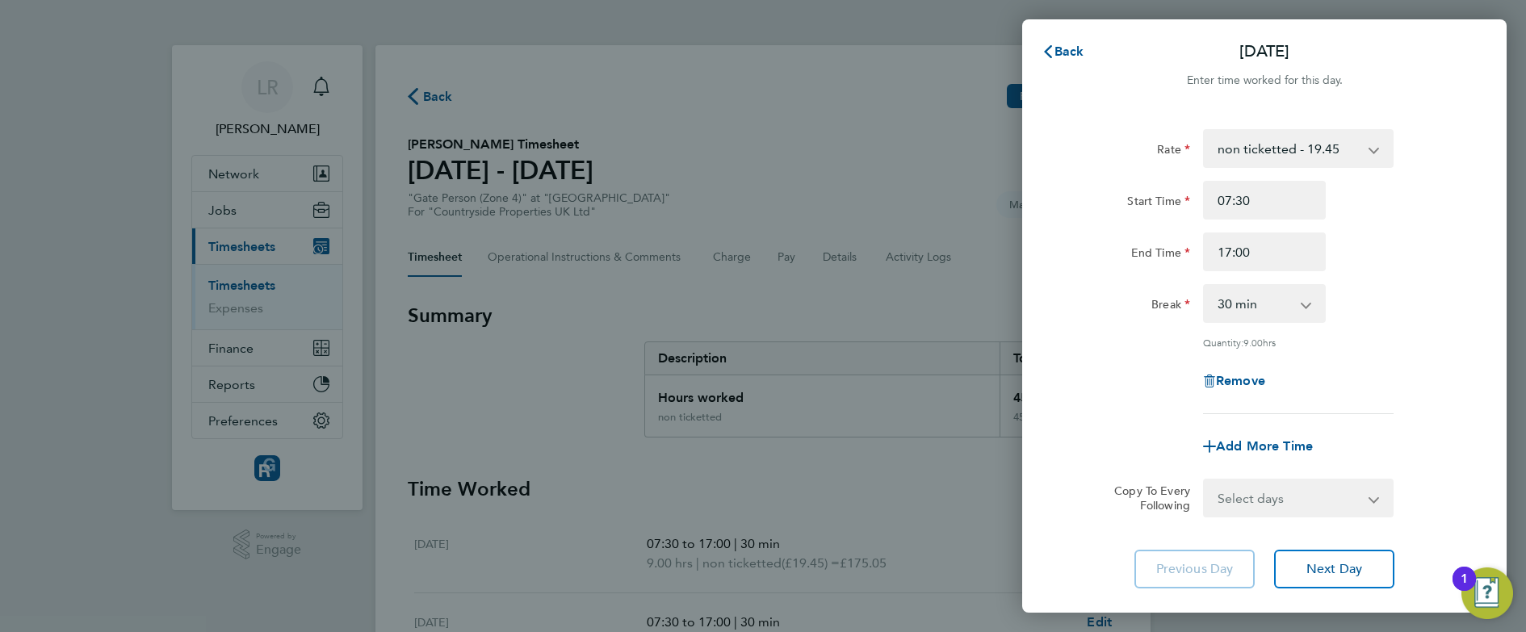
click at [1243, 311] on select "0 min 15 min 30 min 45 min 60 min 75 min 90 min" at bounding box center [1255, 304] width 100 height 36
select select "0"
click at [1205, 286] on select "0 min 15 min 30 min 45 min 60 min 75 min 90 min" at bounding box center [1255, 304] width 100 height 36
click at [1132, 376] on div "Remove" at bounding box center [1264, 381] width 407 height 39
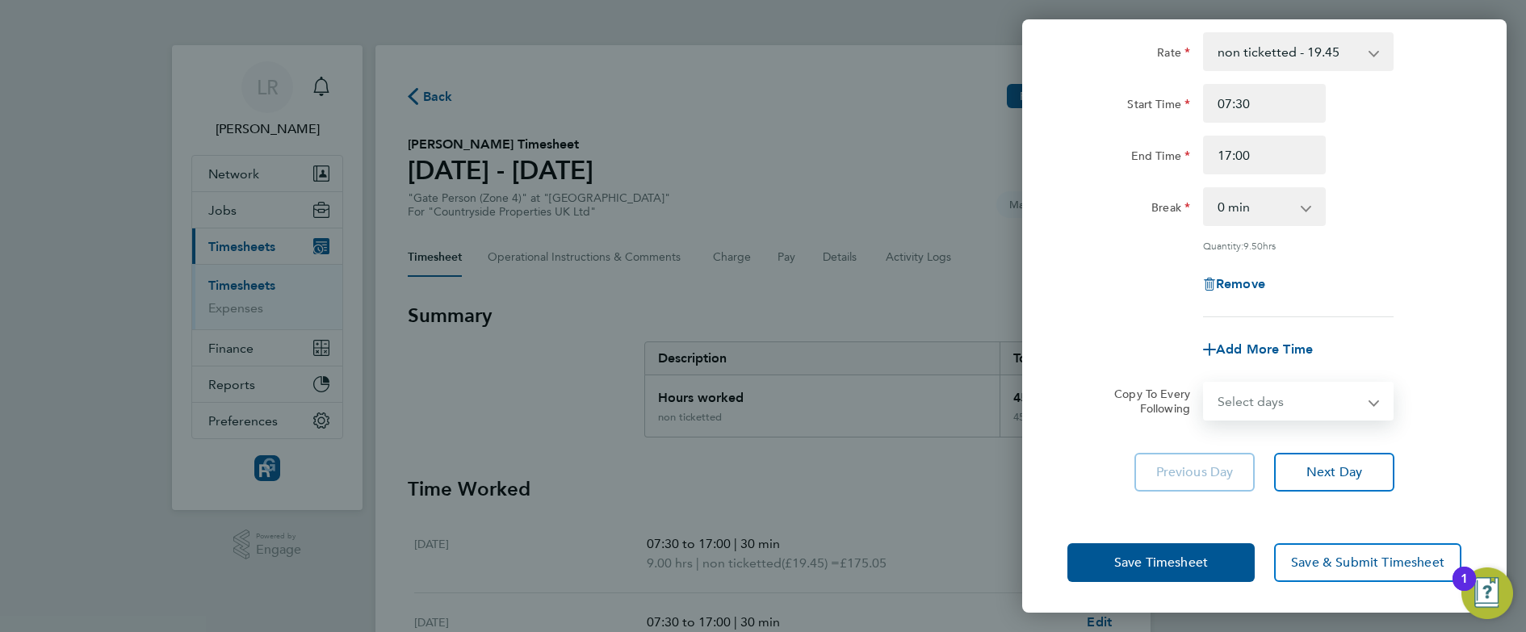
click at [1303, 401] on select "Select days Day Weekday (Mon-Fri) Weekend (Sat-Sun) [DATE] [DATE] [DATE] [DATE]…" at bounding box center [1290, 402] width 170 height 36
select select "WEEKDAY"
click at [1205, 384] on select "Select days Day Weekday (Mon-Fri) Weekend (Sat-Sun) [DATE] [DATE] [DATE] [DATE]…" at bounding box center [1290, 402] width 170 height 36
select select "[DATE]"
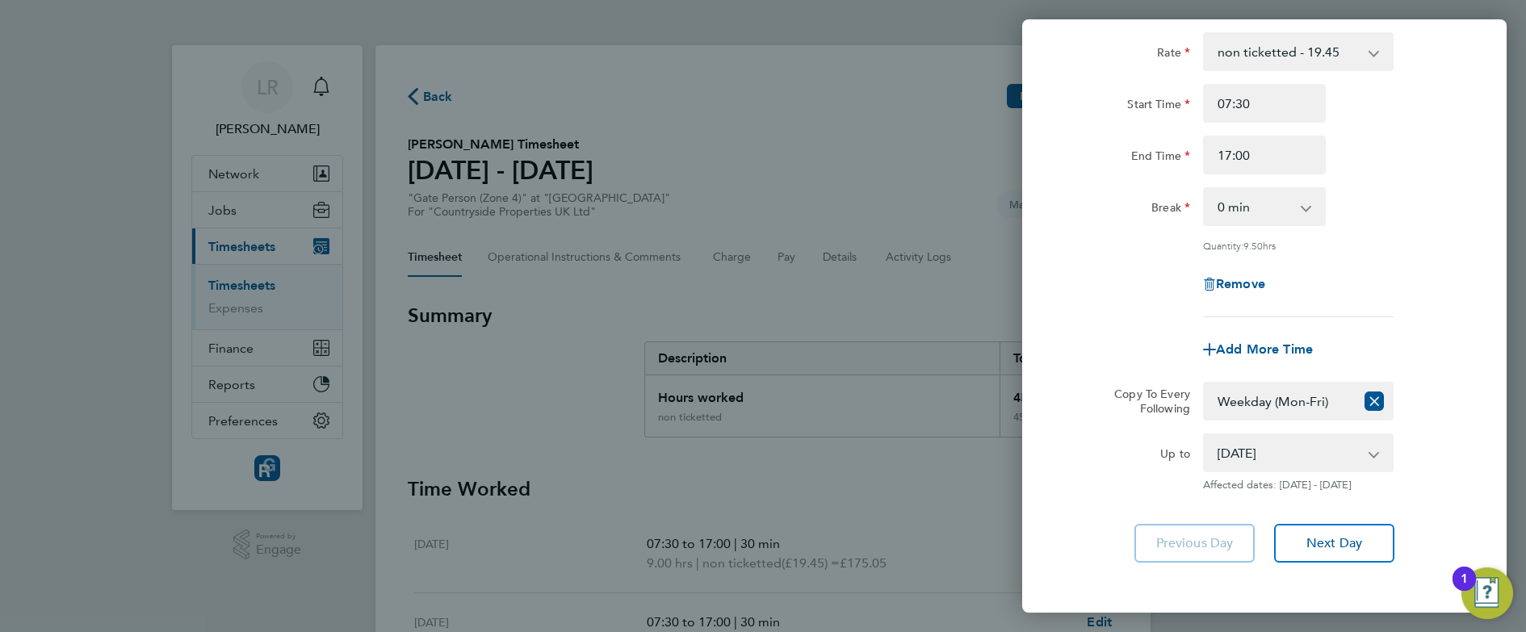
click at [1044, 462] on div "Rate non ticketted - 19.45 Start Time 07:30 End Time 17:00 Break 0 min 15 min 3…" at bounding box center [1265, 297] width 485 height 569
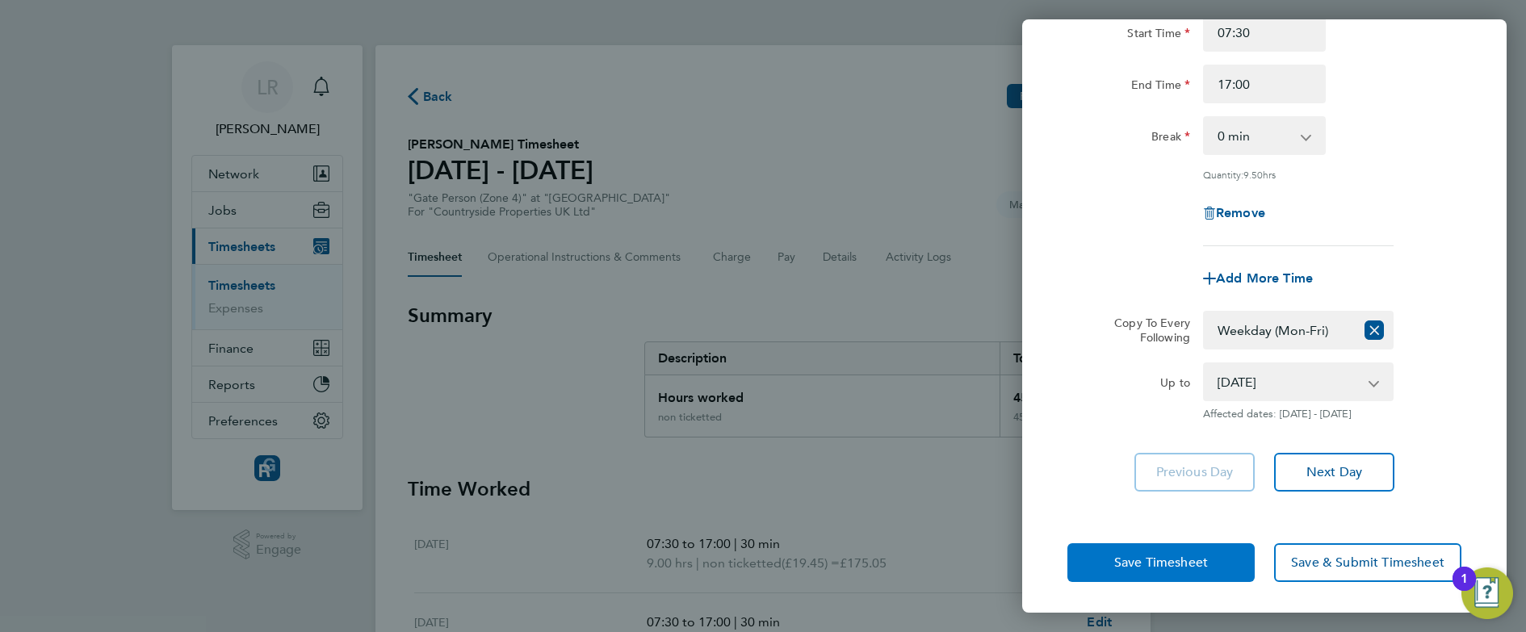
click at [1099, 550] on button "Save Timesheet" at bounding box center [1161, 563] width 187 height 39
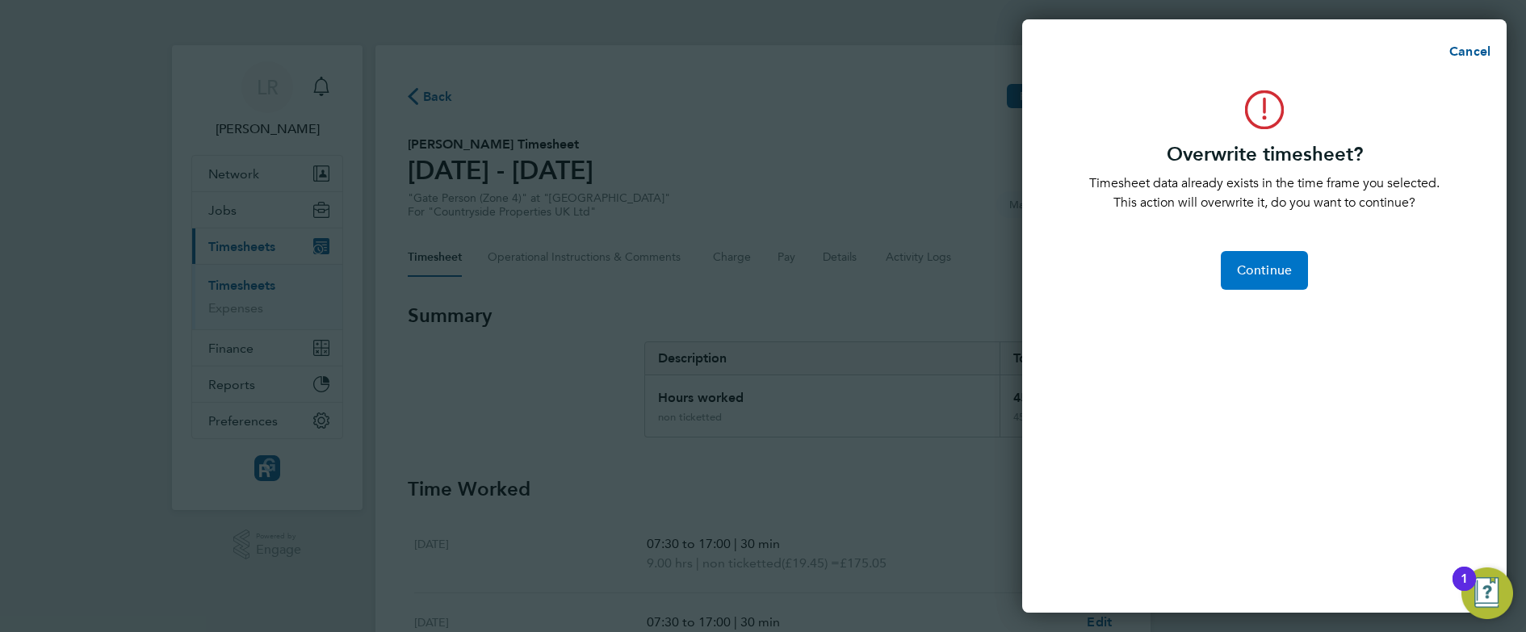
click at [1276, 254] on button "Continue" at bounding box center [1264, 270] width 87 height 39
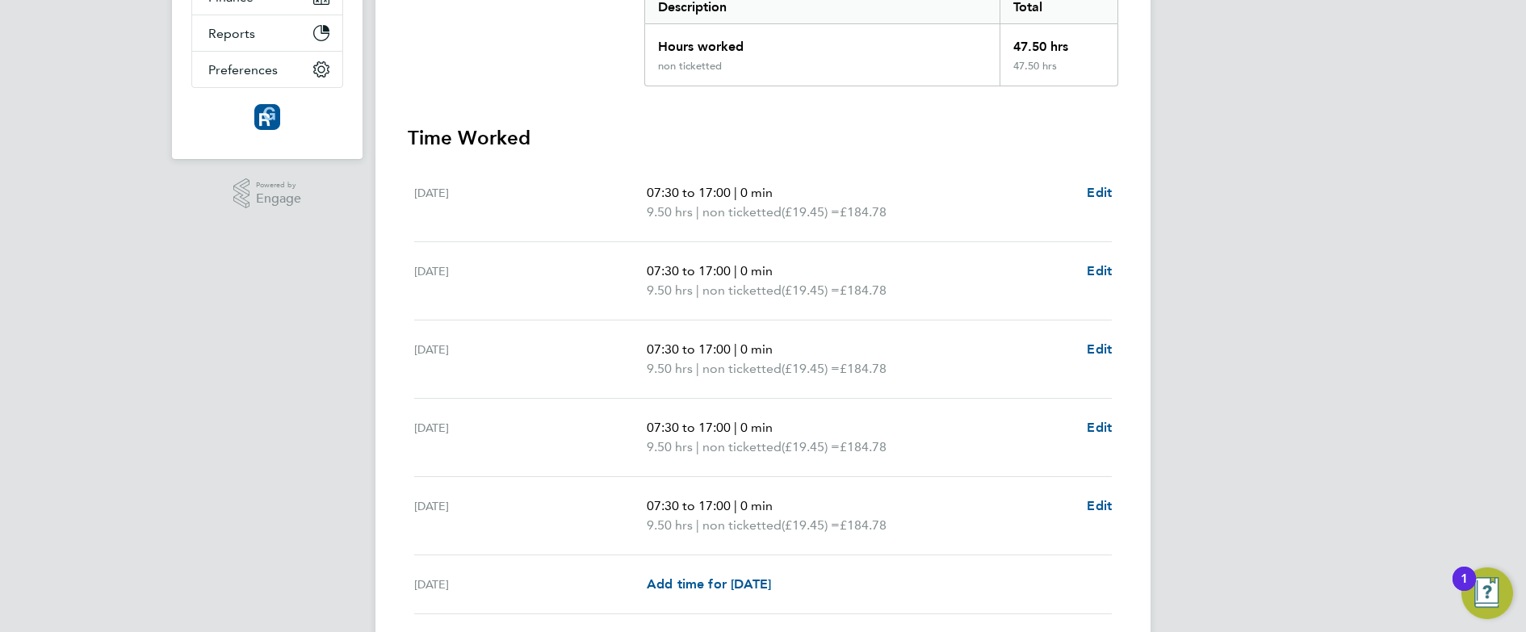
scroll to position [355, 0]
click at [1107, 492] on div "[DATE] 07:30 to 17:00 | 0 min 9.50 hrs | non ticketted (£19.45) = £184.78 Edit" at bounding box center [763, 513] width 698 height 78
click at [1098, 503] on span "Edit" at bounding box center [1099, 502] width 25 height 15
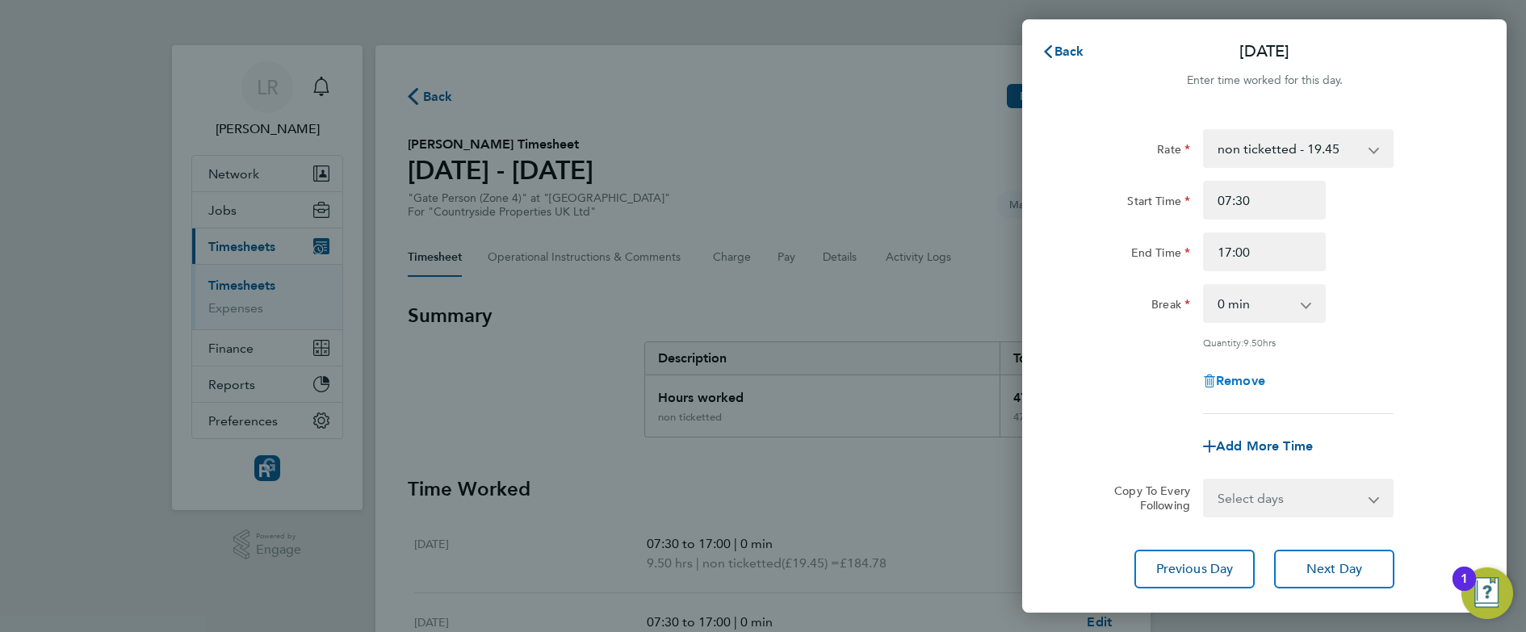
click at [1226, 384] on span "Remove" at bounding box center [1240, 380] width 49 height 15
select select "null"
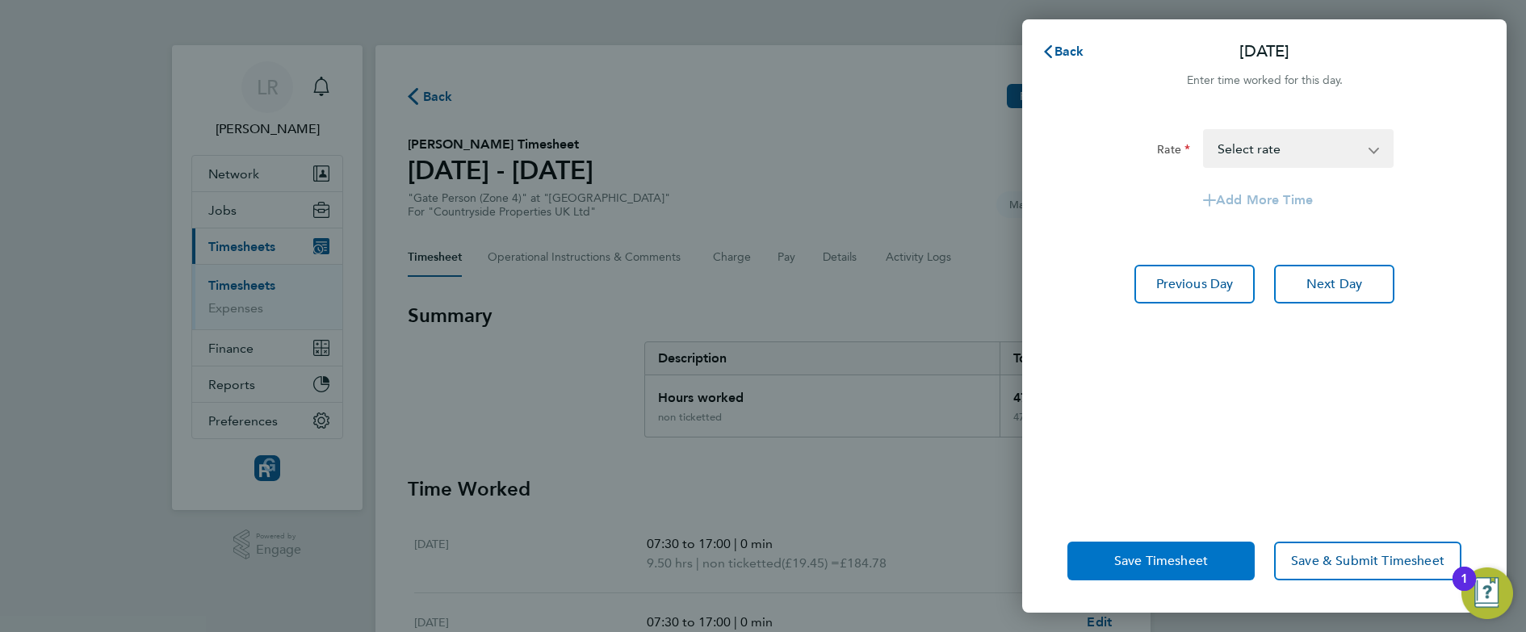
click at [1144, 565] on span "Save Timesheet" at bounding box center [1162, 561] width 94 height 16
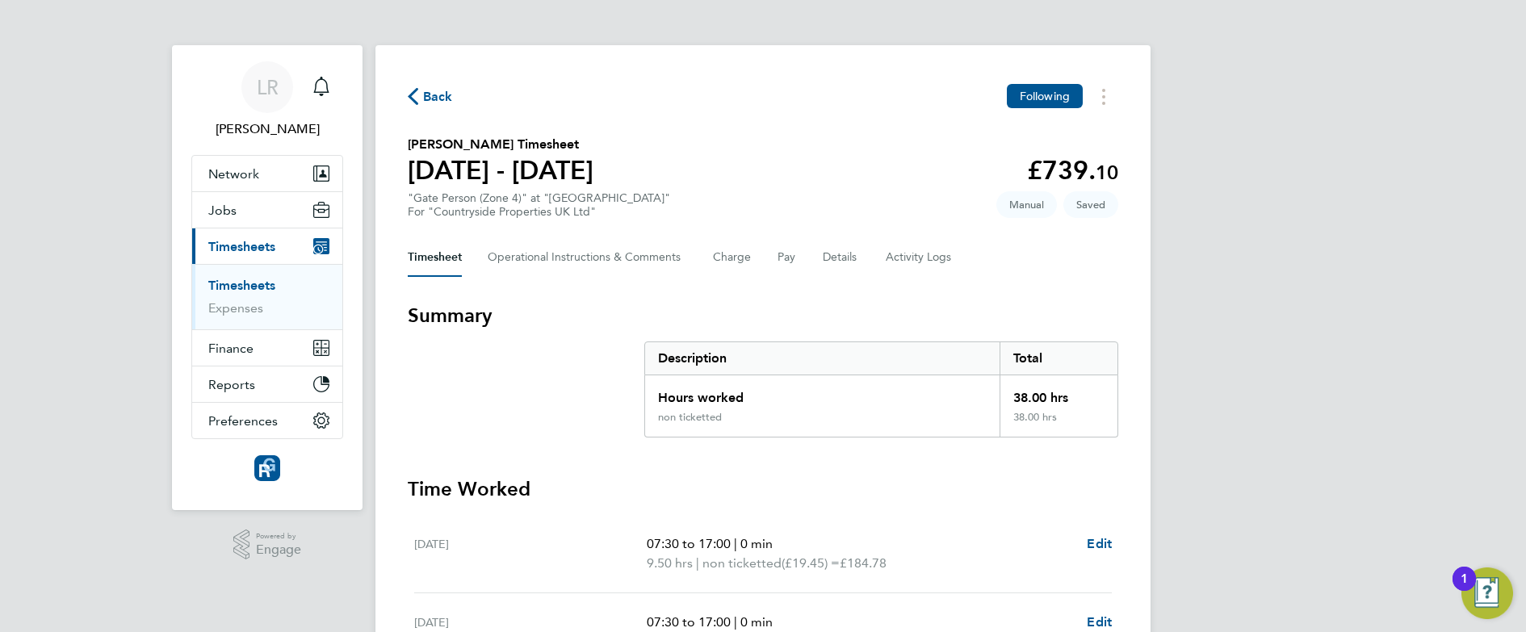
scroll to position [515, 0]
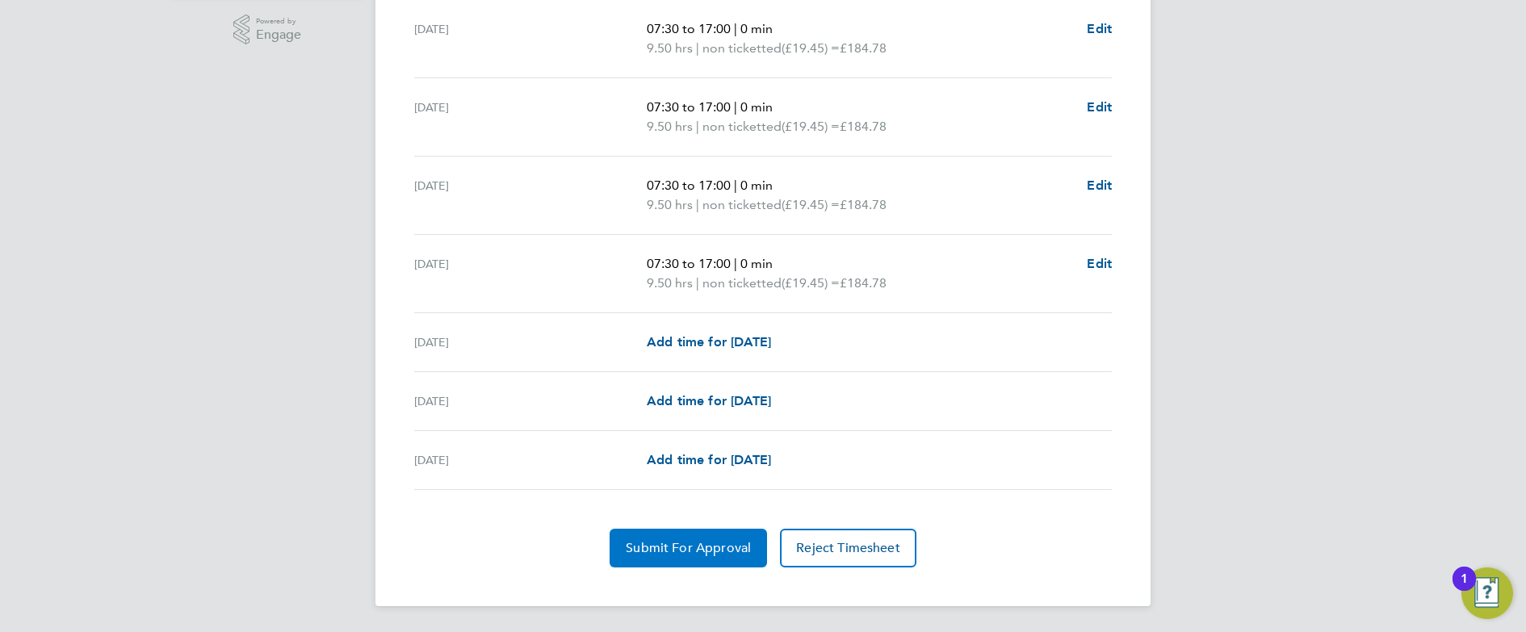
click at [691, 551] on span "Submit For Approval" at bounding box center [688, 548] width 125 height 16
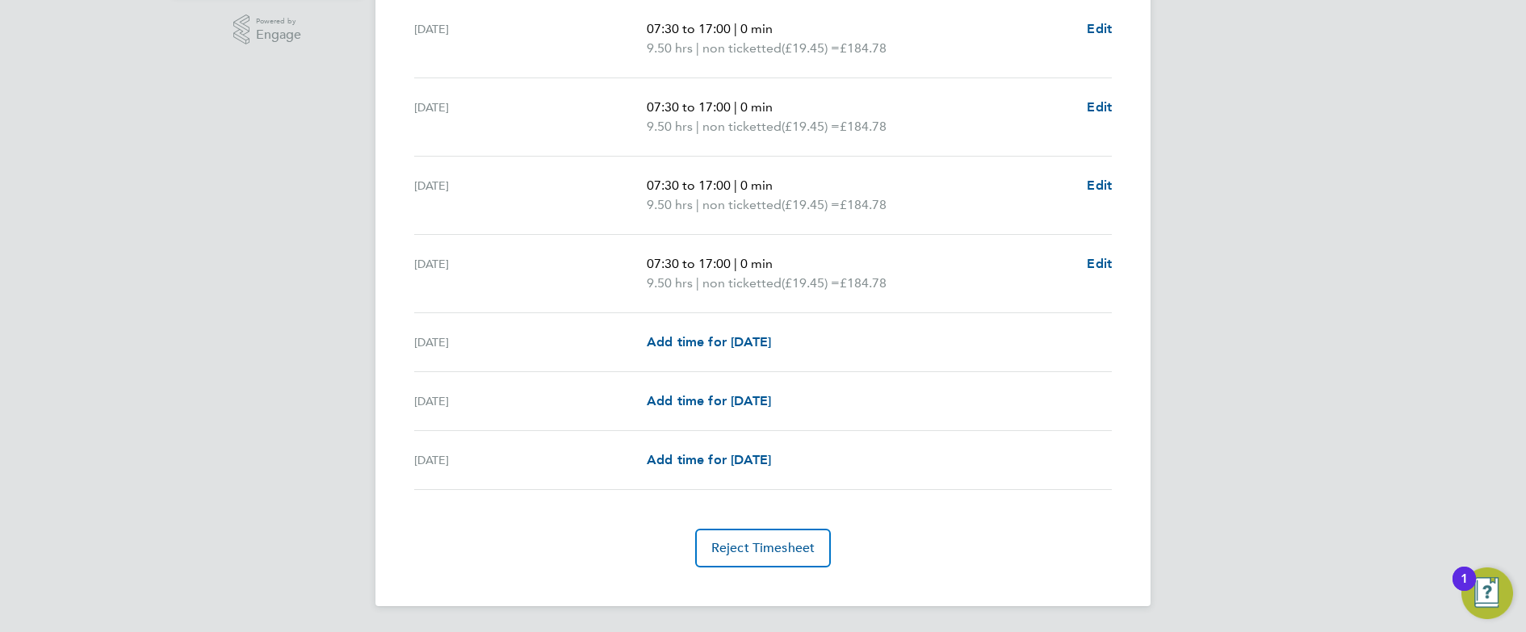
scroll to position [0, 0]
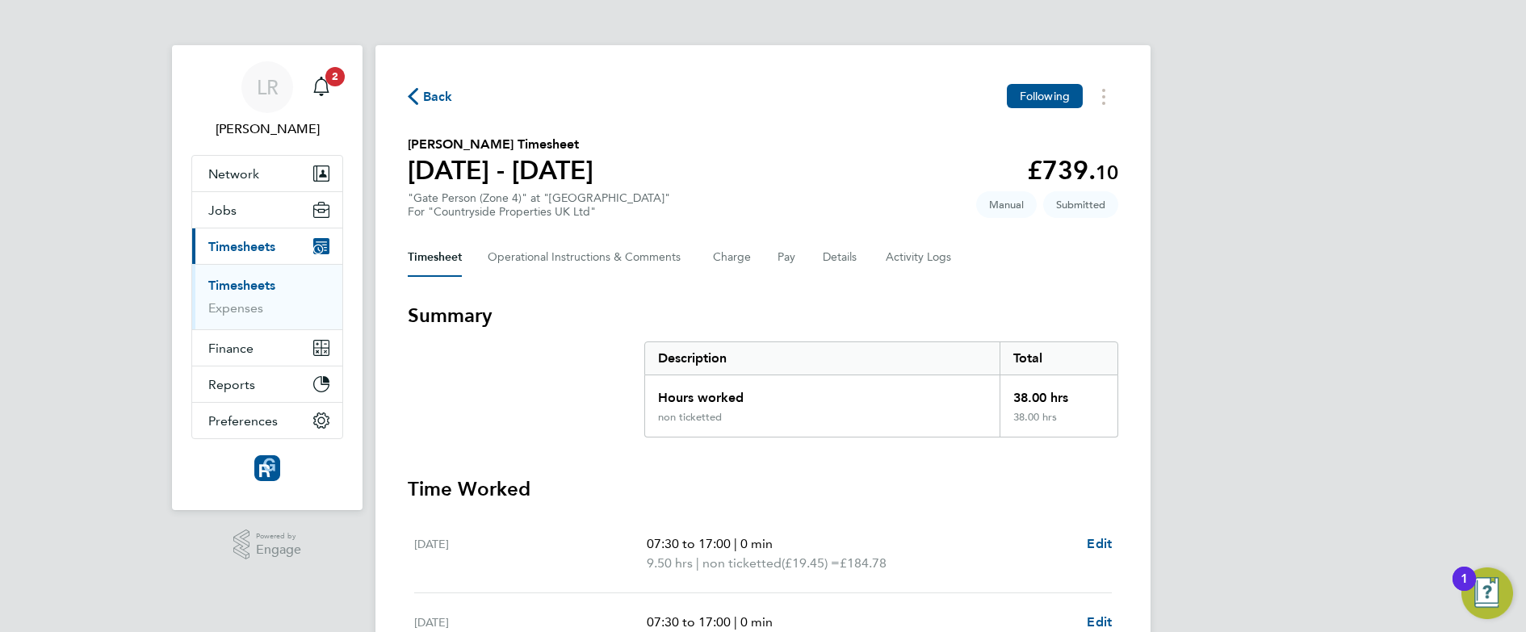
click at [433, 106] on span "Back" at bounding box center [438, 96] width 30 height 19
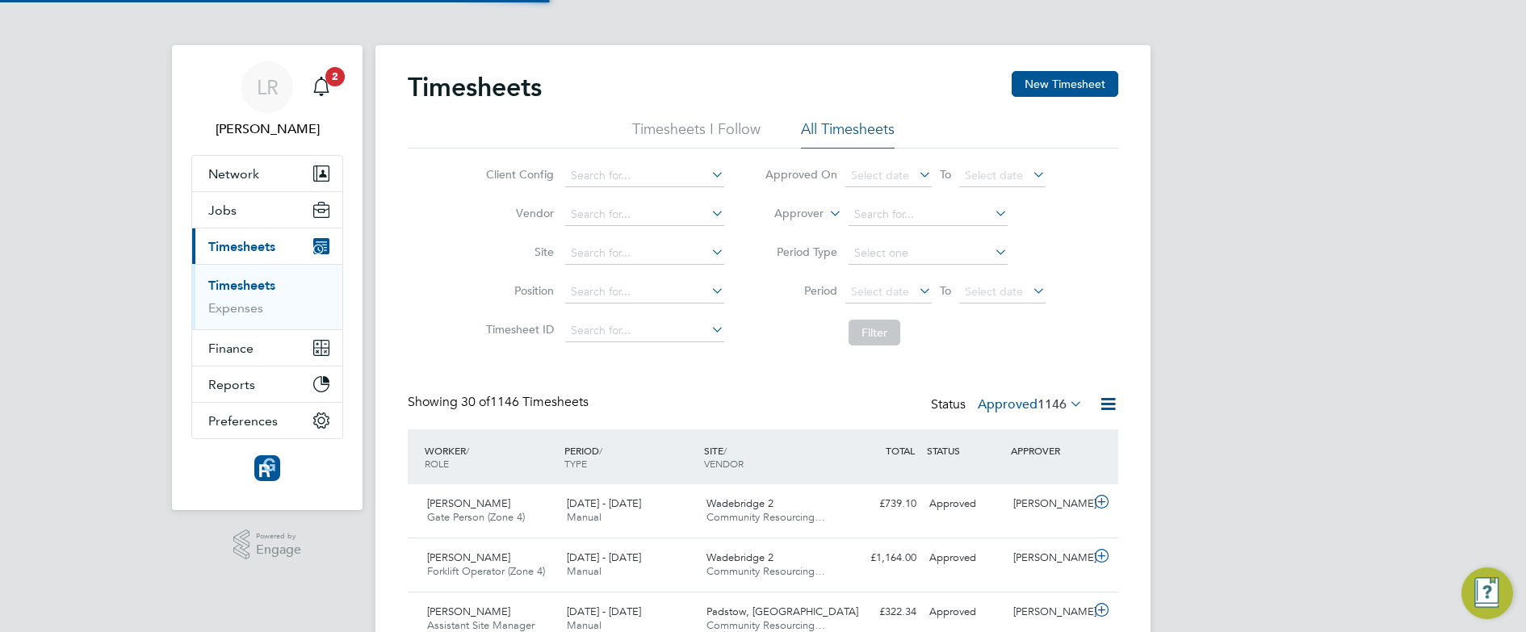
scroll to position [41, 141]
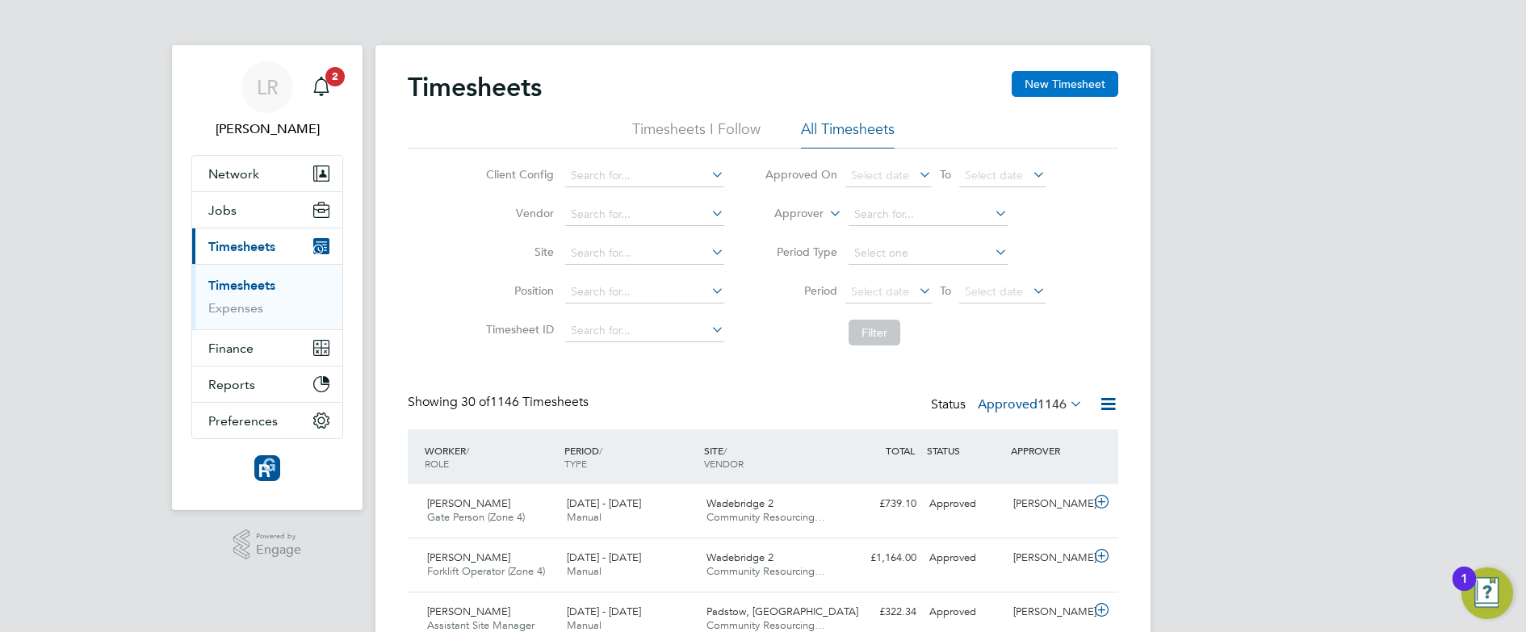
click at [1044, 85] on button "New Timesheet" at bounding box center [1065, 84] width 107 height 26
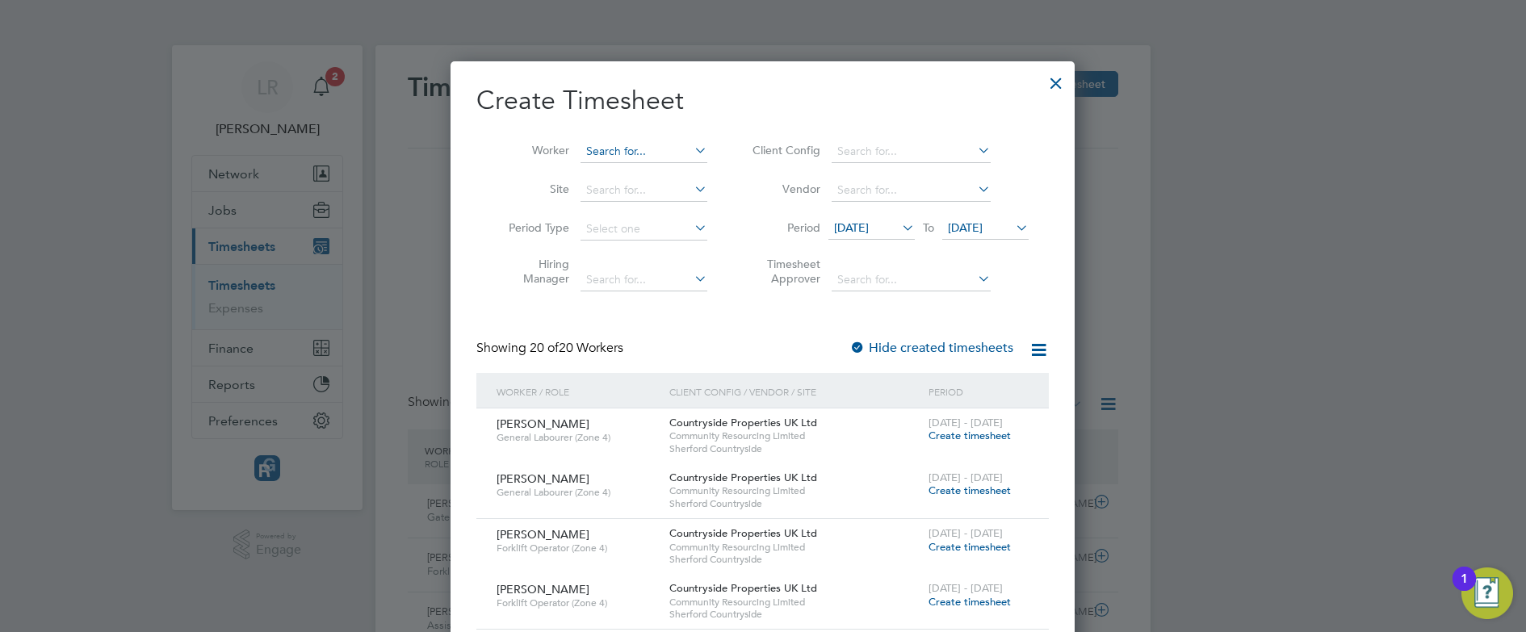
click at [664, 145] on input at bounding box center [644, 152] width 127 height 23
click at [683, 172] on b "Edmun" at bounding box center [701, 173] width 37 height 14
type input "[PERSON_NAME]"
click at [909, 344] on label "Hide created timesheets" at bounding box center [932, 348] width 164 height 16
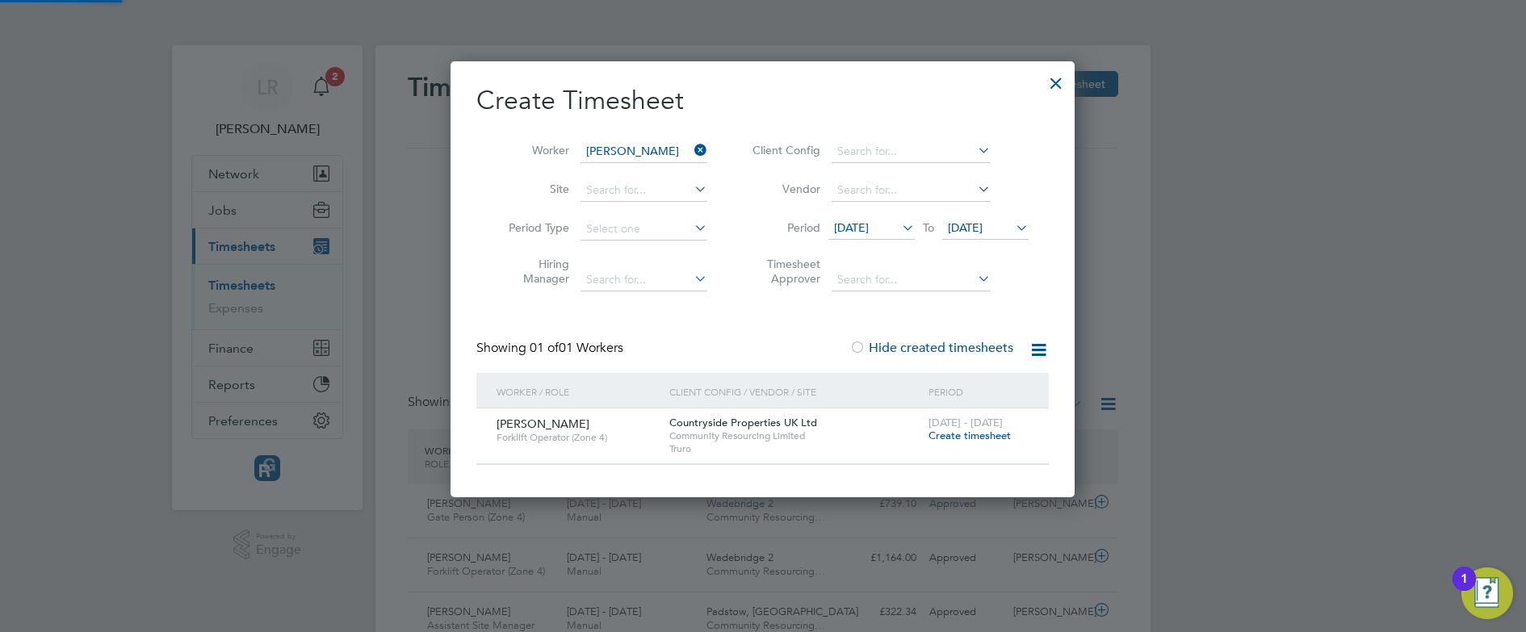
scroll to position [435, 625]
click at [970, 433] on span "Create timesheet" at bounding box center [970, 436] width 82 height 14
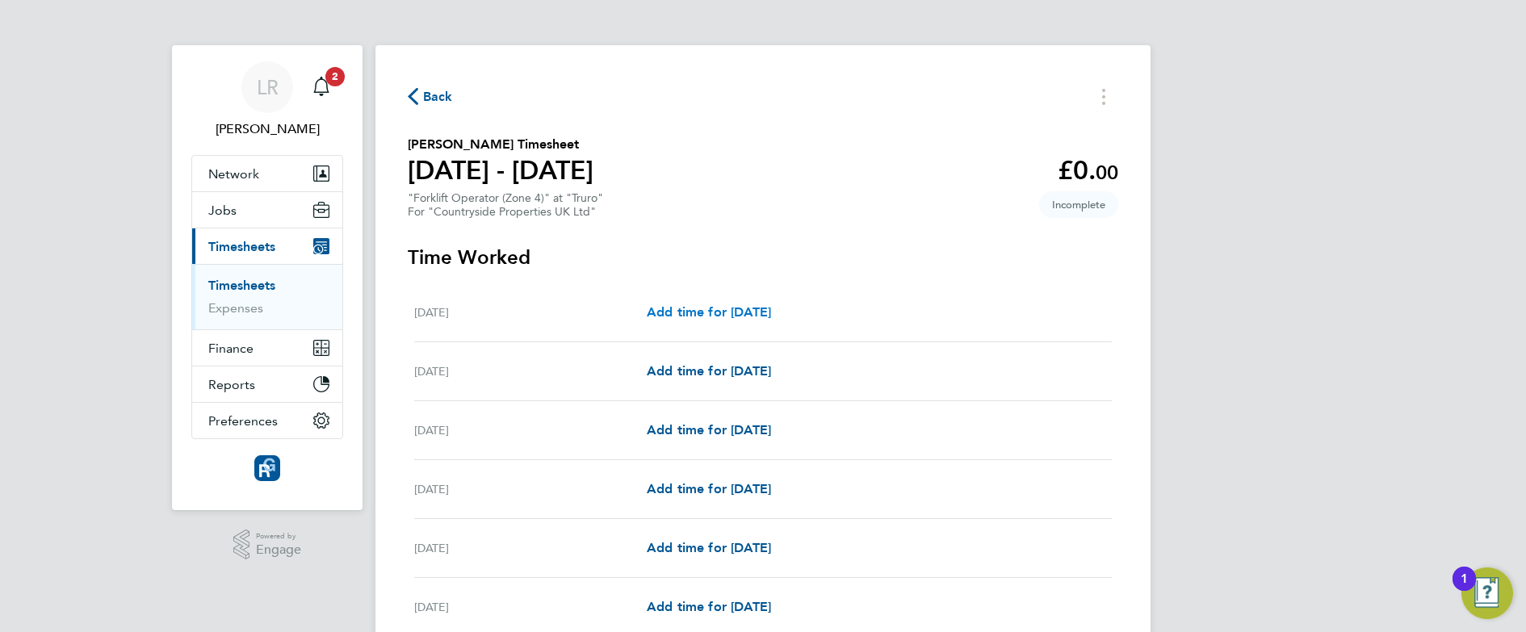
click at [762, 309] on span "Add time for [DATE]" at bounding box center [709, 311] width 124 height 15
select select "30"
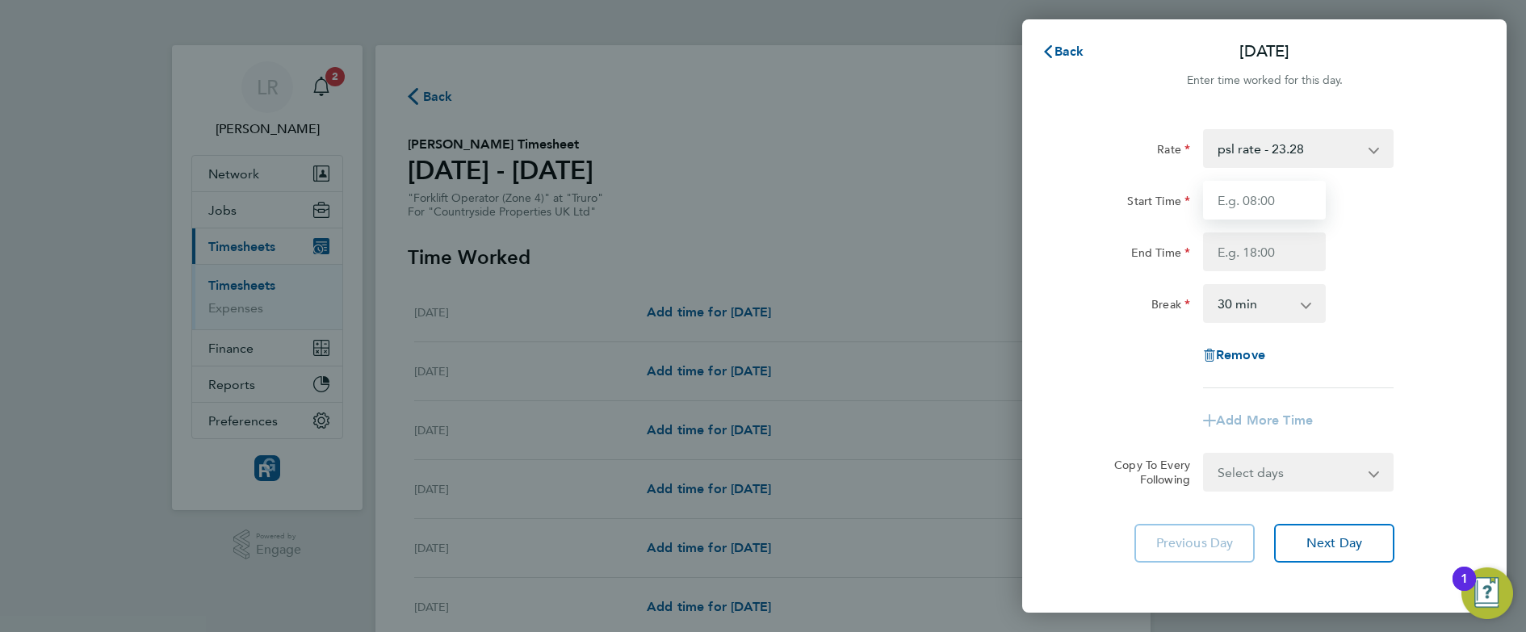
click at [1264, 191] on input "Start Time" at bounding box center [1264, 200] width 123 height 39
type input "07:30"
type input "17:00"
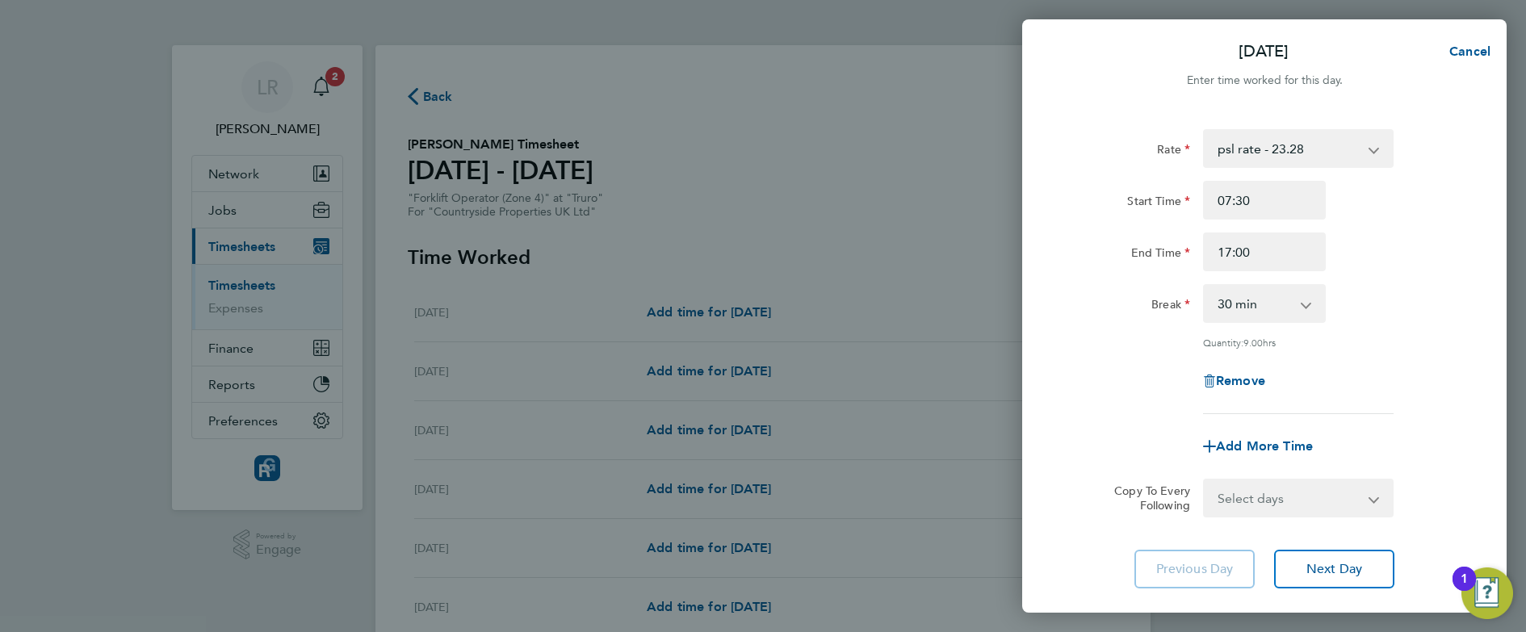
click at [1140, 358] on div "Rate psl rate - 23.28 Start Time 07:30 End Time 17:00 Break 0 min 15 min 30 min…" at bounding box center [1265, 271] width 394 height 285
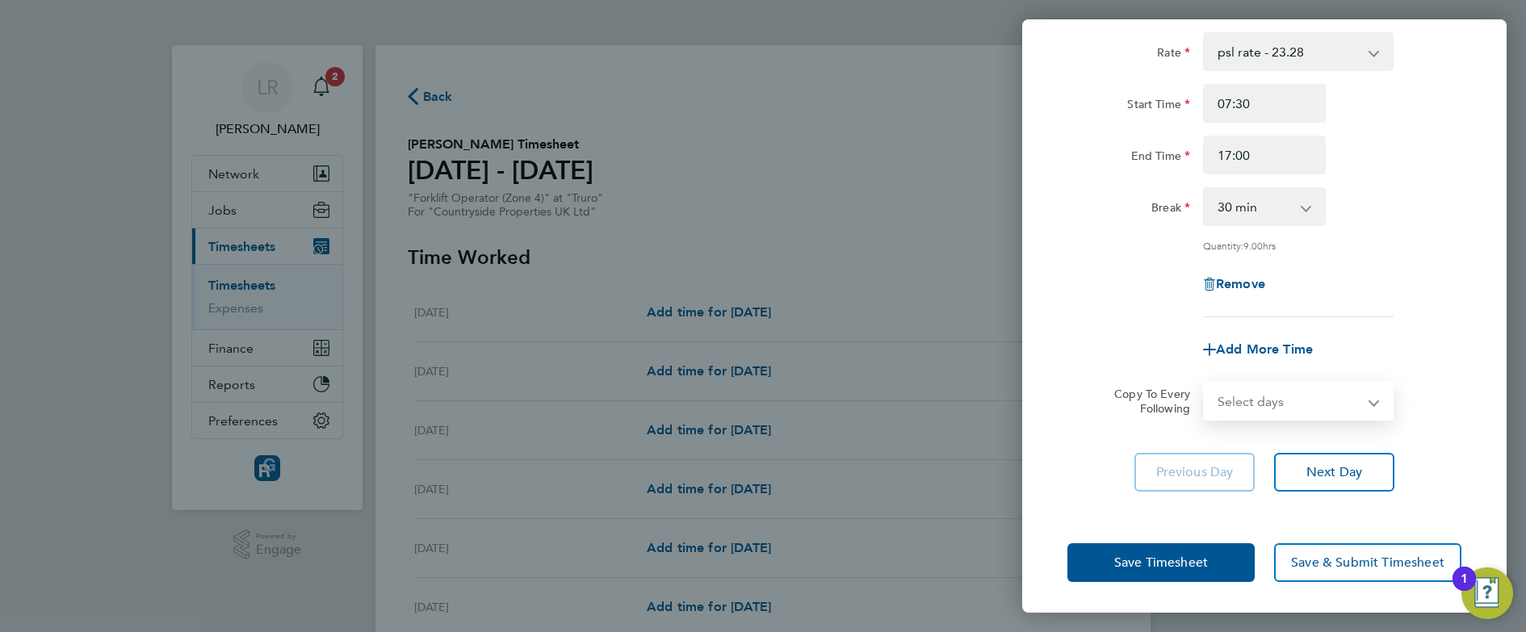
click at [1312, 398] on select "Select days Day Weekday (Mon-Fri) Weekend (Sat-Sun) [DATE] [DATE] [DATE] [DATE]…" at bounding box center [1290, 402] width 170 height 36
select select "WEEKDAY"
click at [1205, 384] on select "Select days Day Weekday (Mon-Fri) Weekend (Sat-Sun) [DATE] [DATE] [DATE] [DATE]…" at bounding box center [1290, 402] width 170 height 36
select select "[DATE]"
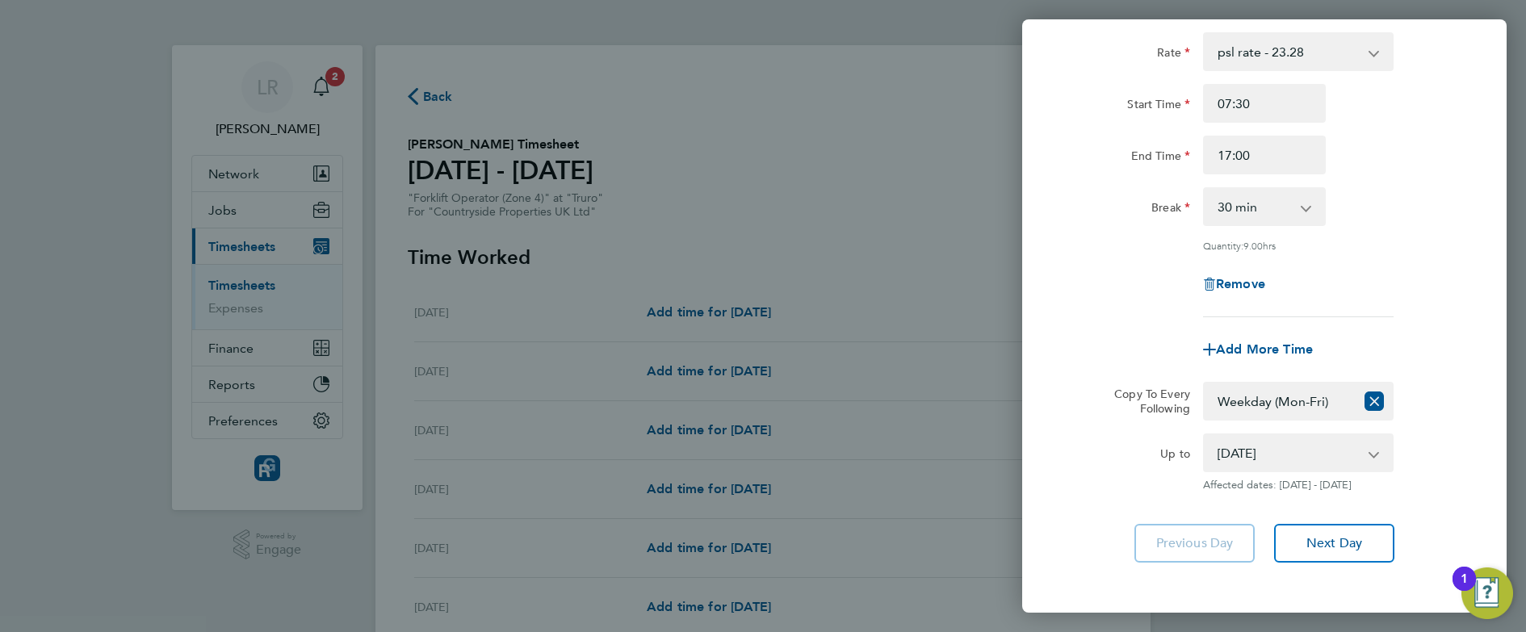
click at [1088, 431] on app-copy-timesheet-lines "Copy To Every Following Select days Day Weekday (Mon-Fri) Weekend (Sat-Sun) [DA…" at bounding box center [1265, 437] width 394 height 110
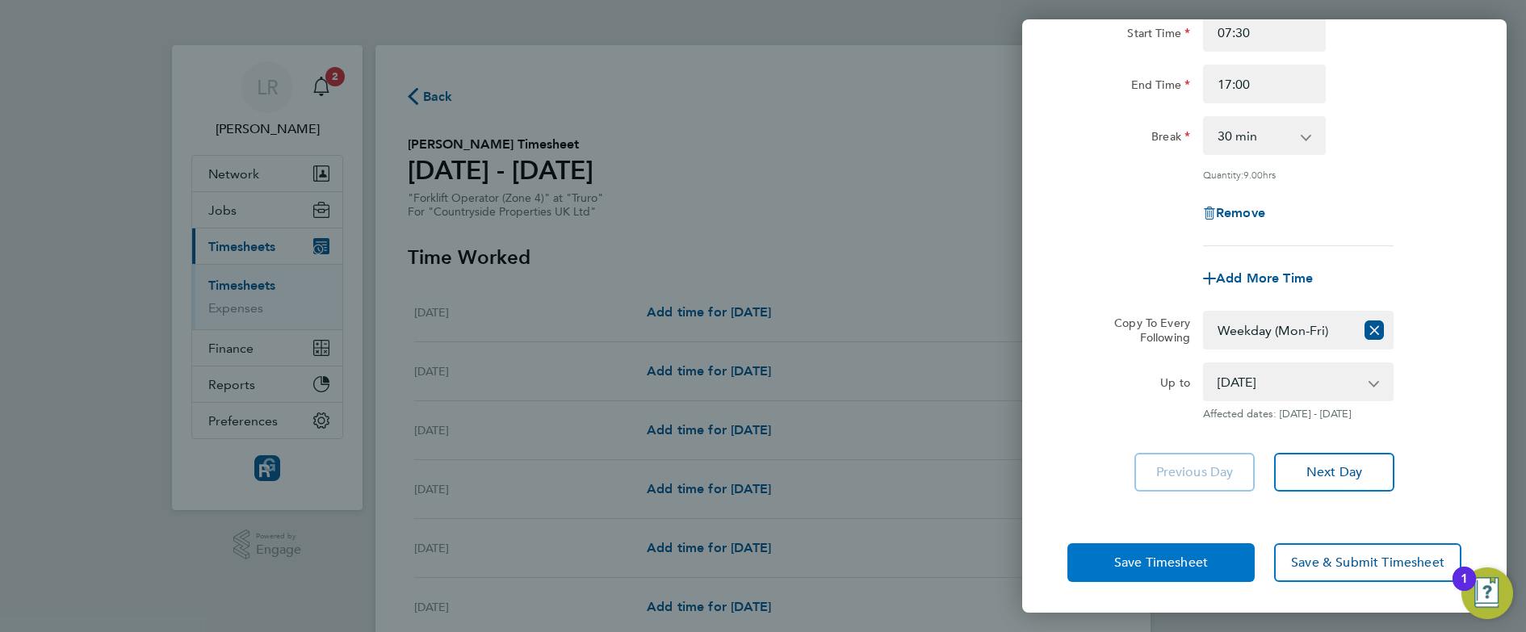
click at [1123, 559] on span "Save Timesheet" at bounding box center [1162, 563] width 94 height 16
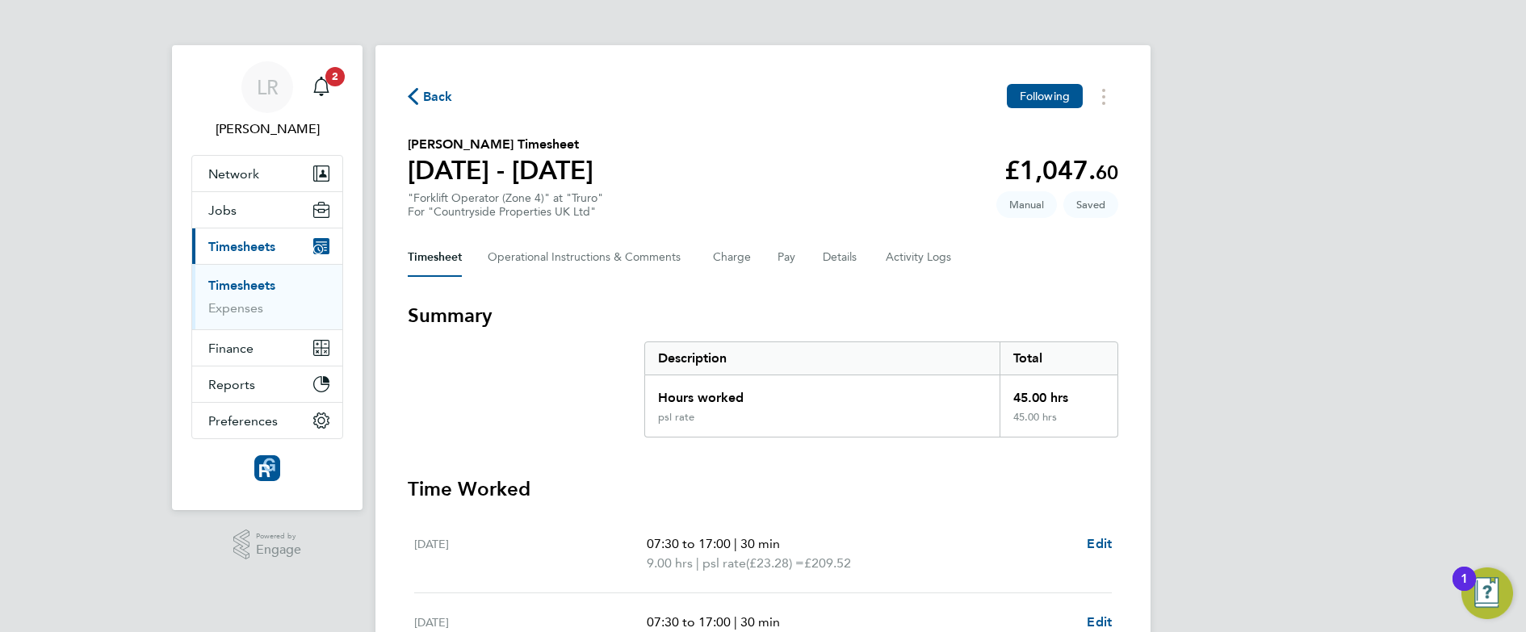
scroll to position [535, 0]
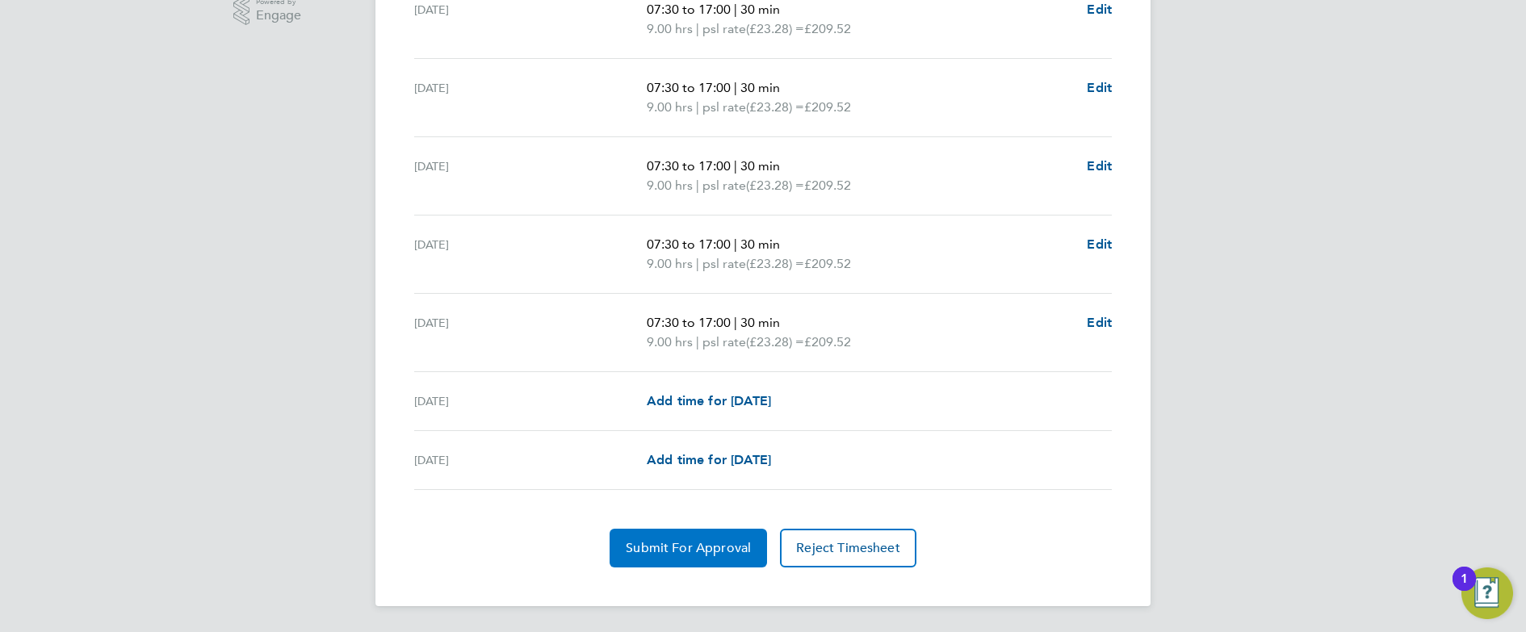
click at [725, 547] on span "Submit For Approval" at bounding box center [688, 548] width 125 height 16
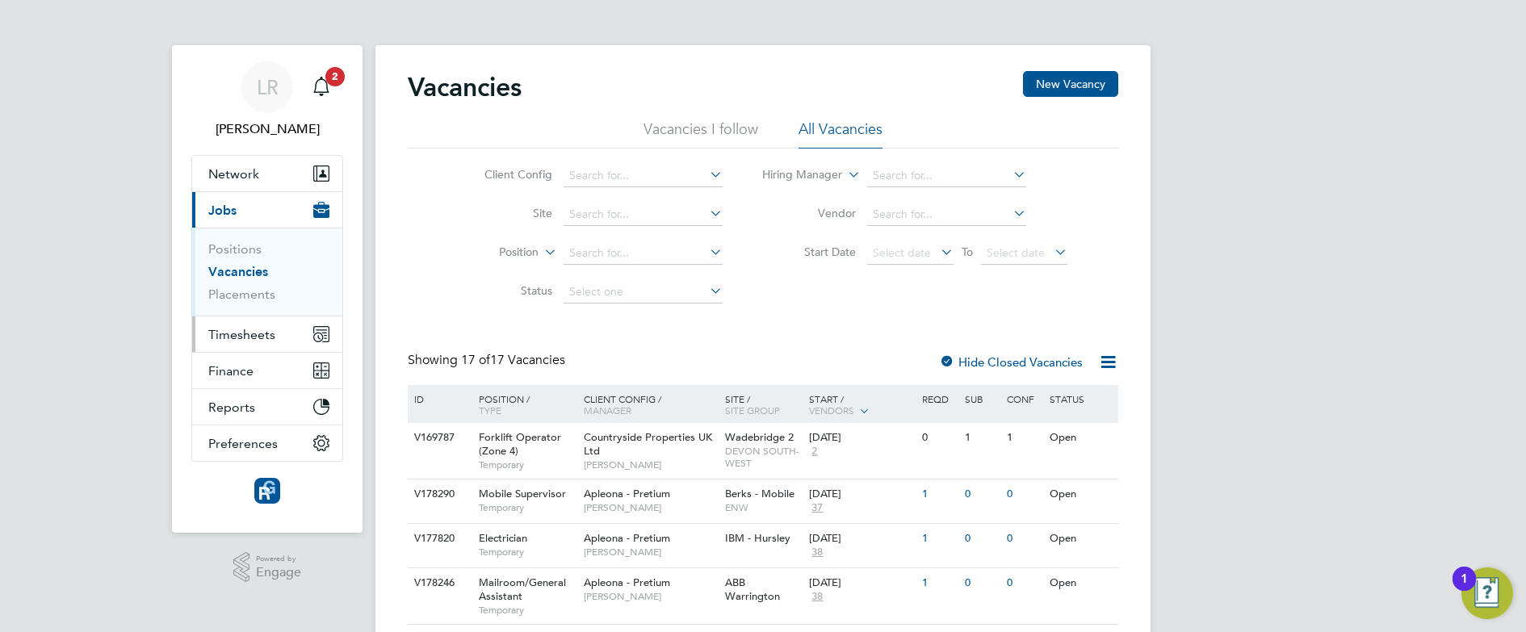
click at [252, 334] on span "Timesheets" at bounding box center [241, 334] width 67 height 15
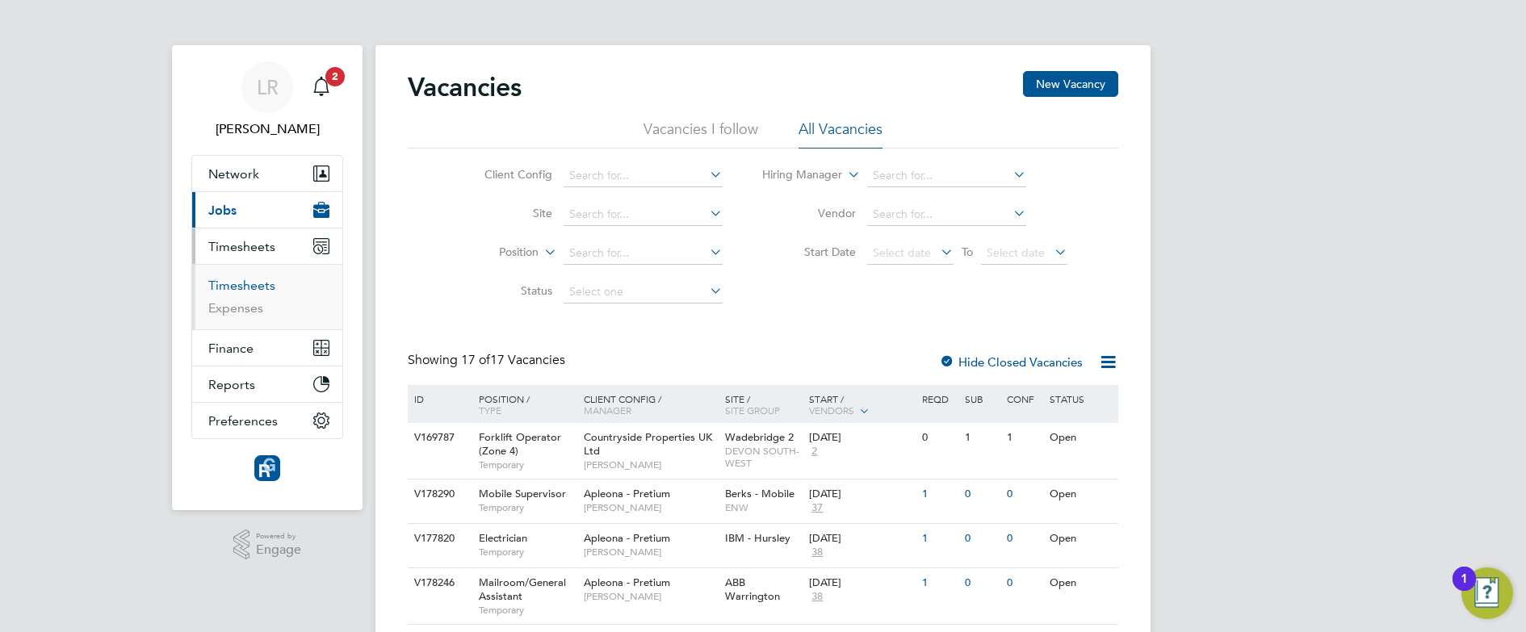
click at [233, 283] on link "Timesheets" at bounding box center [241, 285] width 67 height 15
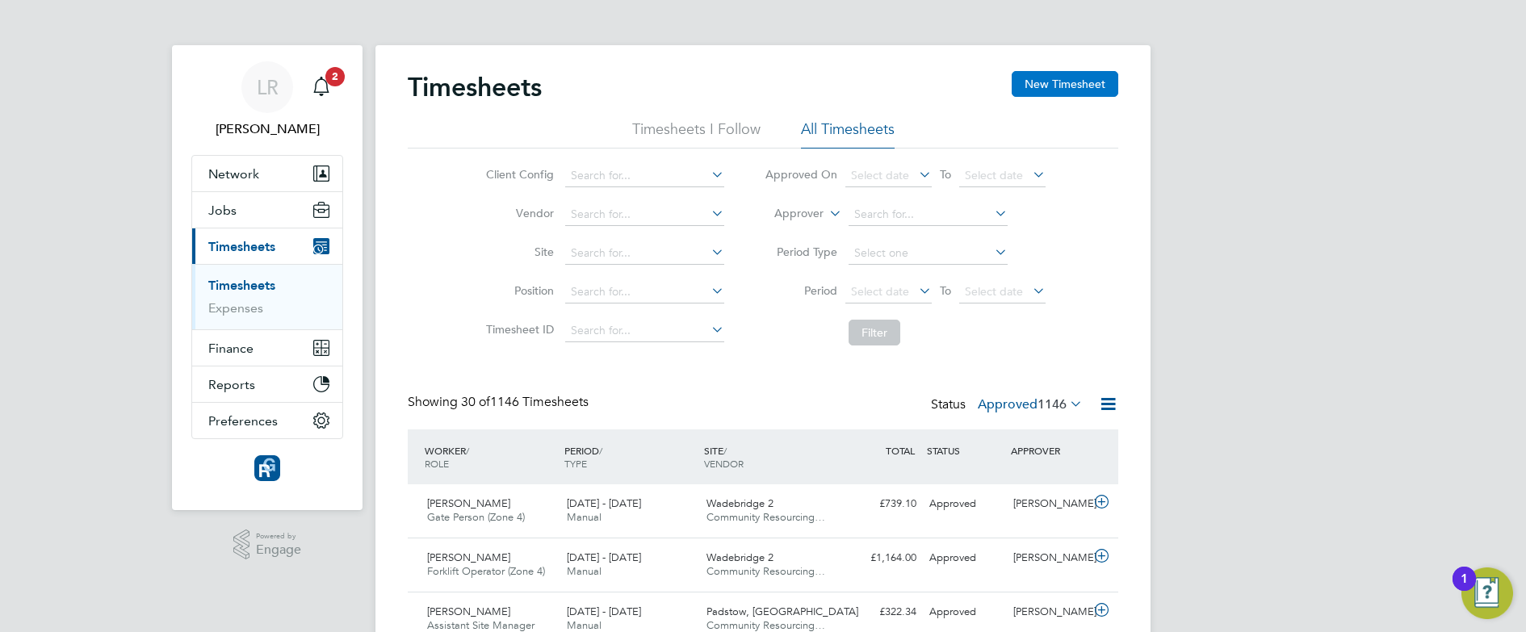
click at [1035, 81] on button "New Timesheet" at bounding box center [1065, 84] width 107 height 26
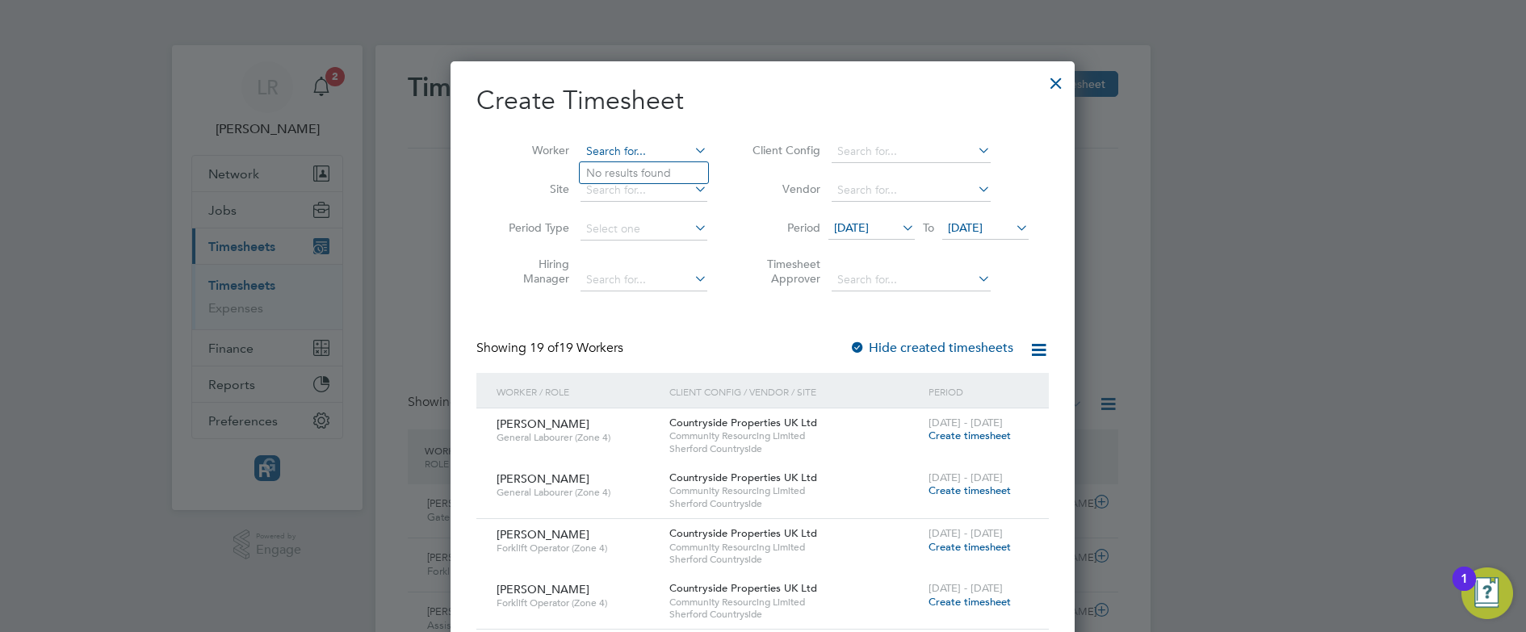
click at [621, 143] on input at bounding box center [644, 152] width 127 height 23
click at [683, 175] on b "Gilbert" at bounding box center [730, 173] width 94 height 14
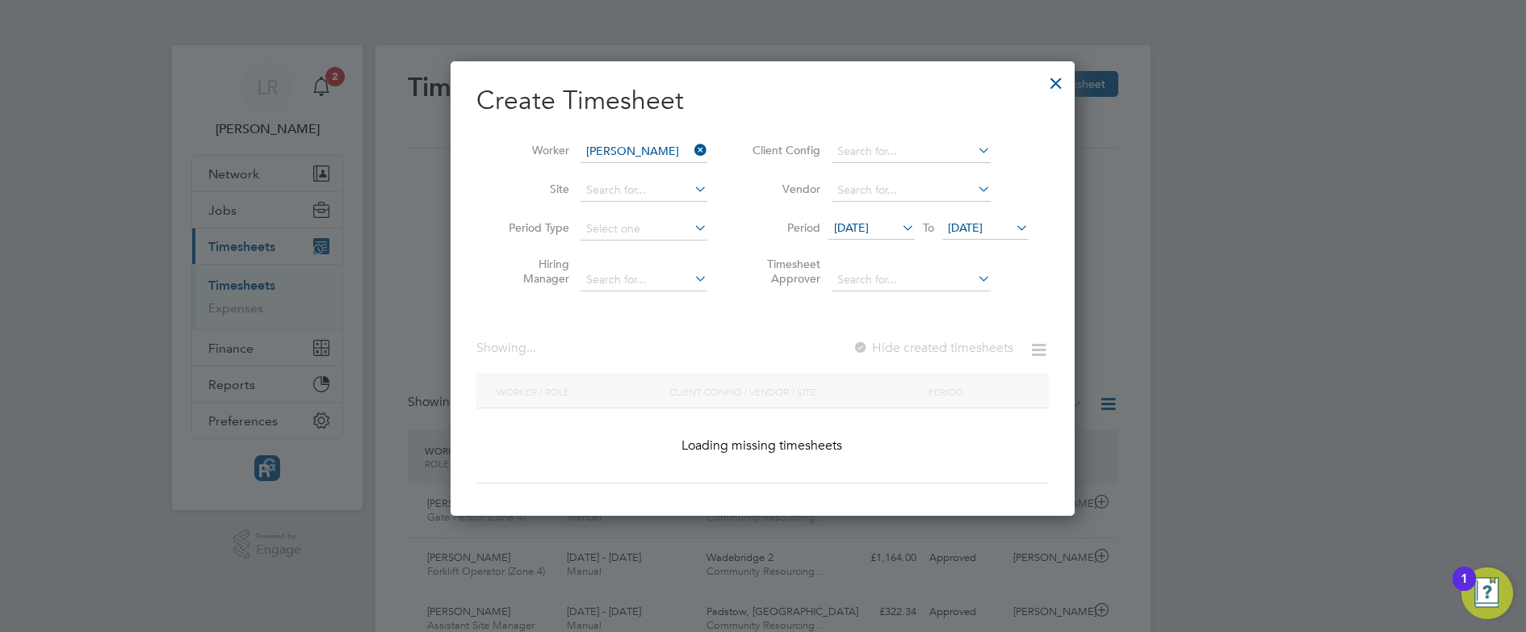
type input "[PERSON_NAME]"
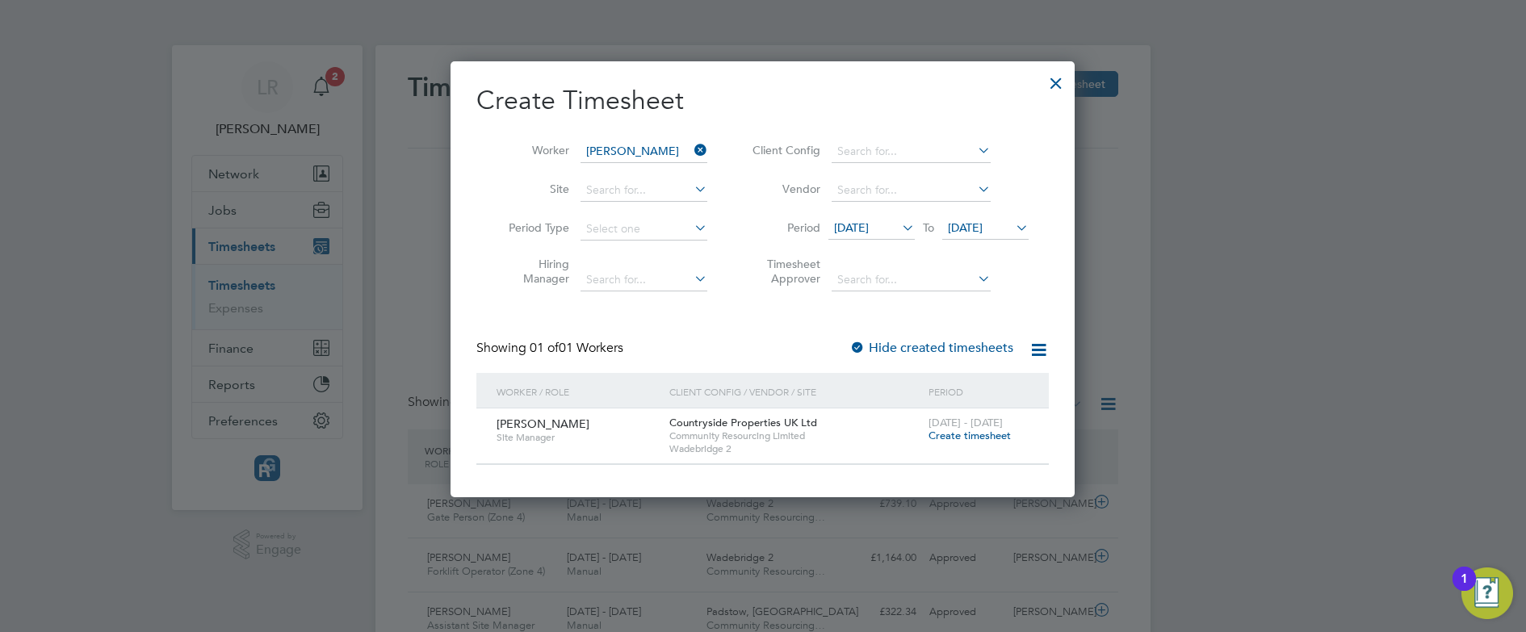
click at [947, 432] on span "Create timesheet" at bounding box center [970, 436] width 82 height 14
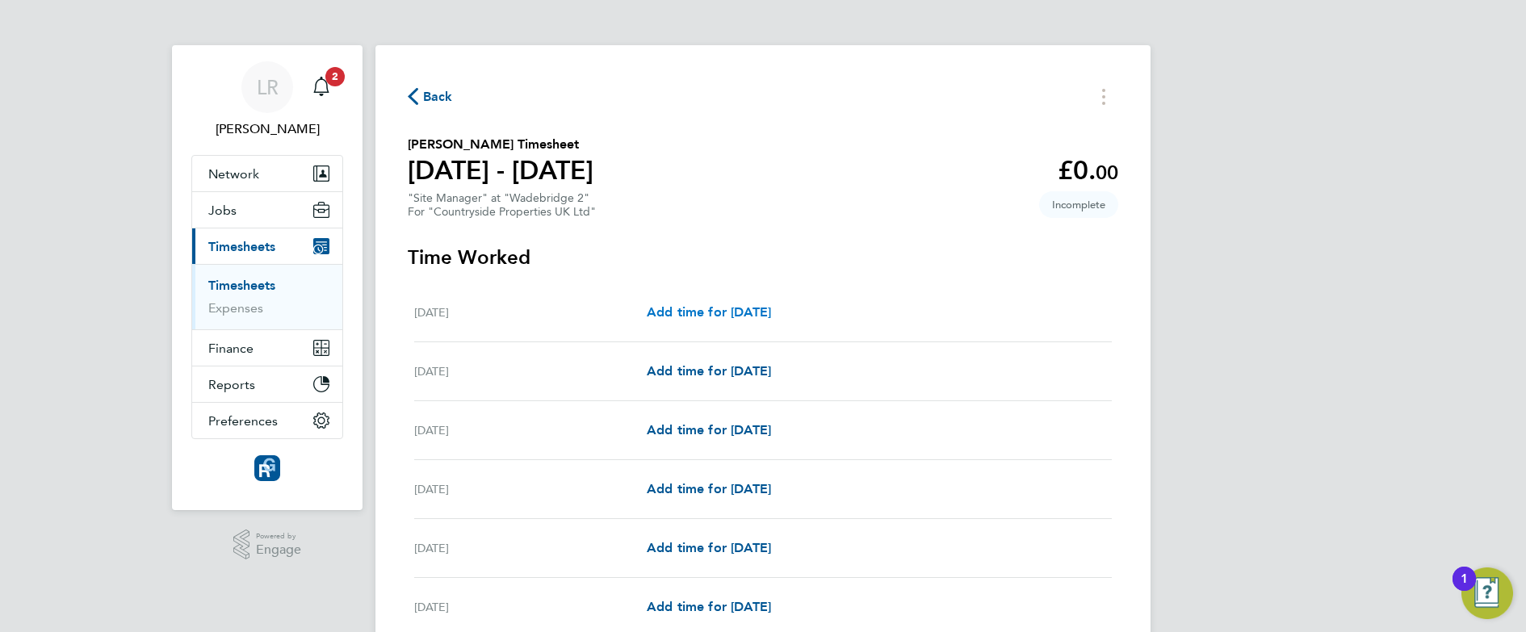
click at [701, 303] on link "Add time for [DATE]" at bounding box center [709, 312] width 124 height 19
select select "30"
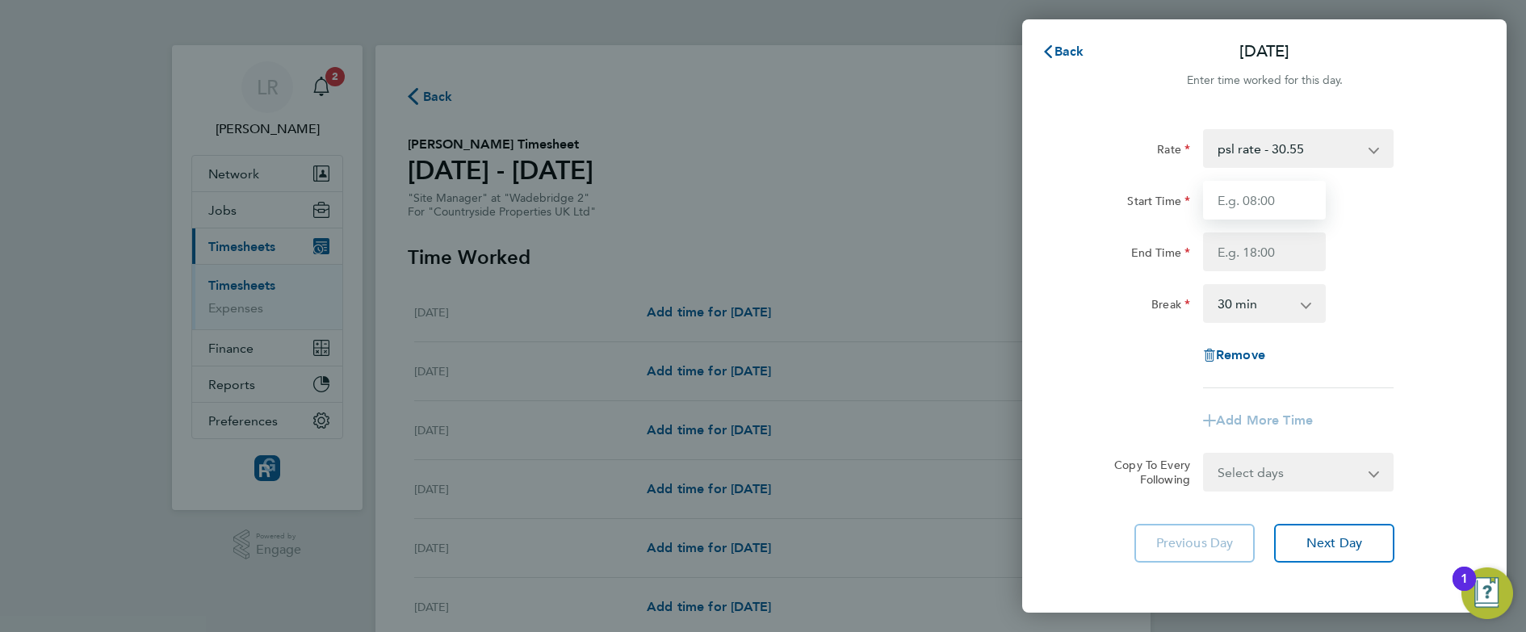
click at [1262, 207] on input "Start Time" at bounding box center [1264, 200] width 123 height 39
type input "07:30"
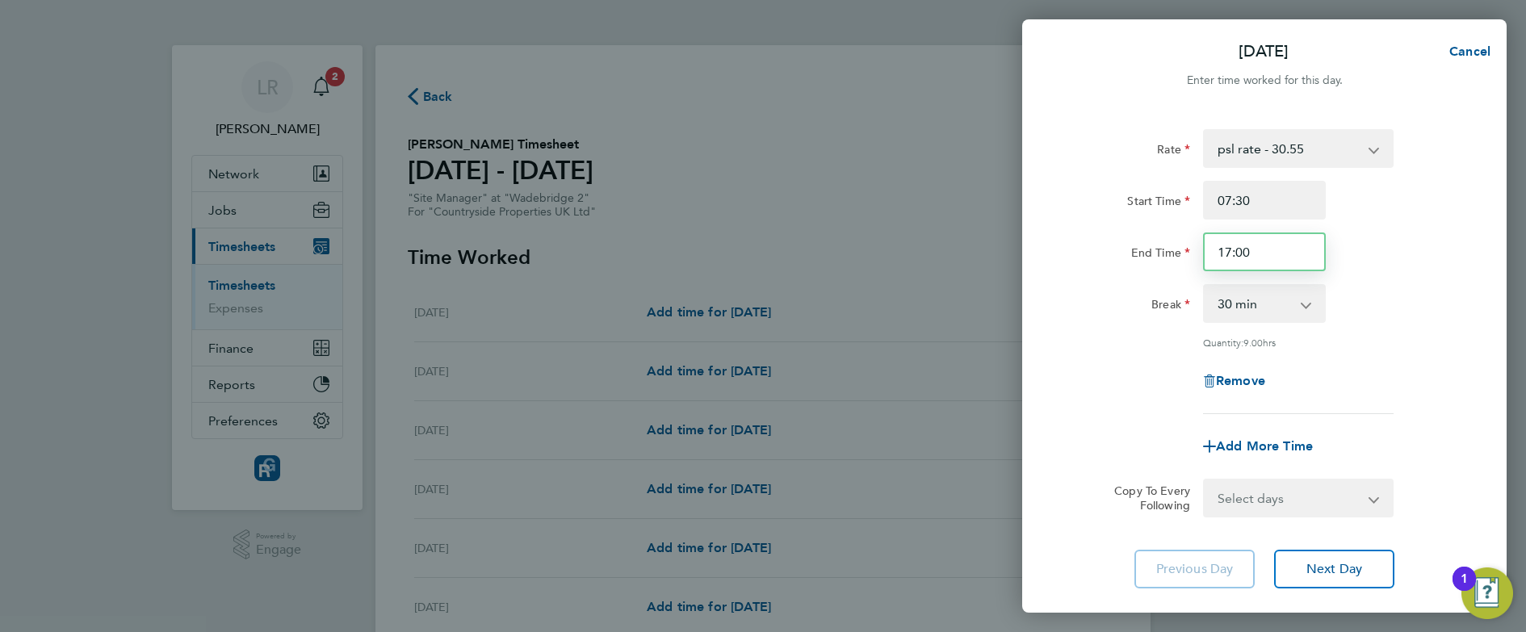
click at [1243, 254] on input "17:00" at bounding box center [1264, 252] width 123 height 39
click at [1233, 252] on input "17:00" at bounding box center [1264, 252] width 123 height 39
type input "19:00"
click at [1130, 451] on div "Add More Time" at bounding box center [1264, 446] width 407 height 39
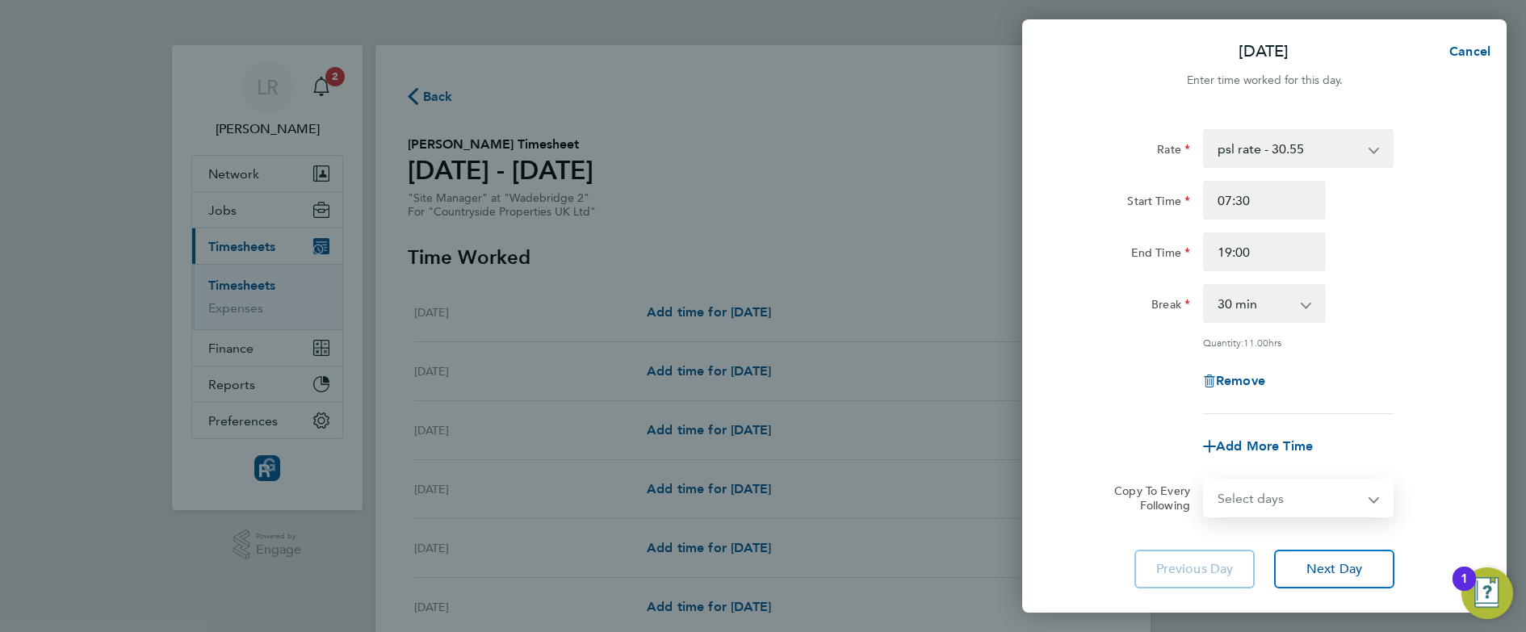
click at [1266, 499] on select "Select days Day Weekday (Mon-Fri) Weekend (Sat-Sun) [DATE] [DATE] [DATE] [DATE]…" at bounding box center [1290, 499] width 170 height 36
select select "WEEKDAY"
click at [1205, 481] on select "Select days Day Weekday (Mon-Fri) Weekend (Sat-Sun) [DATE] [DATE] [DATE] [DATE]…" at bounding box center [1290, 499] width 170 height 36
select select "[DATE]"
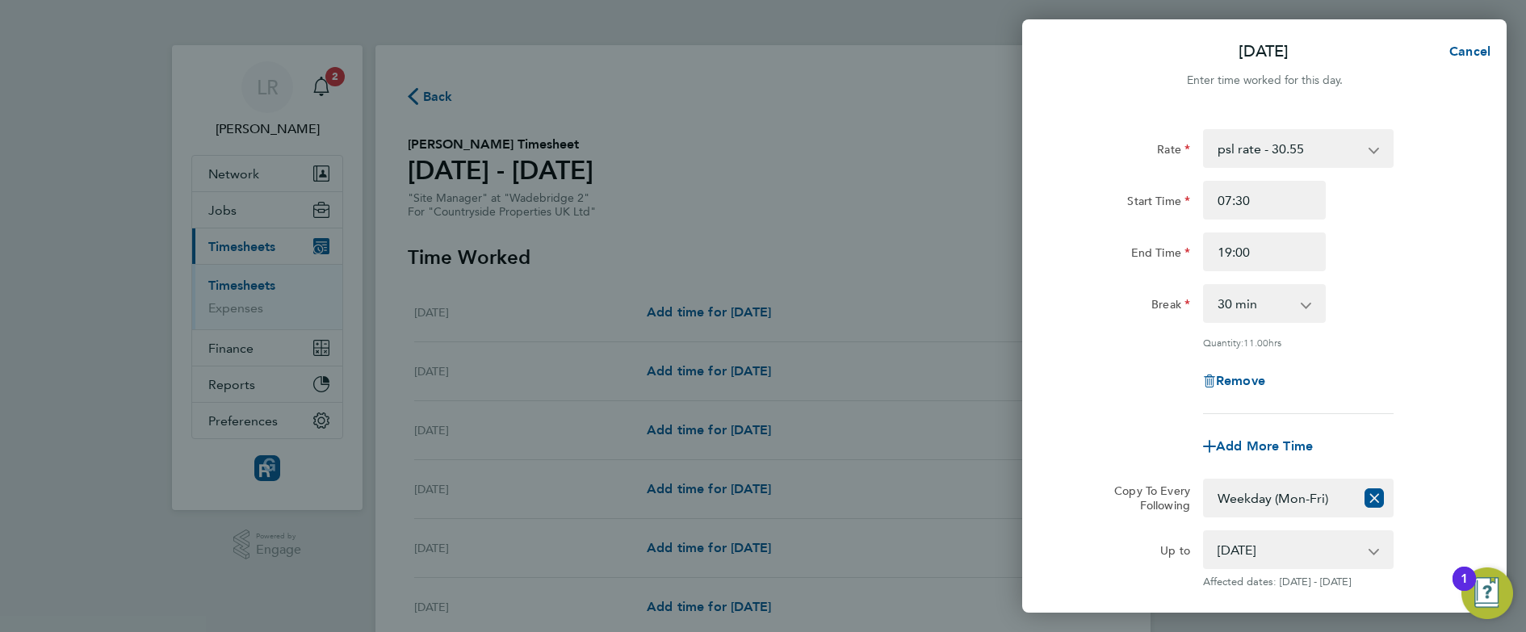
click at [1127, 325] on div "Rate psl rate - 30.55 Start Time 07:30 End Time 19:00 Break 0 min 15 min 30 min…" at bounding box center [1265, 271] width 394 height 285
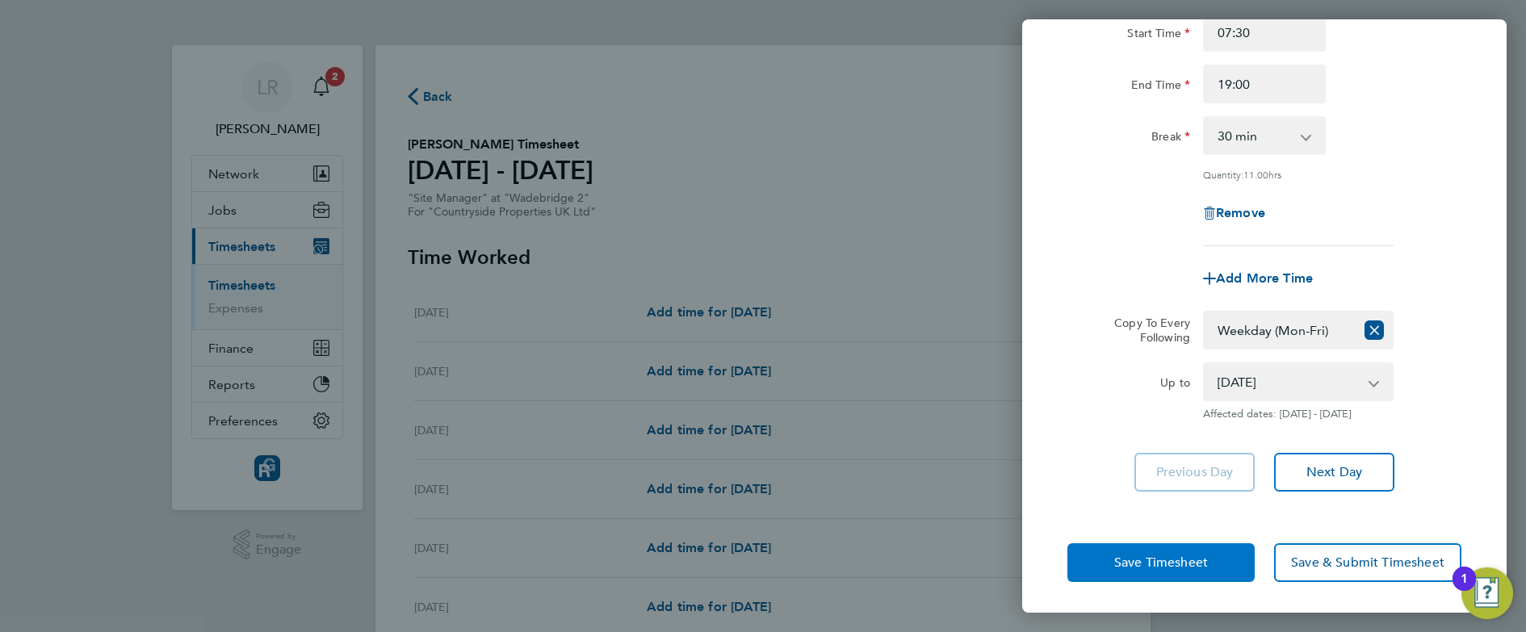
click at [1127, 550] on button "Save Timesheet" at bounding box center [1161, 563] width 187 height 39
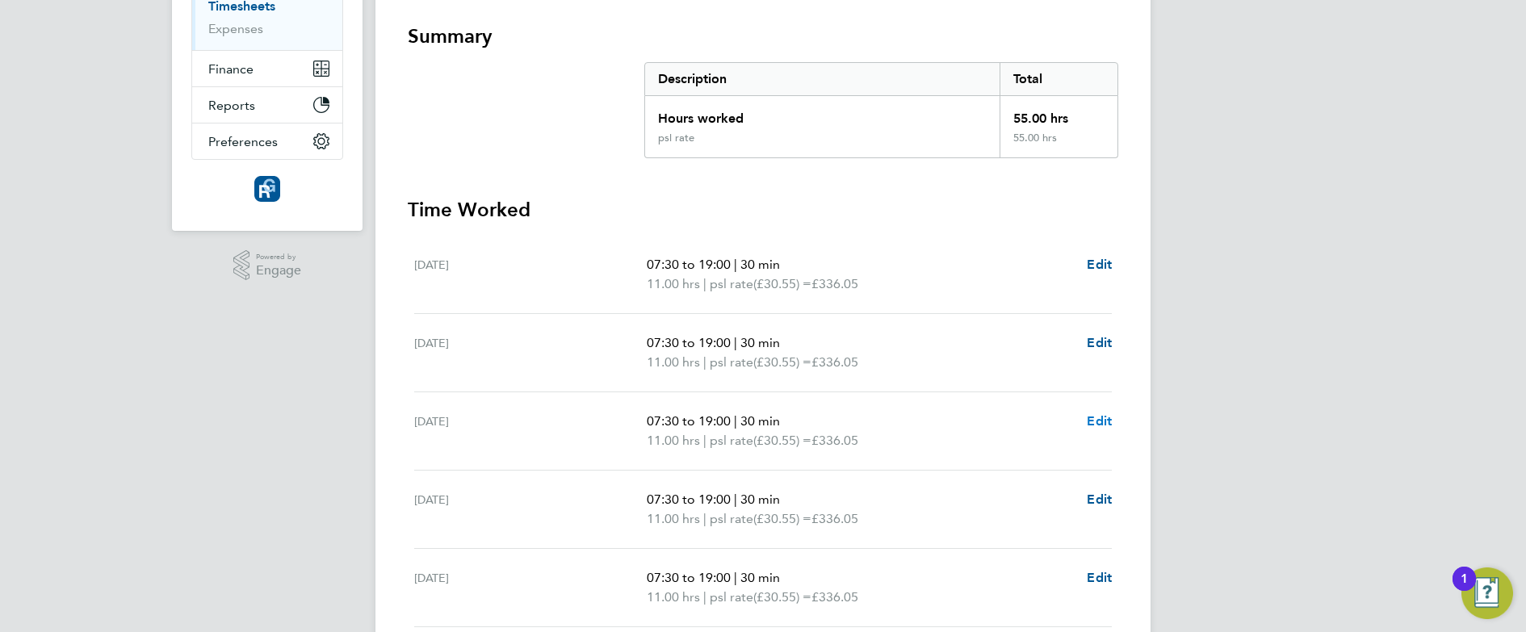
click at [1098, 420] on span "Edit" at bounding box center [1099, 421] width 25 height 15
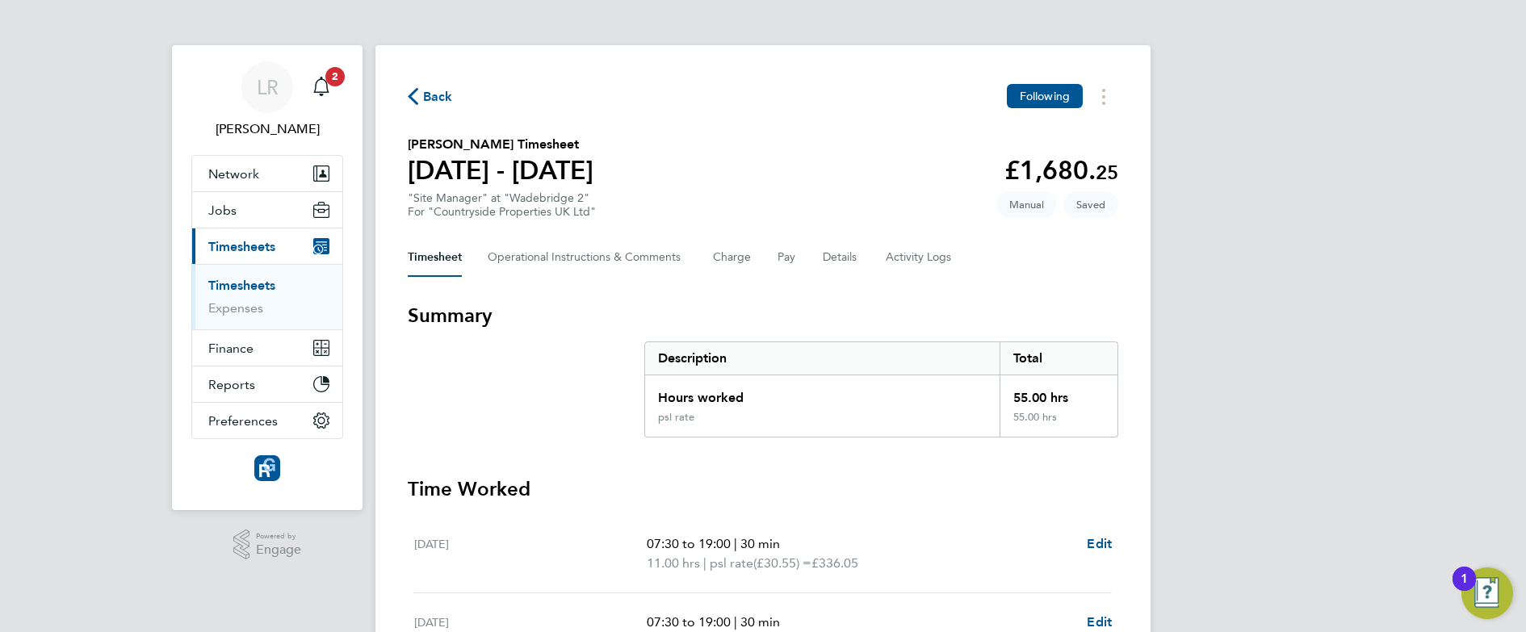
select select "30"
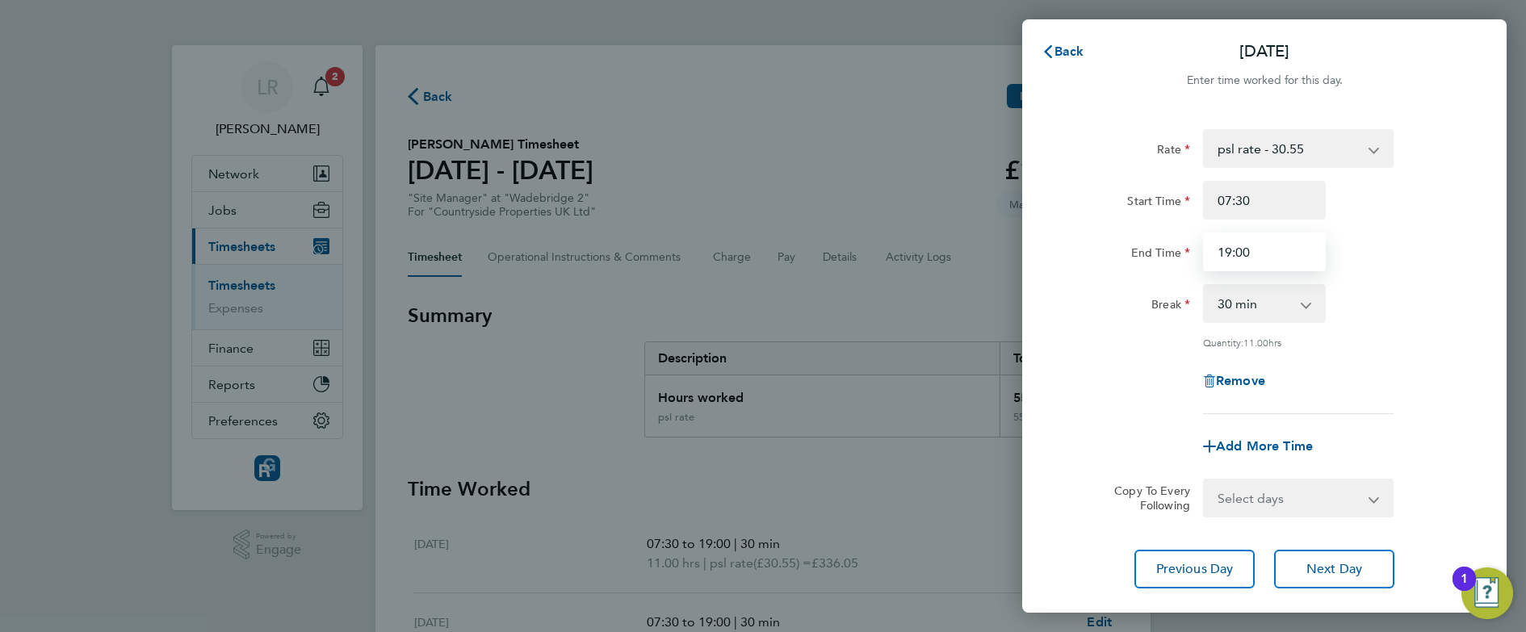
click at [1241, 253] on input "19:00" at bounding box center [1264, 252] width 123 height 39
type input "19:30"
click at [1120, 459] on div "Add More Time" at bounding box center [1264, 446] width 407 height 39
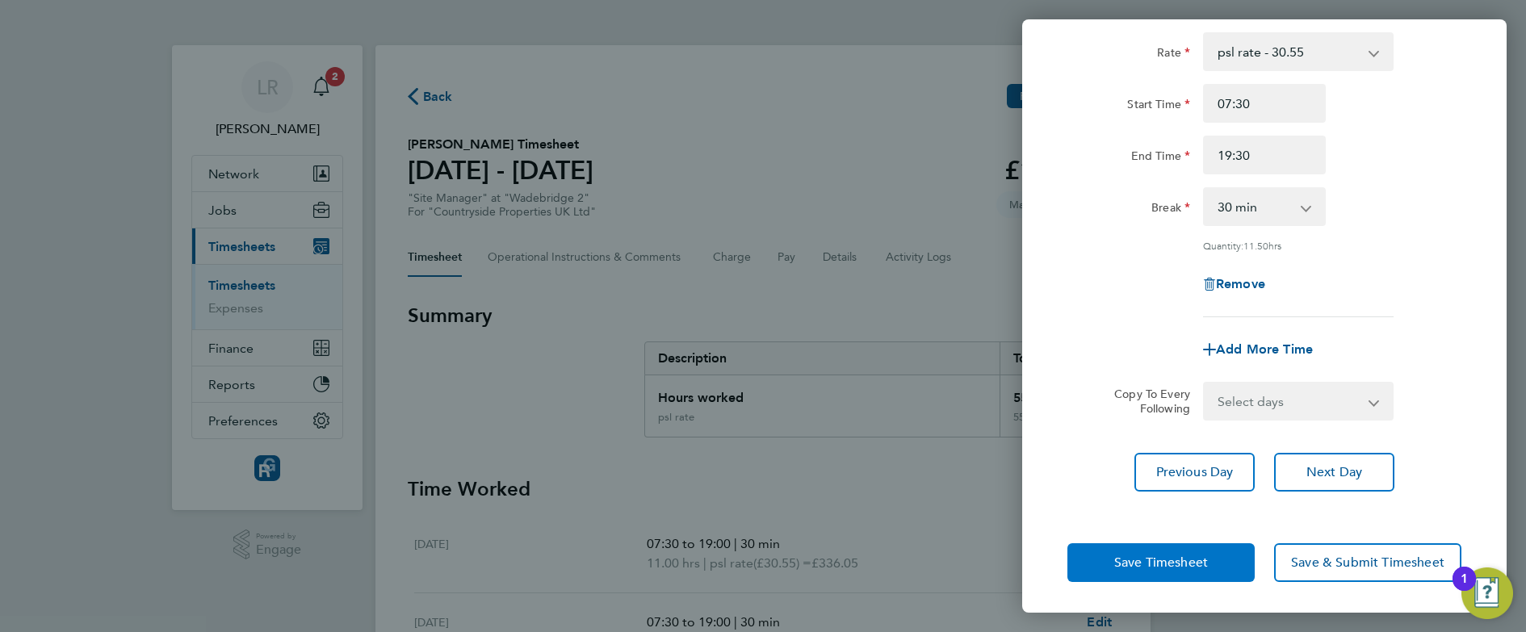
click at [1129, 570] on button "Save Timesheet" at bounding box center [1161, 563] width 187 height 39
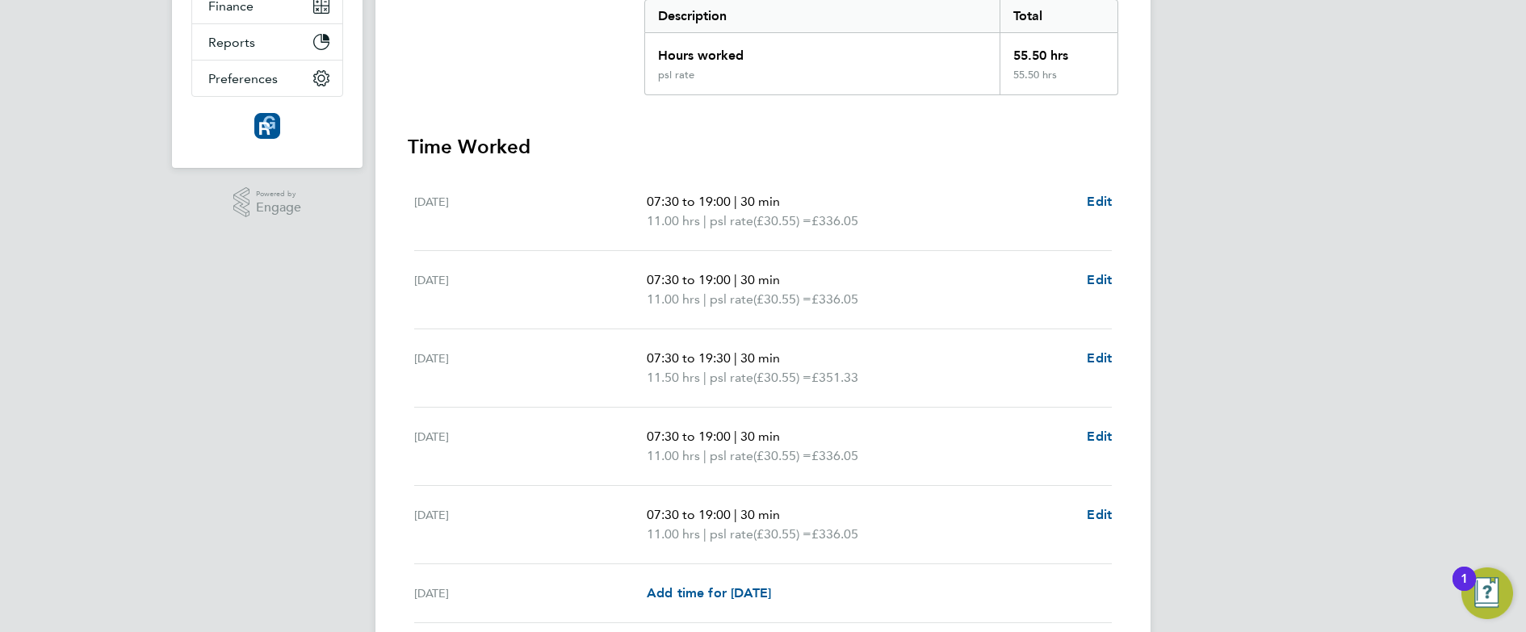
scroll to position [351, 0]
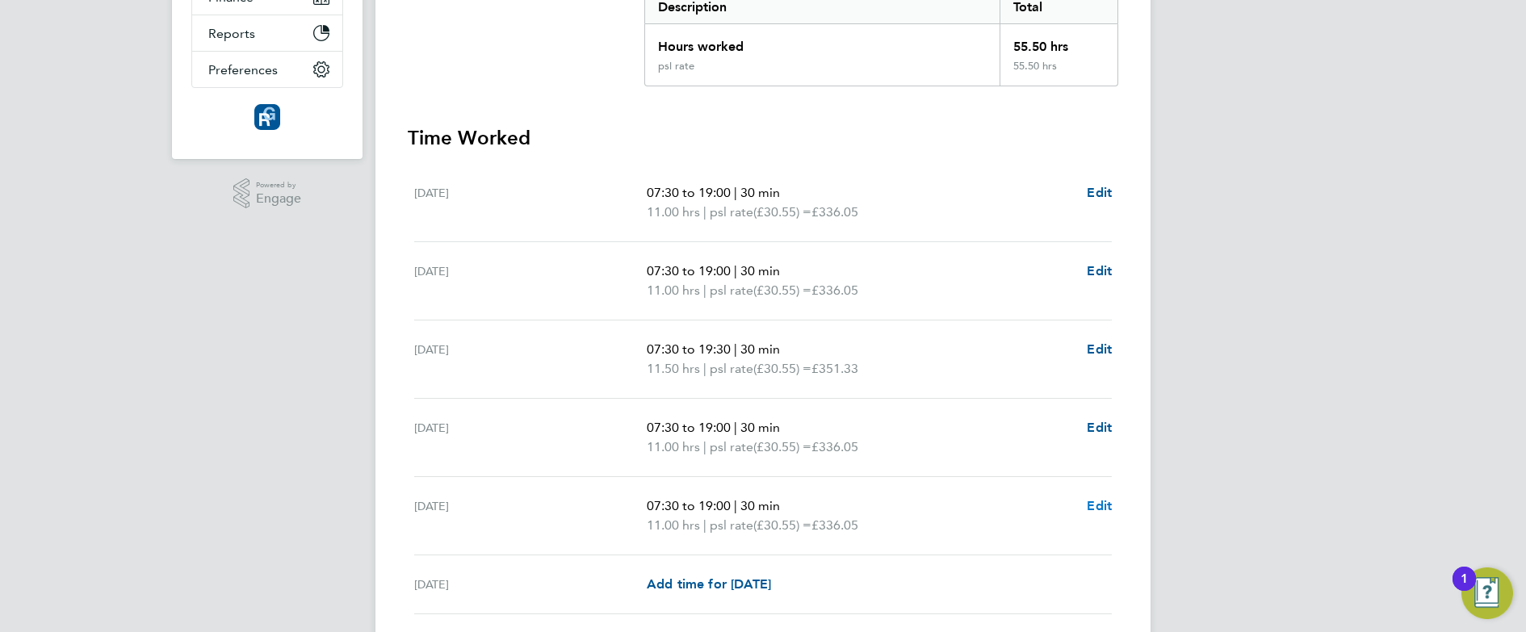
click at [1094, 502] on span "Edit" at bounding box center [1099, 505] width 25 height 15
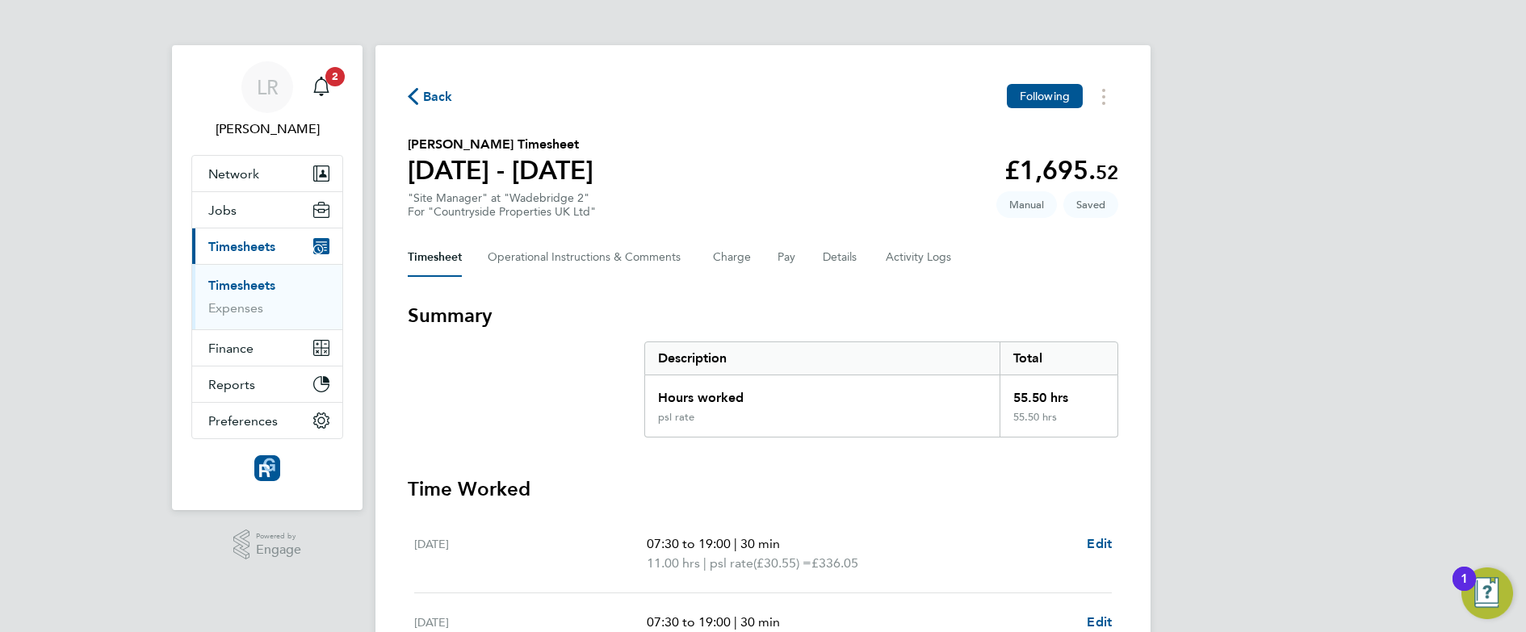
select select "30"
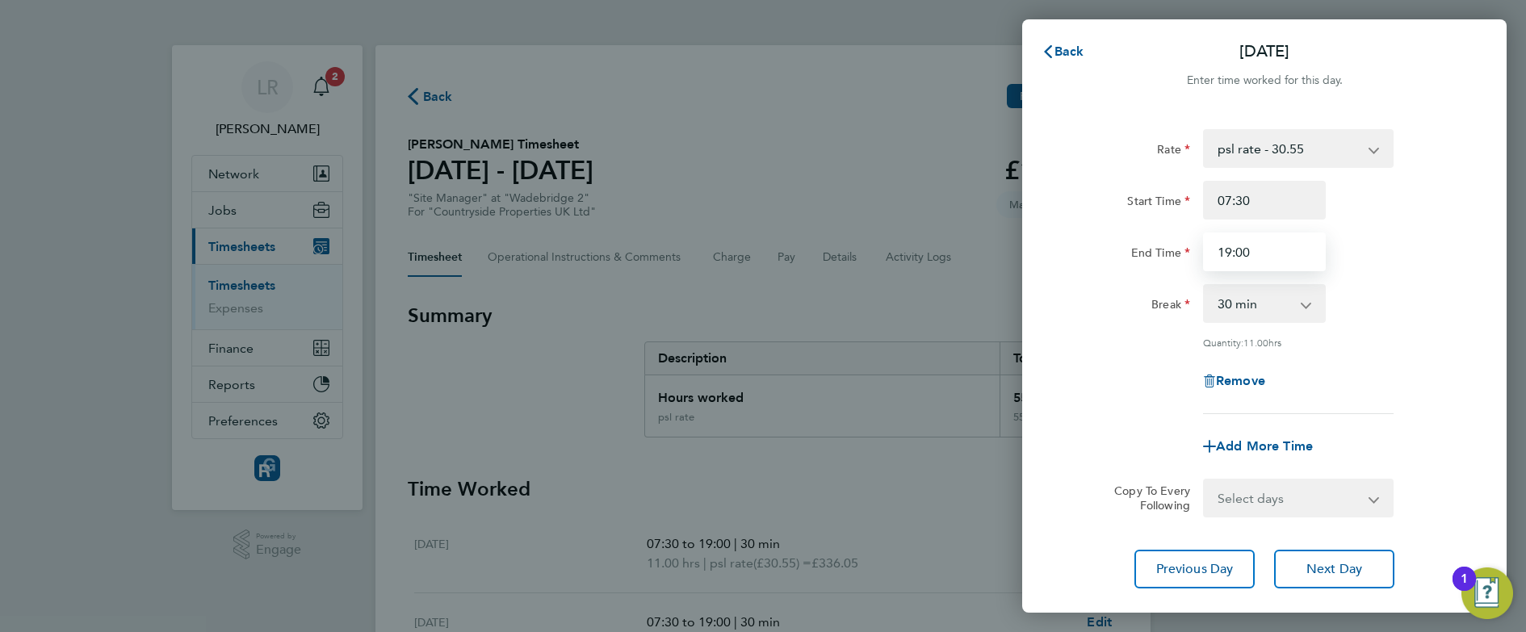
click at [1231, 250] on input "19:00" at bounding box center [1264, 252] width 123 height 39
type input "18:30"
click at [1136, 417] on app-timesheet-line-form-group "Rate psl rate - 30.55 Start Time 07:30 End Time 18:30 Break 0 min 15 min 30 min…" at bounding box center [1265, 297] width 394 height 337
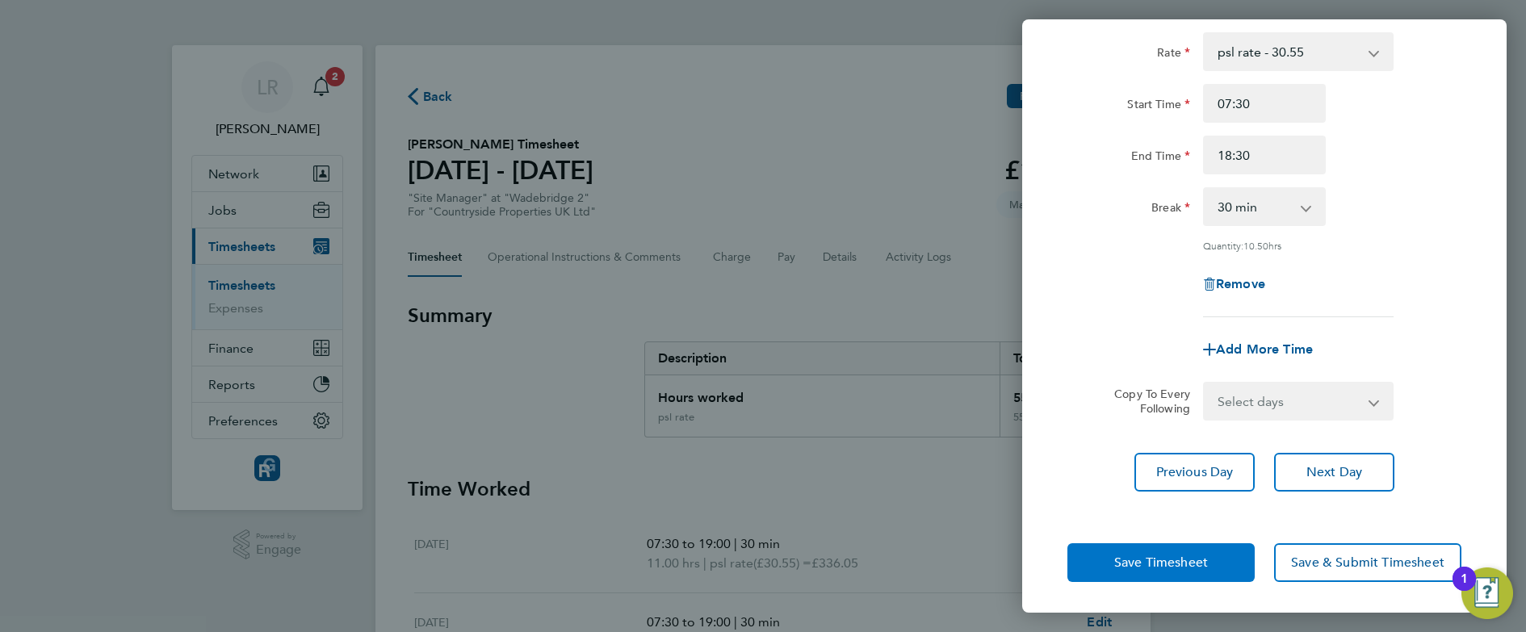
click at [1107, 553] on button "Save Timesheet" at bounding box center [1161, 563] width 187 height 39
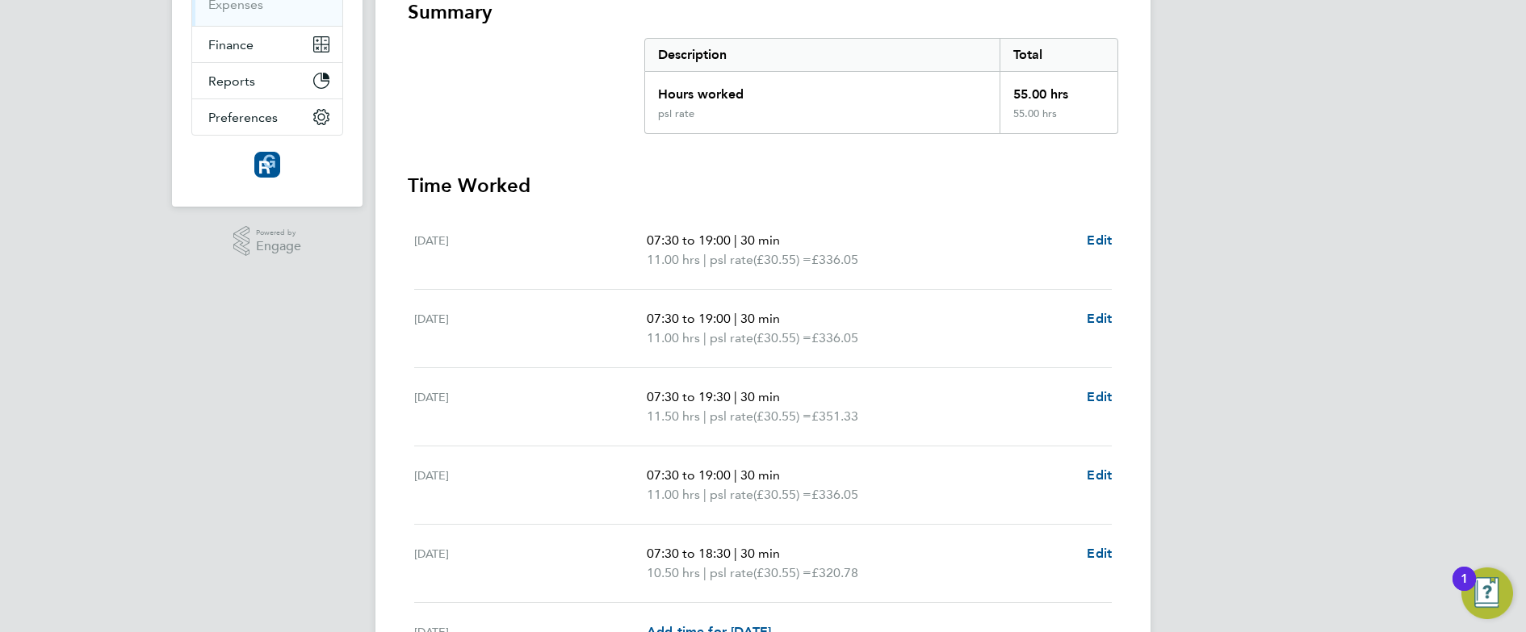
scroll to position [535, 0]
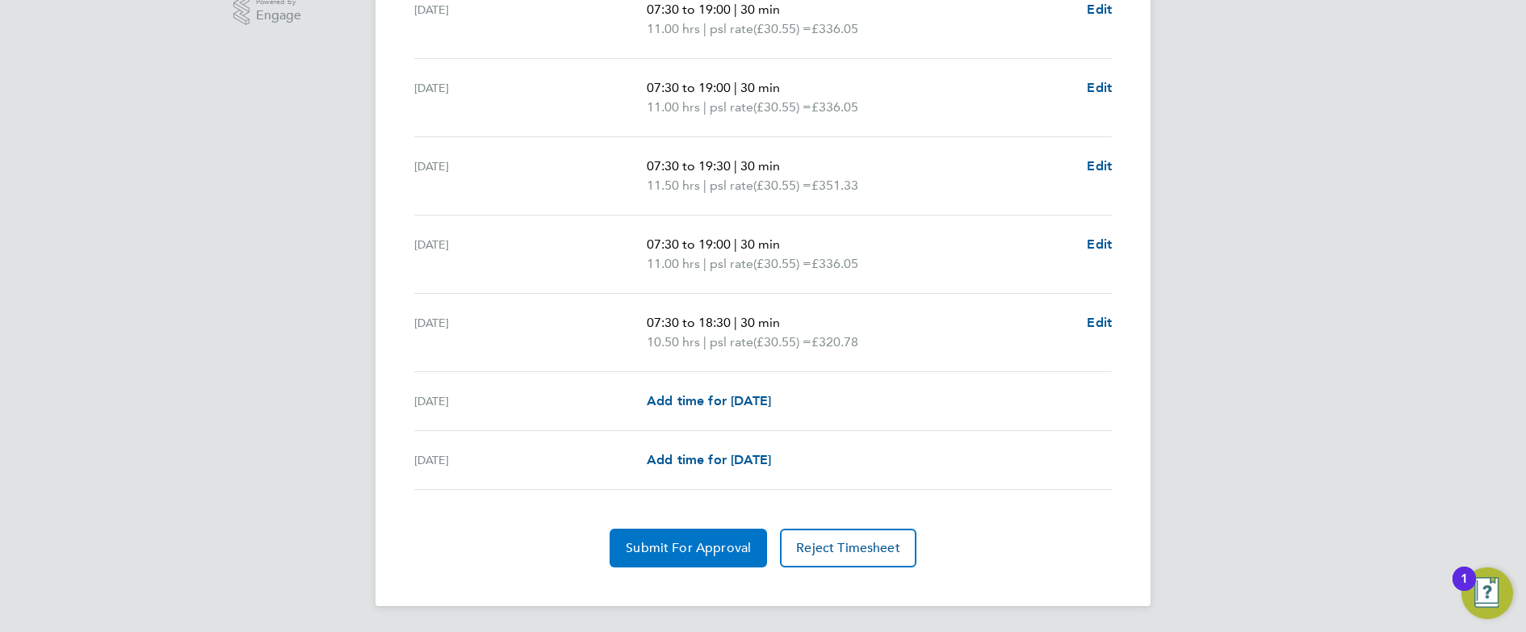
click at [666, 551] on span "Submit For Approval" at bounding box center [688, 548] width 125 height 16
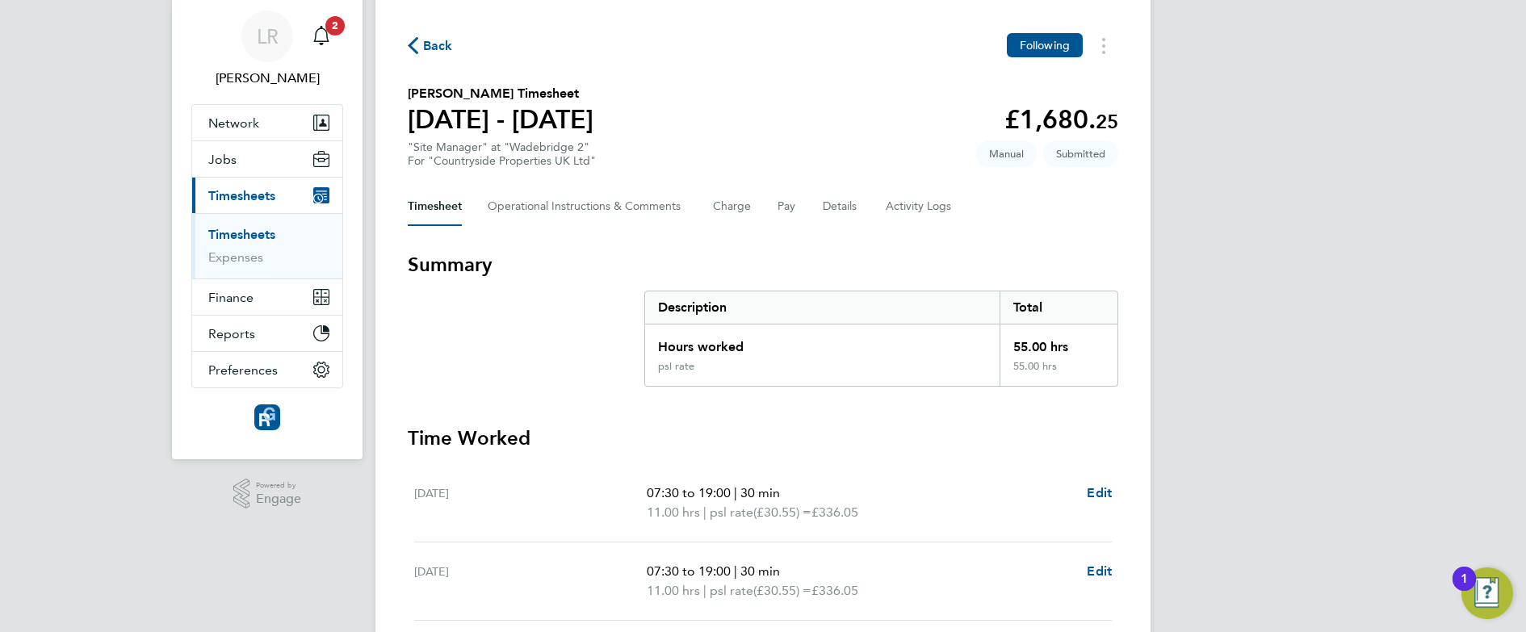
scroll to position [48, 0]
